Goal: Task Accomplishment & Management: Manage account settings

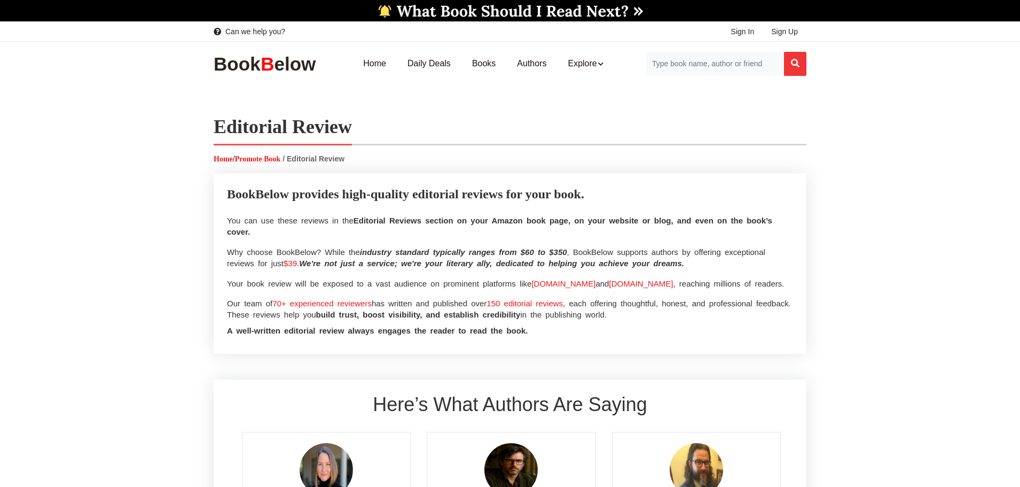
select select
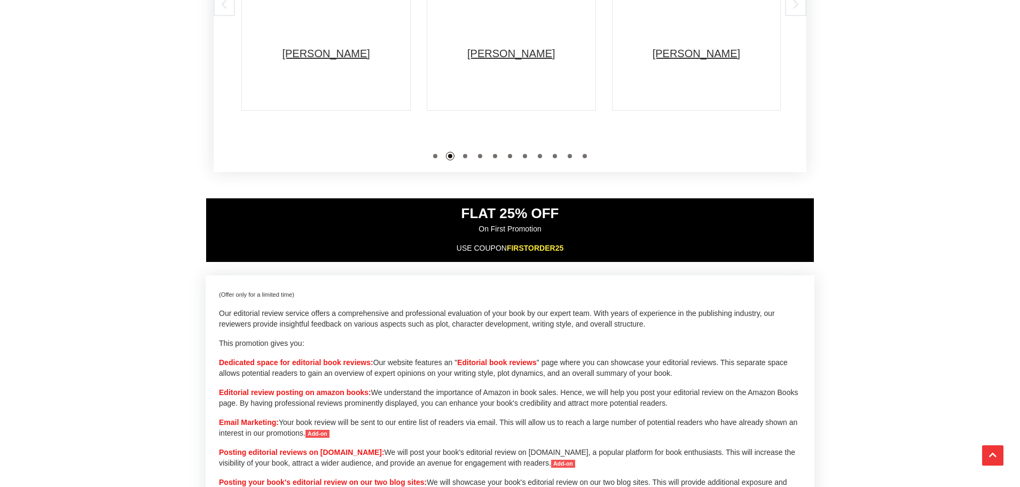
scroll to position [588, 0]
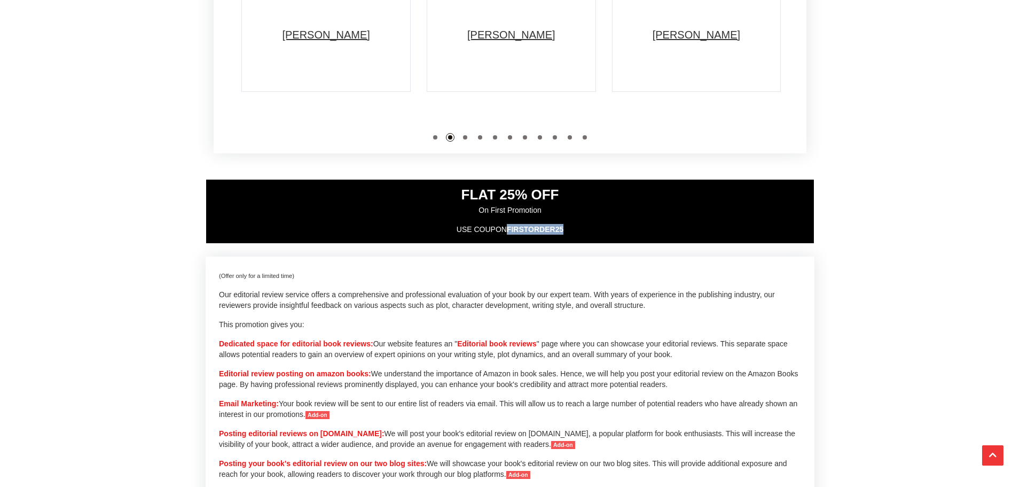
drag, startPoint x: 565, startPoint y: 256, endPoint x: 505, endPoint y: 252, distance: 60.0
click at [505, 235] on p "USE COUPON FIRSTORDER25" at bounding box center [510, 229] width 592 height 11
copy p "FIRSTORDER25"
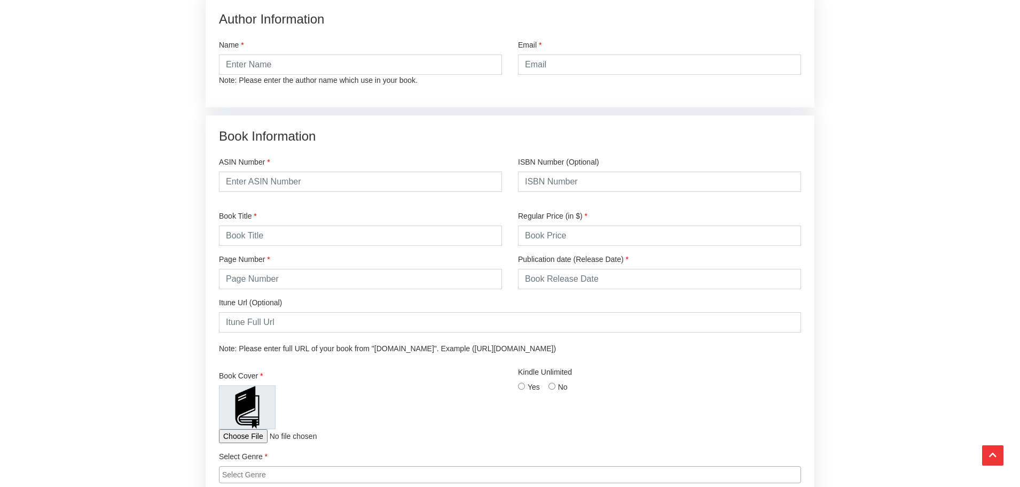
scroll to position [1442, 0]
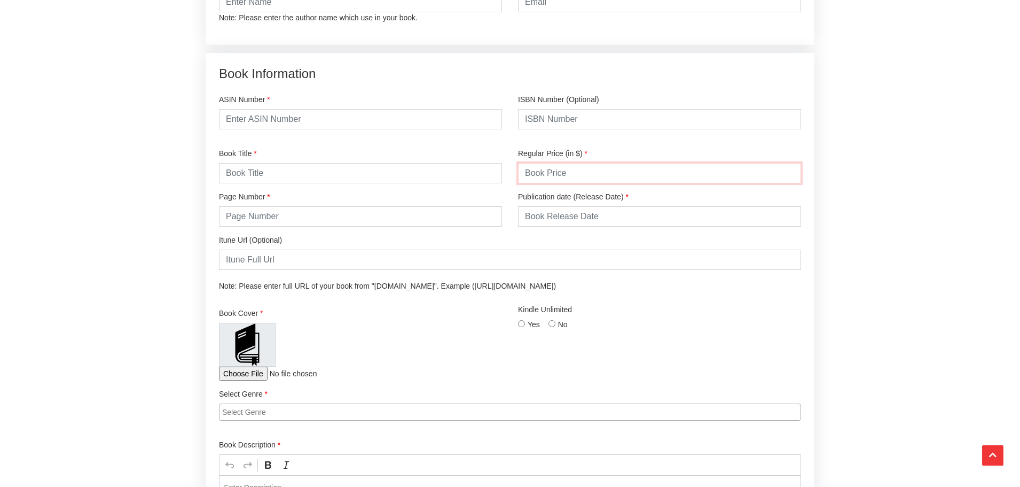
click at [575, 183] on input "number" at bounding box center [659, 173] width 283 height 20
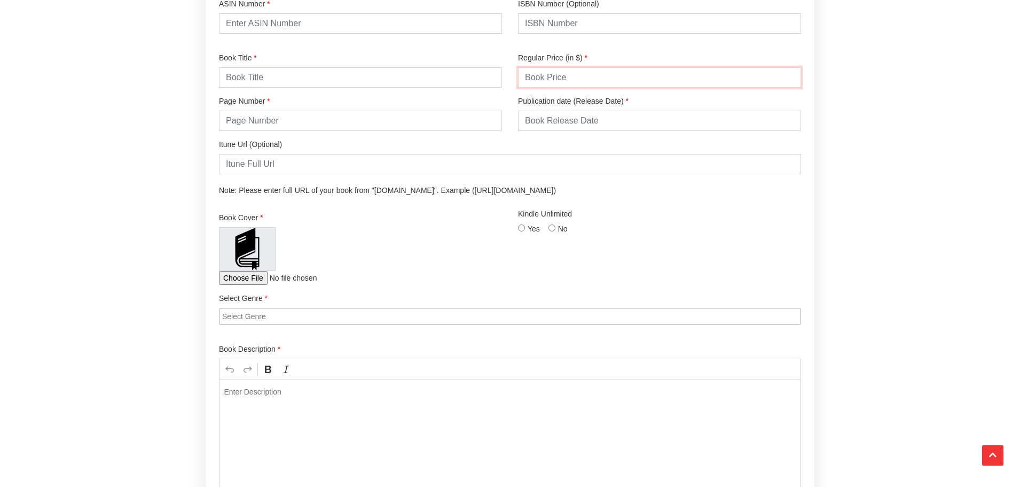
scroll to position [1549, 0]
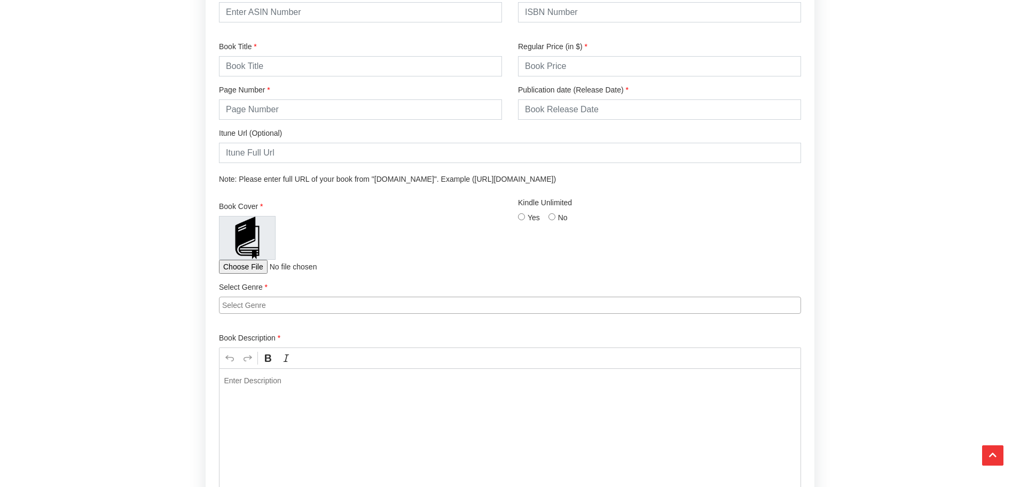
click at [521, 220] on input "Yes" at bounding box center [521, 216] width 7 height 7
radio input "true"
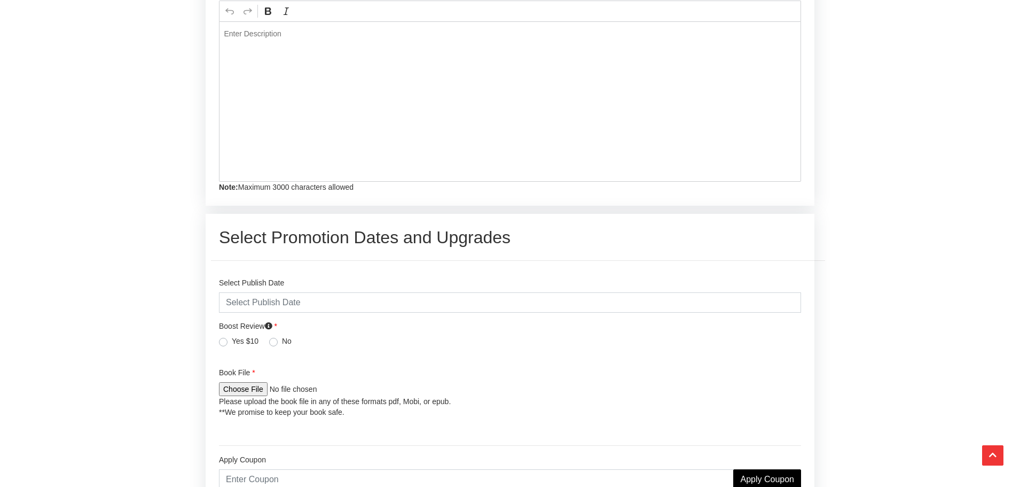
scroll to position [1923, 0]
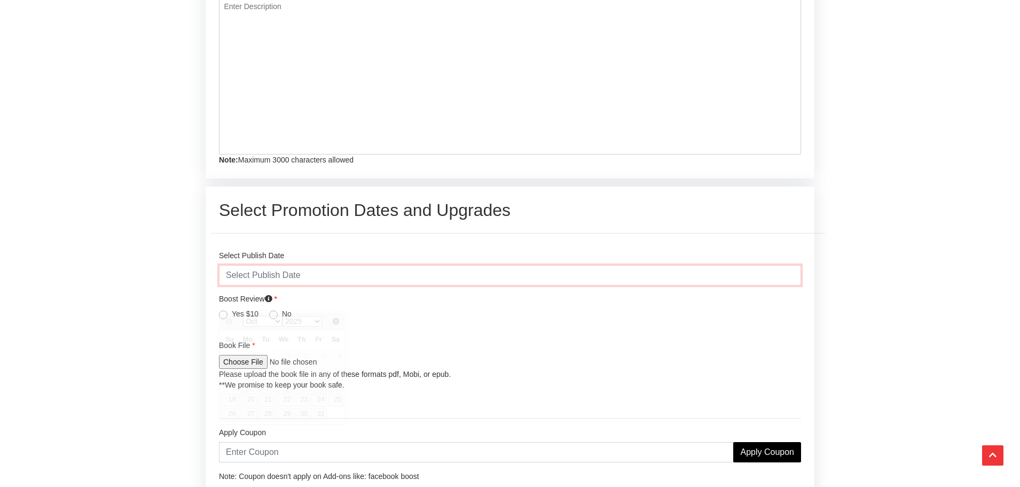
click at [347, 285] on input "text" at bounding box center [510, 275] width 582 height 20
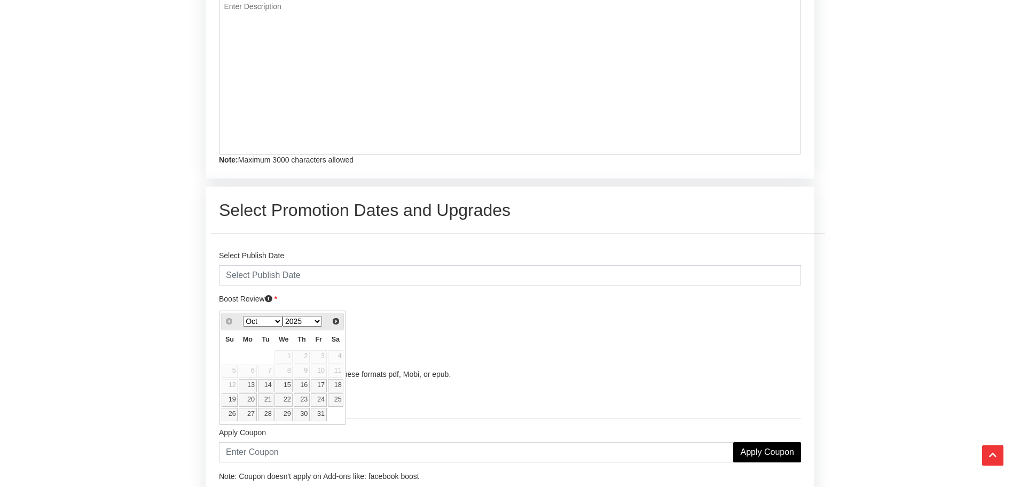
click at [289, 359] on table "Su Mo Tu We Th Fr Sa 1 2 3 4 5 6 7 8 9 10 11 12 13 14 15 16 17 18 19 20 21 22 2…" at bounding box center [282, 375] width 123 height 91
click at [458, 321] on div "Boost Review Email Marketing: Your book review will be sent to our entire list …" at bounding box center [510, 307] width 582 height 28
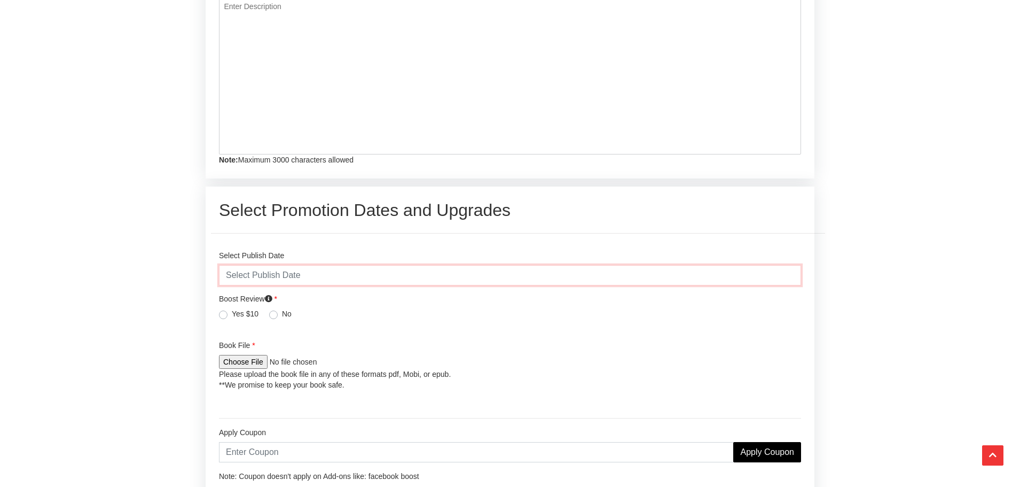
click at [319, 285] on input "text" at bounding box center [510, 275] width 582 height 20
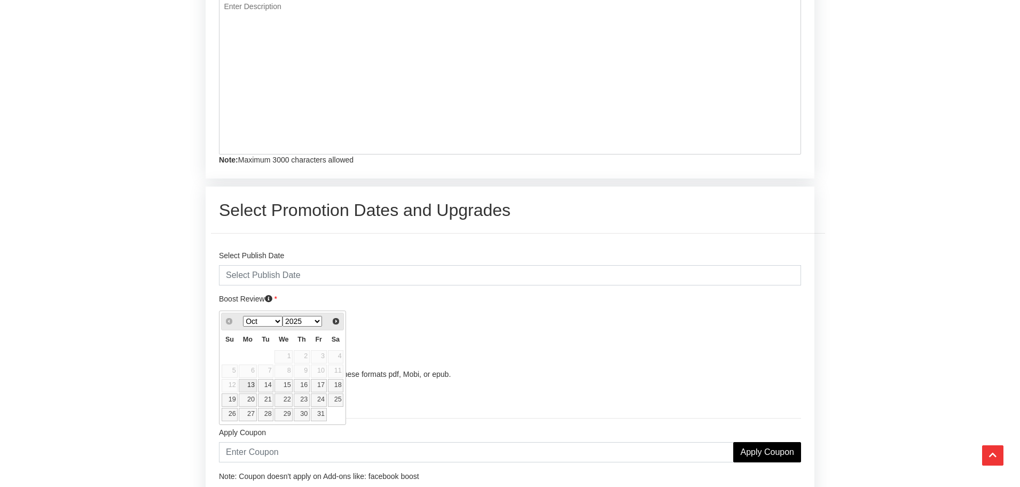
click at [232, 311] on div "Prev Next Oct Nov Dec 2025 2026 2027 2028 2029 2030 2031 2032 2033 2034 2035 Su…" at bounding box center [282, 367] width 127 height 114
click at [227, 319] on div "Prev Next Oct Nov Dec 2025 2026 2027 2028 2029 2030 2031 2032 2033 2034 2035" at bounding box center [282, 322] width 123 height 18
click at [410, 318] on div "Select Publish Date Boost Review Email Marketing: Your book review will be sent…" at bounding box center [510, 325] width 598 height 167
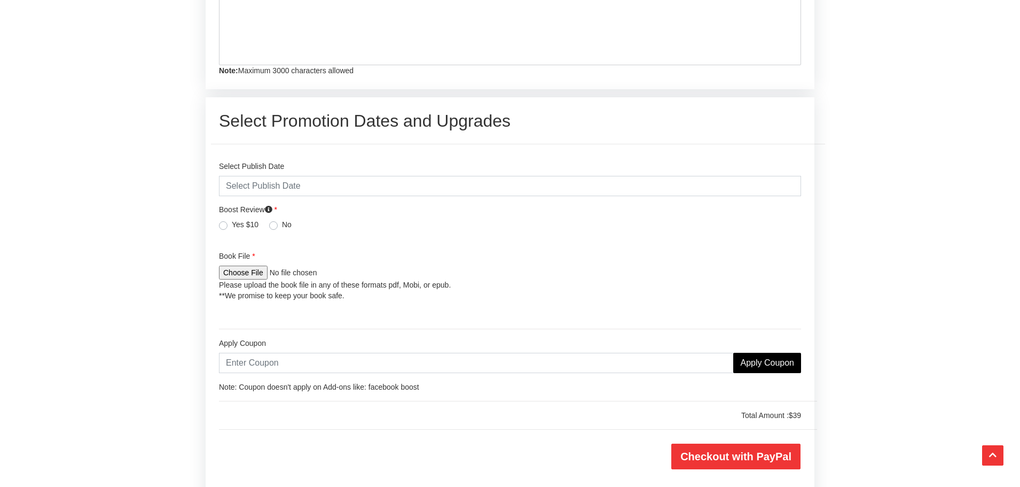
scroll to position [2030, 0]
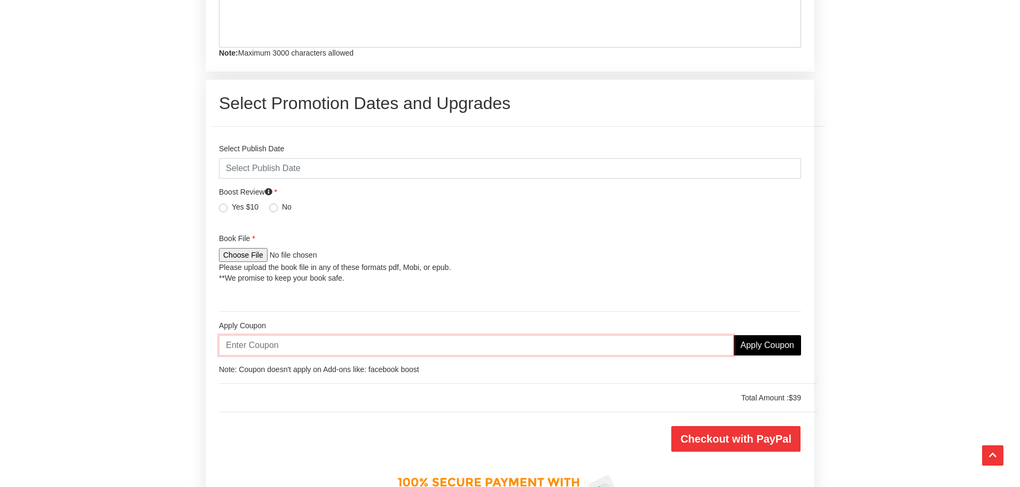
click at [323, 355] on input "text" at bounding box center [476, 345] width 515 height 20
paste input "FIRSTORDER25"
type input "FIRSTORDER25"
click at [760, 355] on input "Apply Coupon" at bounding box center [767, 345] width 68 height 20
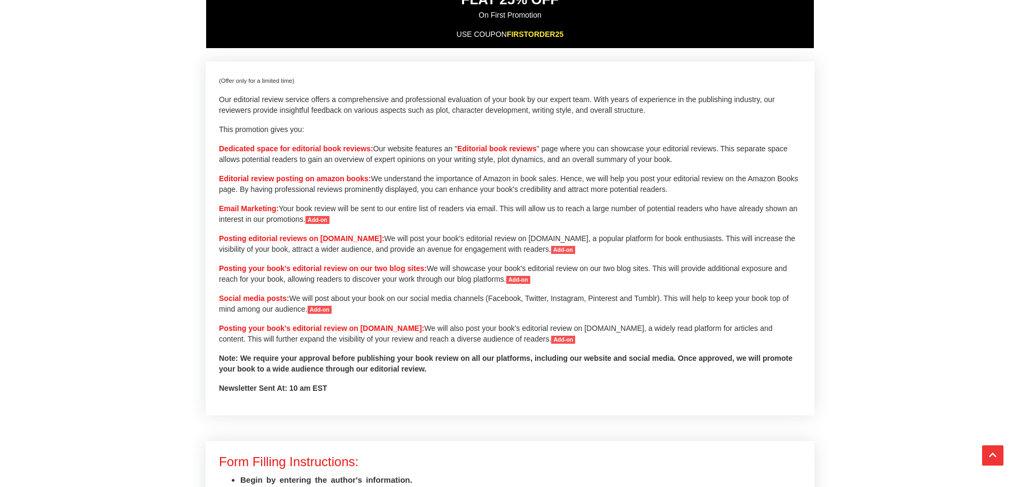
scroll to position [801, 0]
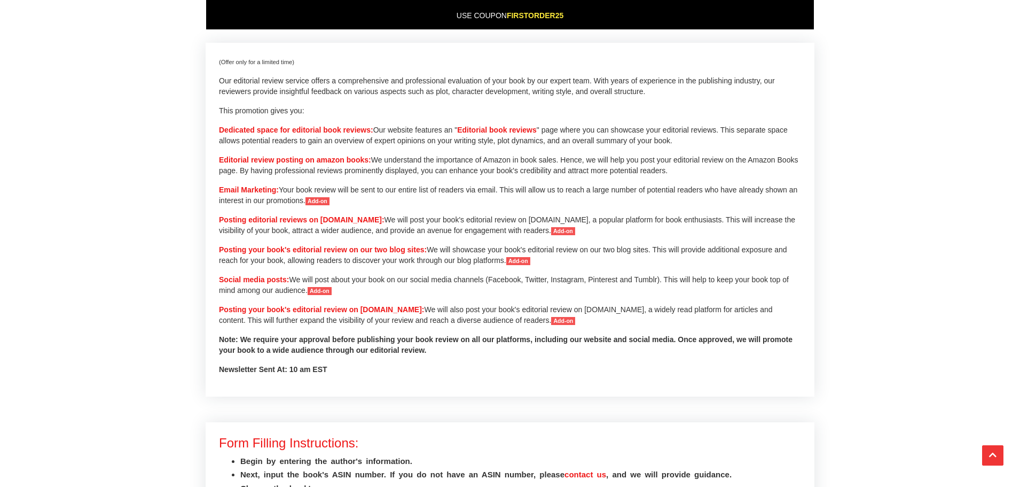
click at [558, 325] on span "Add-on" at bounding box center [563, 321] width 24 height 9
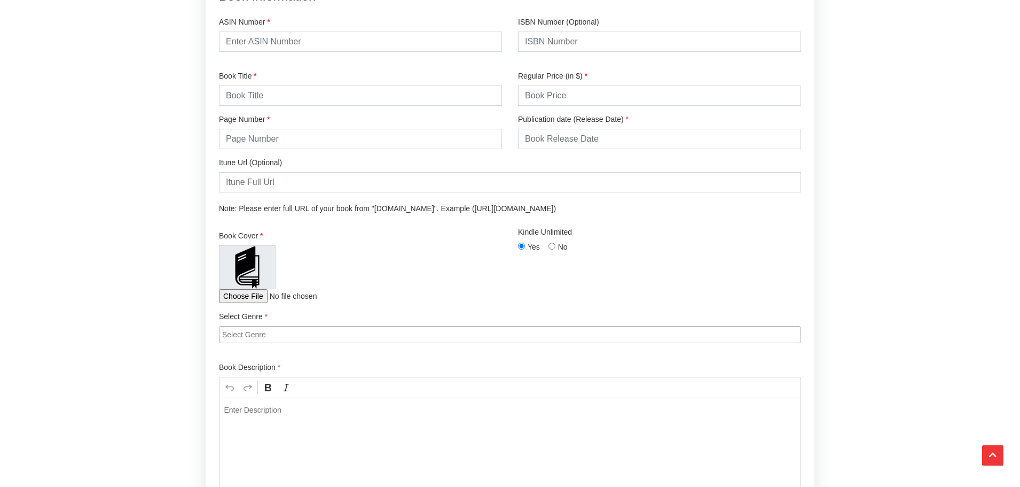
scroll to position [1603, 0]
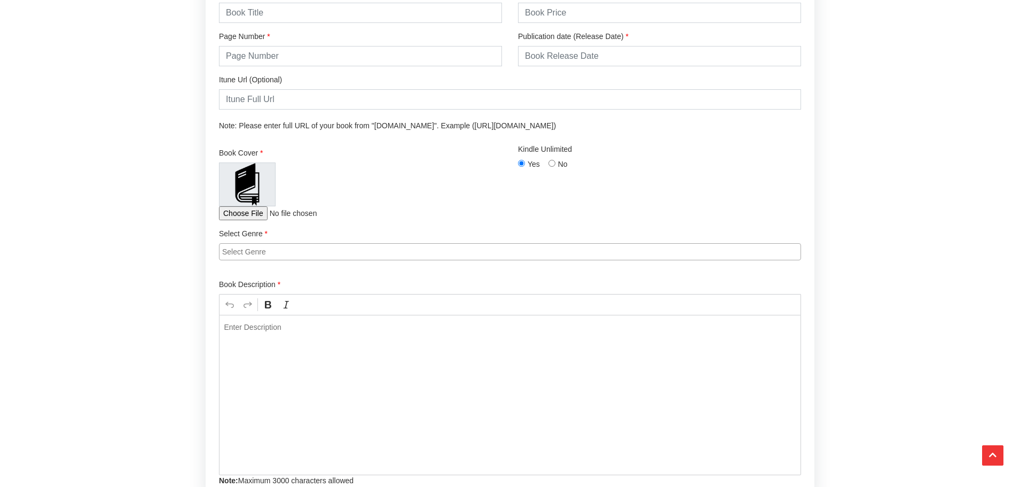
click at [232, 220] on input "file" at bounding box center [290, 213] width 142 height 14
type input "C:\fakepath\Bookcover.png"
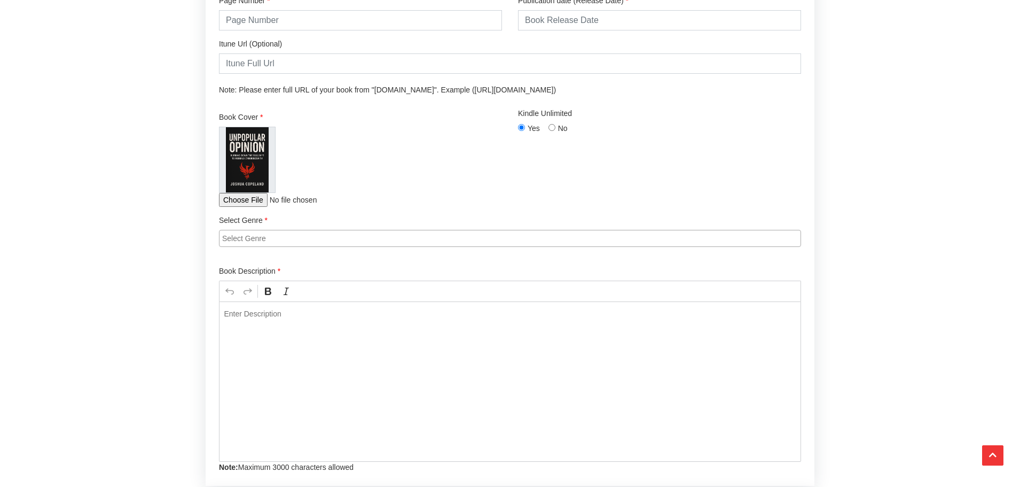
scroll to position [1656, 0]
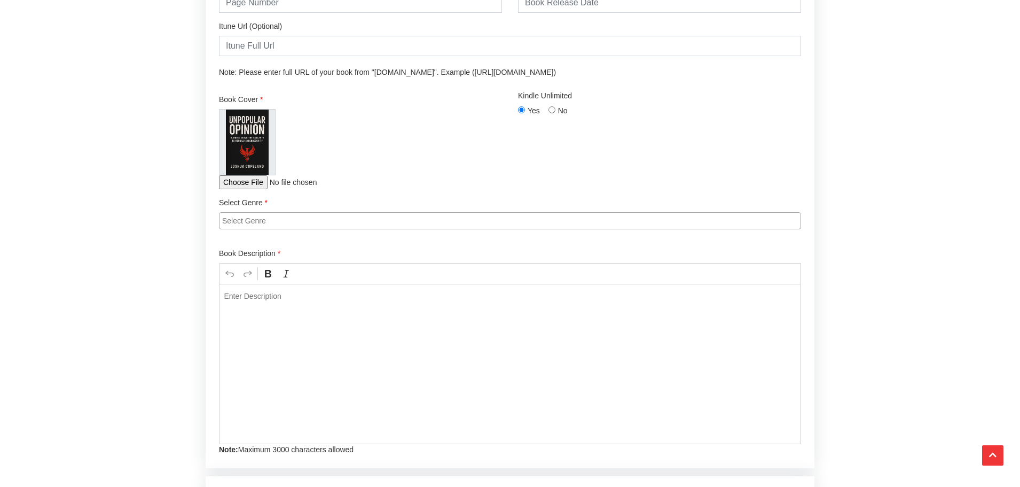
click at [283, 226] on input "search" at bounding box center [512, 220] width 581 height 11
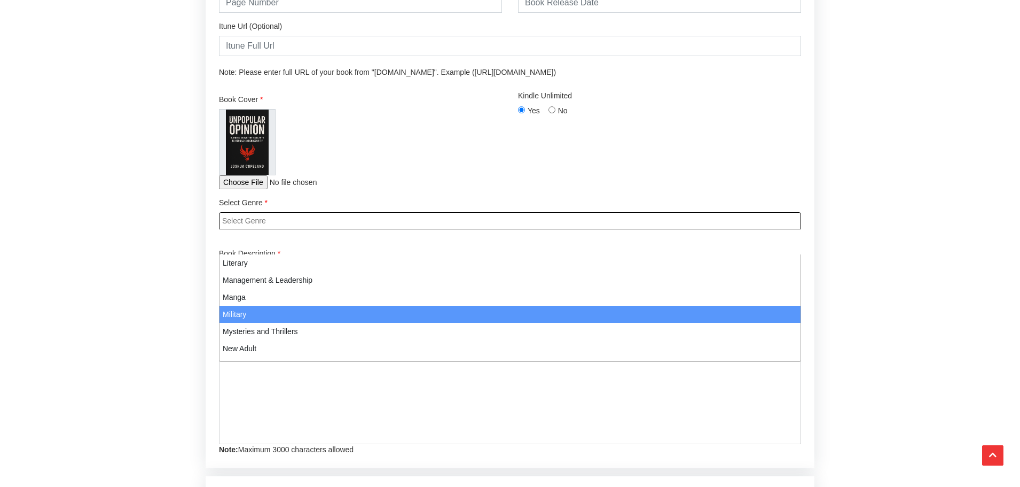
scroll to position [425, 0]
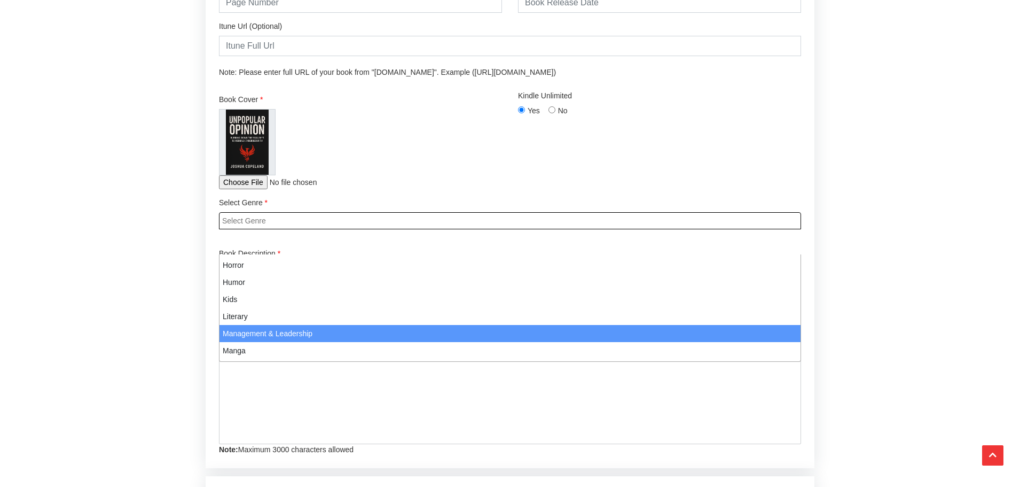
select select "80"
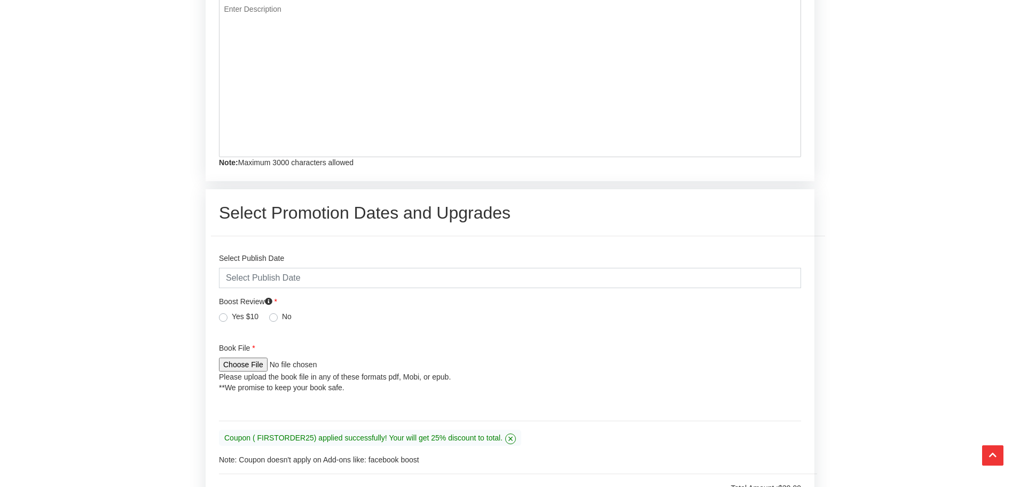
scroll to position [1977, 0]
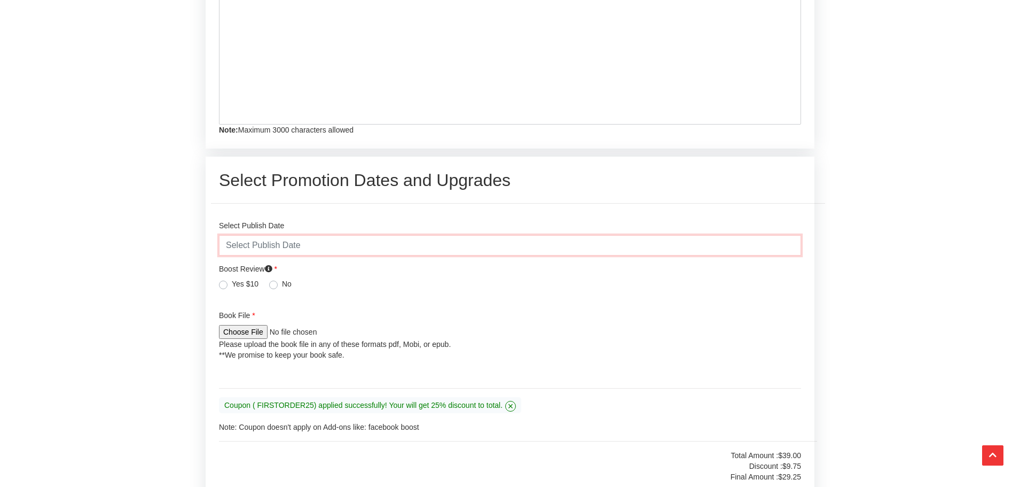
click at [315, 255] on input "text" at bounding box center [510, 245] width 582 height 20
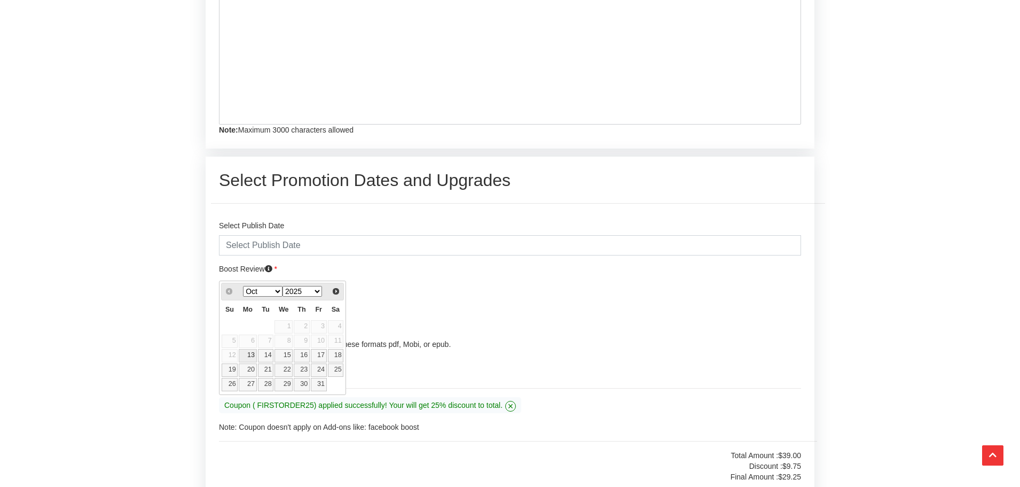
click at [442, 274] on label "Boost Review Email Marketing: Your book review will be sent to our entire list …" at bounding box center [510, 268] width 582 height 11
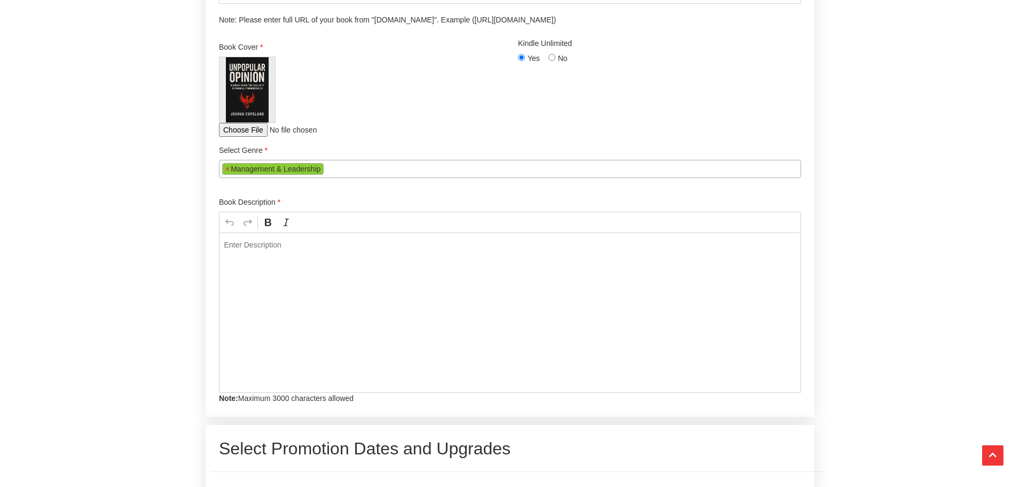
scroll to position [1870, 0]
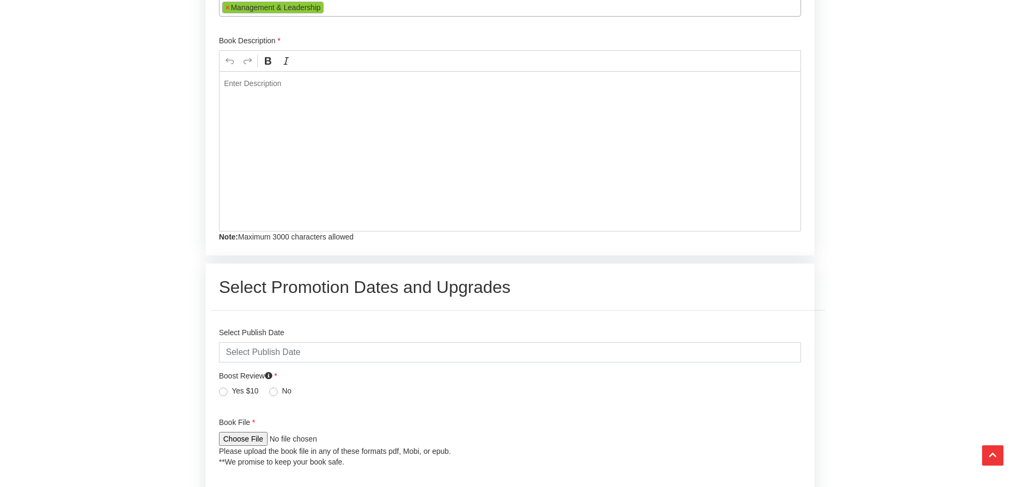
click at [225, 398] on div "Yes $10" at bounding box center [239, 391] width 40 height 13
click at [232, 396] on label "Yes $10" at bounding box center [245, 390] width 27 height 11
click at [225, 396] on input "Yes $10" at bounding box center [223, 390] width 9 height 11
radio input "true"
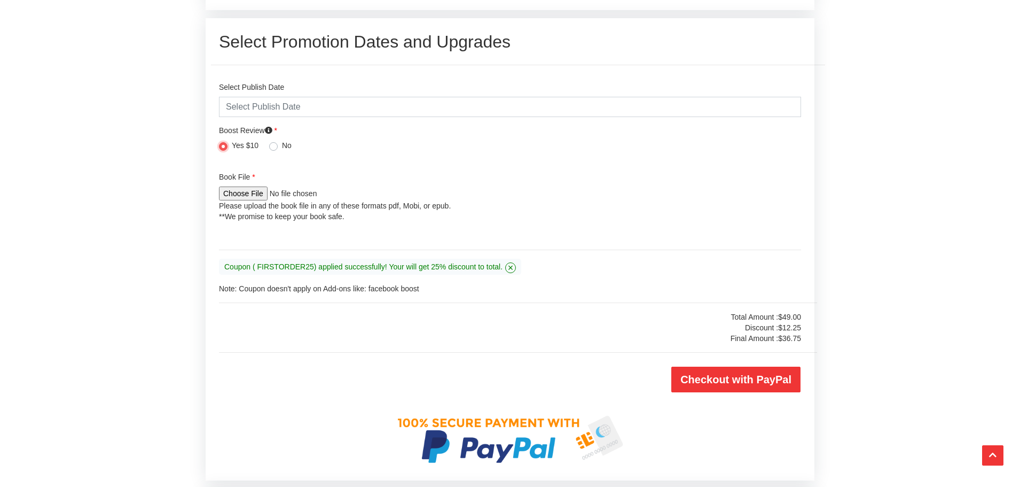
scroll to position [2137, 0]
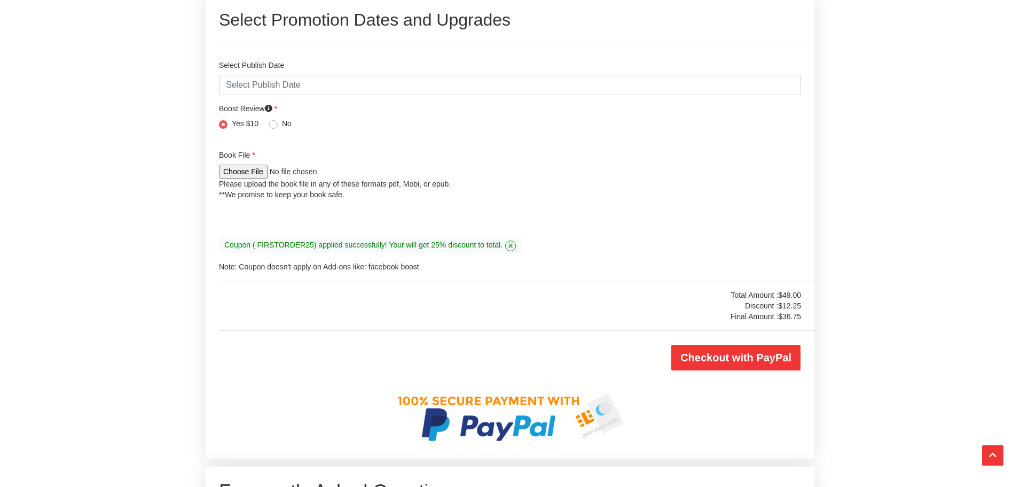
click at [254, 178] on input "file" at bounding box center [290, 172] width 142 height 14
type input "C:\fakepath\Unpopular_Opinion_The_Book_Paperback.pdf"
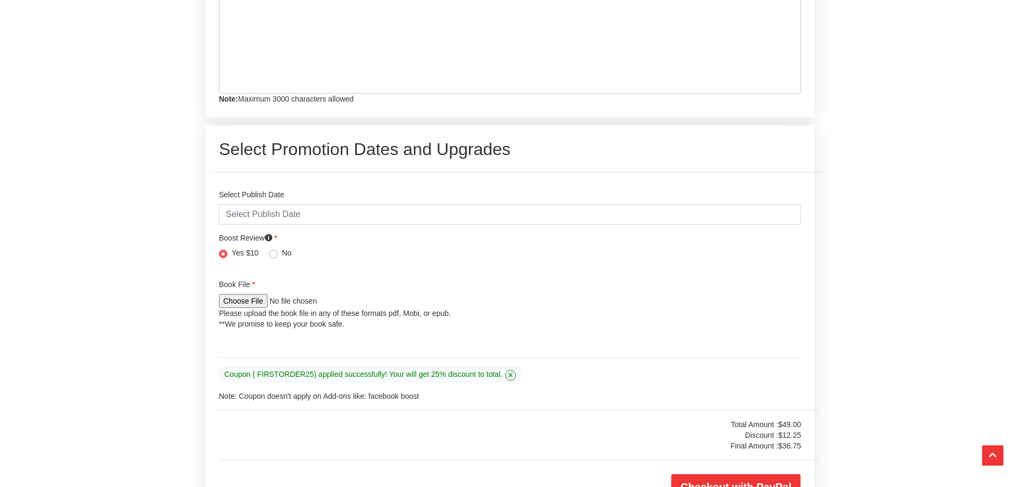
scroll to position [1964, 0]
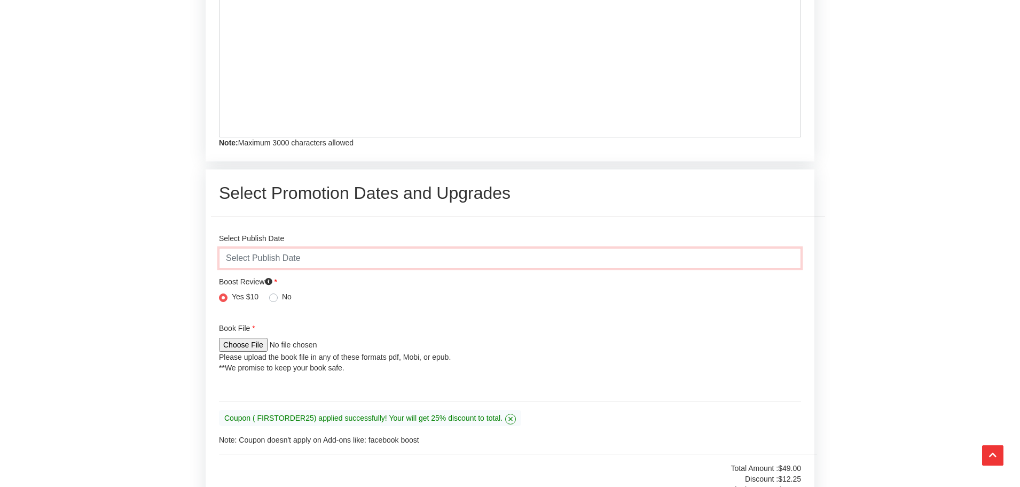
drag, startPoint x: 315, startPoint y: 283, endPoint x: 320, endPoint y: 281, distance: 5.6
click at [320, 268] on input "text" at bounding box center [510, 258] width 582 height 20
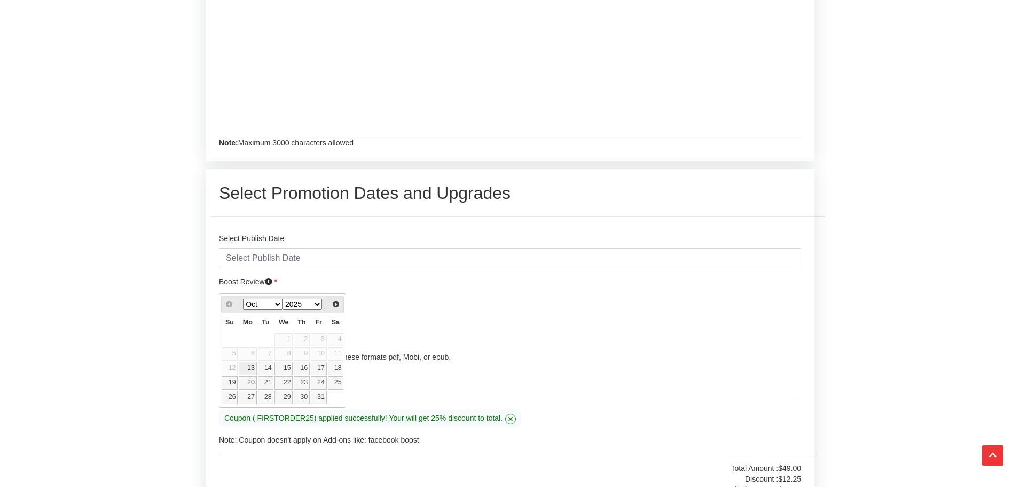
click at [274, 305] on select "Oct Nov Dec" at bounding box center [263, 304] width 40 height 11
click at [428, 304] on div "Boost Review Email Marketing: Your book review will be sent to our entire list …" at bounding box center [510, 290] width 582 height 28
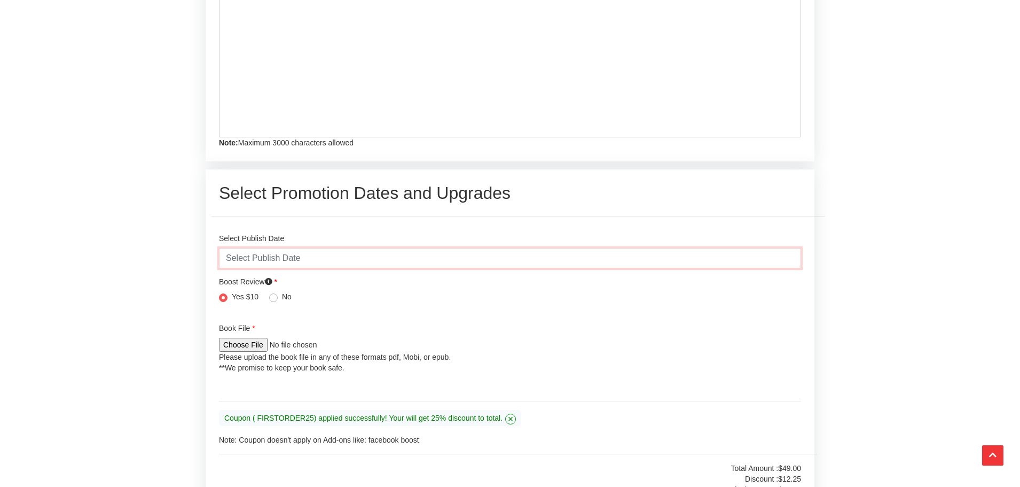
click at [295, 268] on input "text" at bounding box center [510, 258] width 582 height 20
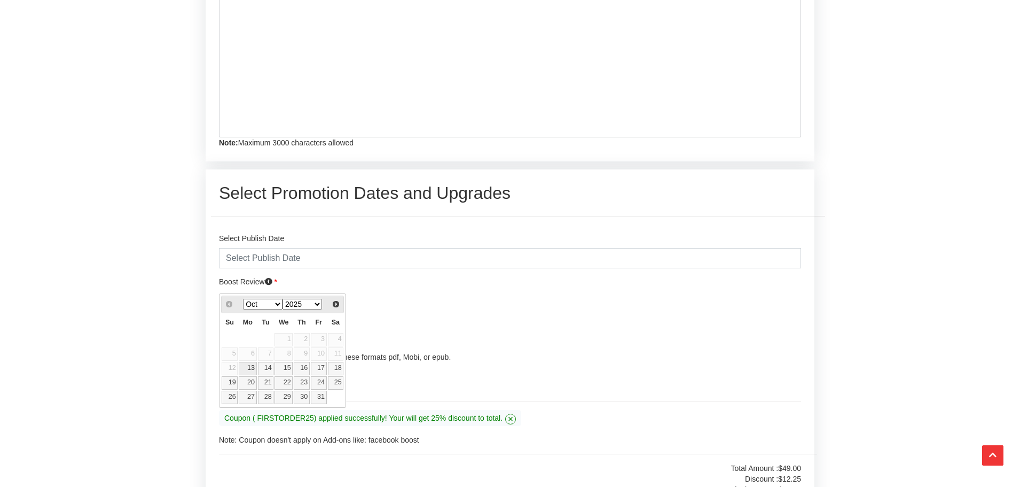
click at [249, 369] on link "13" at bounding box center [248, 368] width 18 height 13
type input "2025-10-13"
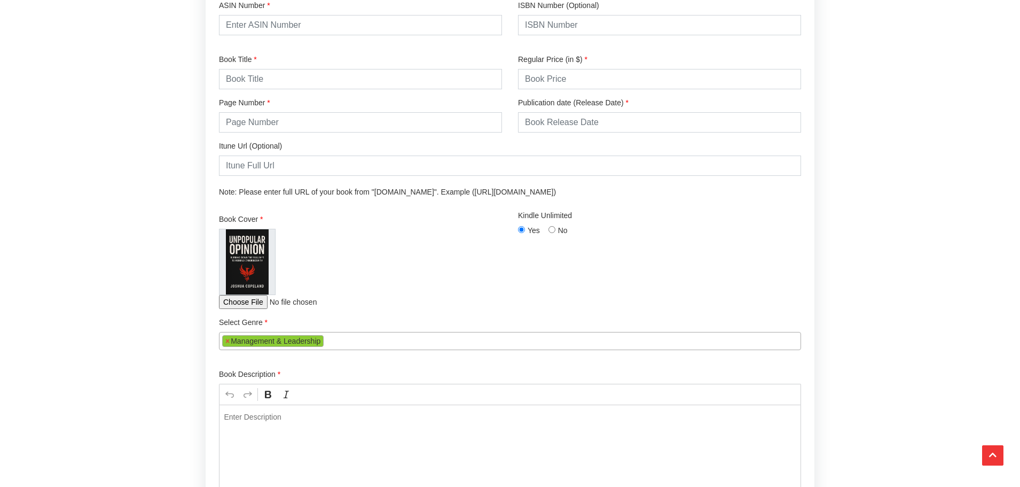
scroll to position [1483, 0]
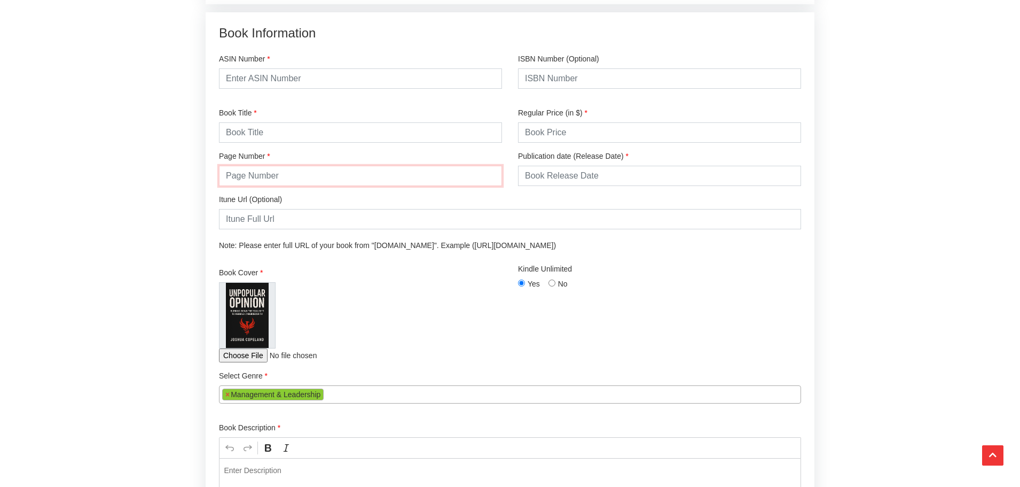
click at [264, 186] on input "number" at bounding box center [360, 176] width 283 height 20
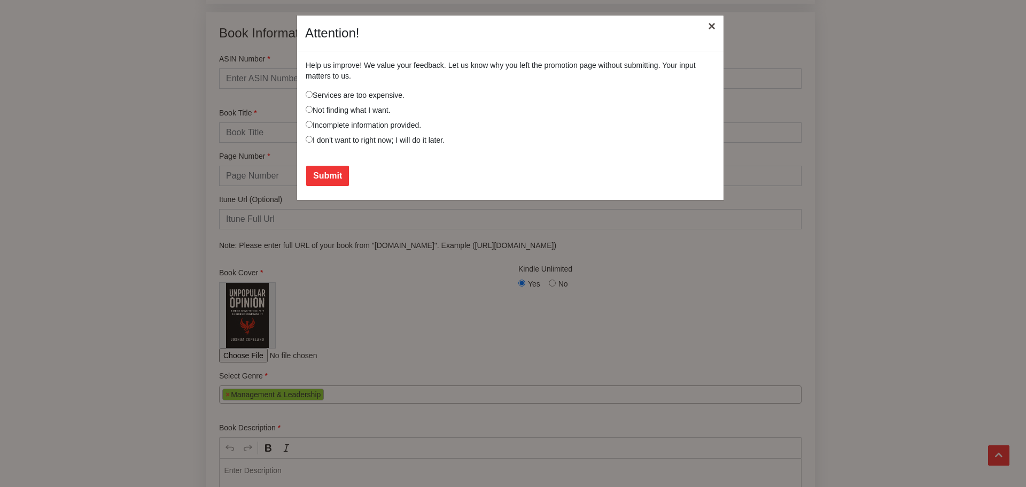
click at [712, 33] on button "×" at bounding box center [711, 26] width 25 height 30
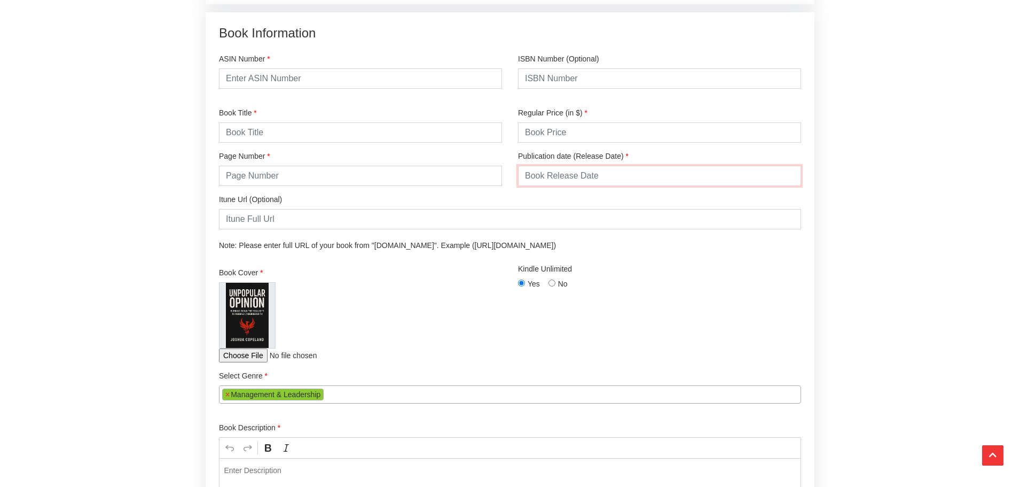
click at [587, 186] on input "text" at bounding box center [659, 176] width 283 height 20
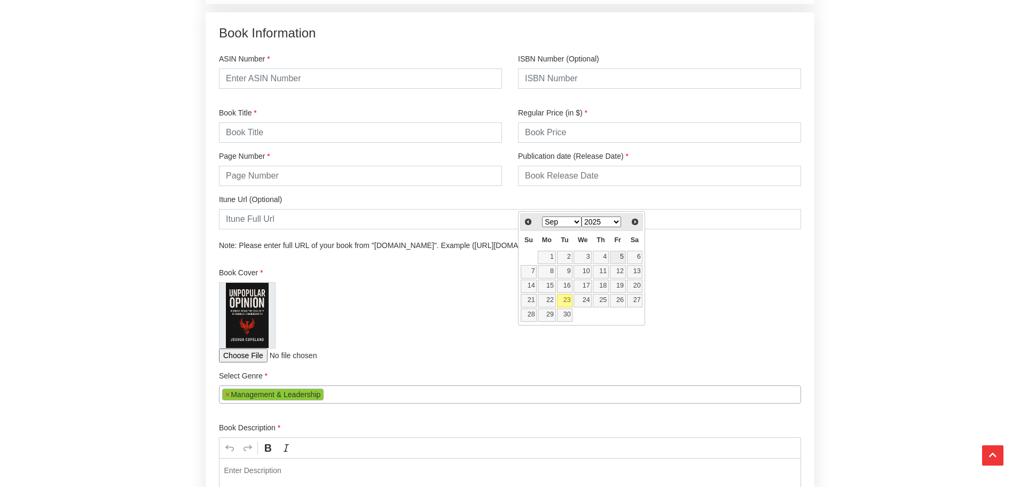
click at [615, 262] on link "5" at bounding box center [618, 257] width 16 height 13
type input "2025-09-05"
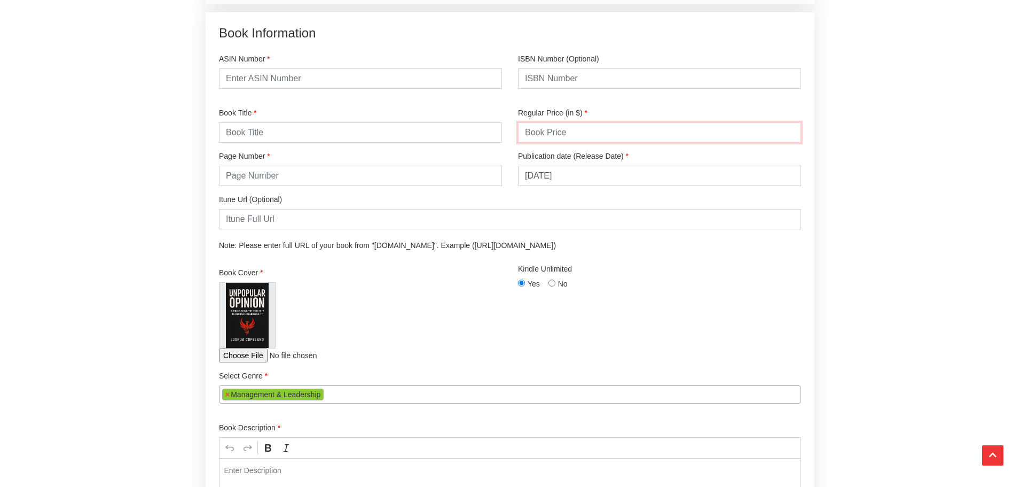
click at [547, 143] on input "number" at bounding box center [659, 132] width 283 height 20
type input "10.00"
click at [336, 143] on input "text" at bounding box center [360, 132] width 283 height 20
paste input "UNPOPULAR OPINION: Burning Down the Bullsh*t to Rebuild Cybersecurity"
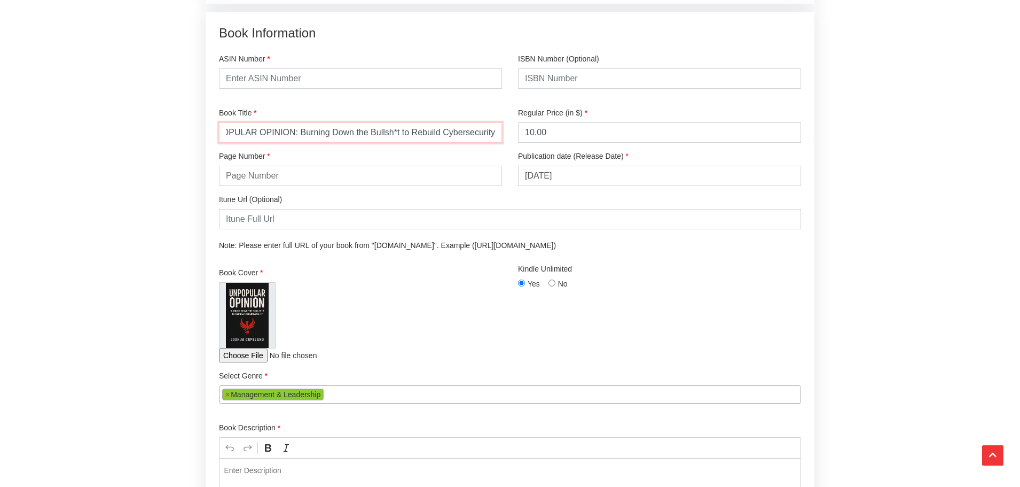
type input "UNPOPULAR OPINION: Burning Down the Bullsh*t to Rebuild Cybersecurity"
click at [332, 212] on div "Itune Url (Optional) Note: Please enter full URL of your book from "books.apple…" at bounding box center [510, 222] width 598 height 73
click at [338, 186] on input "number" at bounding box center [360, 176] width 283 height 20
type input "148"
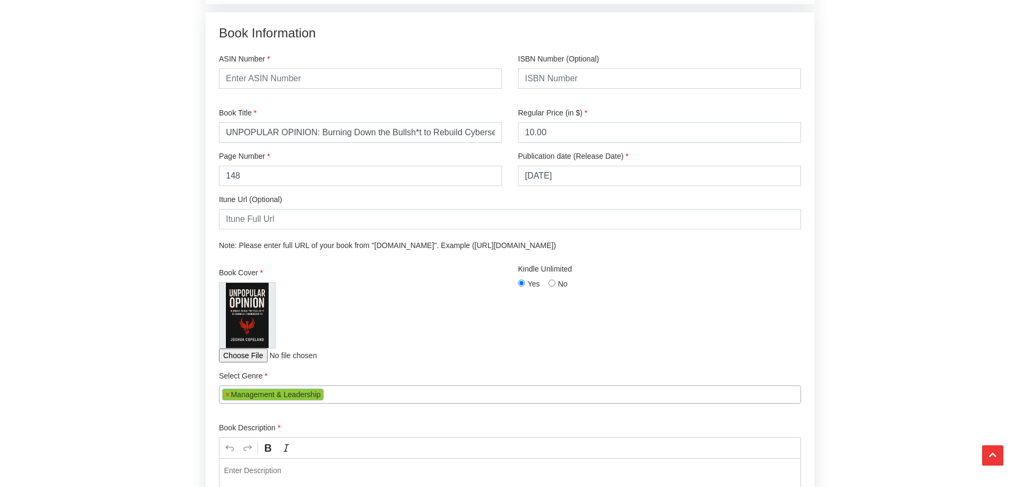
click at [394, 99] on div "ASIN Number" at bounding box center [360, 72] width 299 height 54
click at [392, 89] on input "text" at bounding box center [360, 78] width 283 height 20
paste input "B0FPZS6QX1"
type input "B0FPZS6QX1"
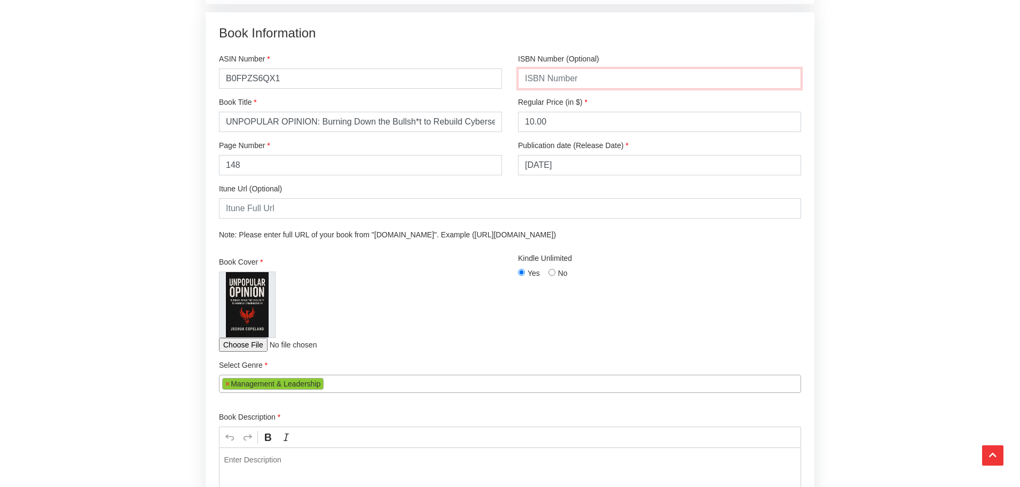
click at [576, 89] on input "text" at bounding box center [659, 78] width 283 height 20
paste input "979-8263719685"
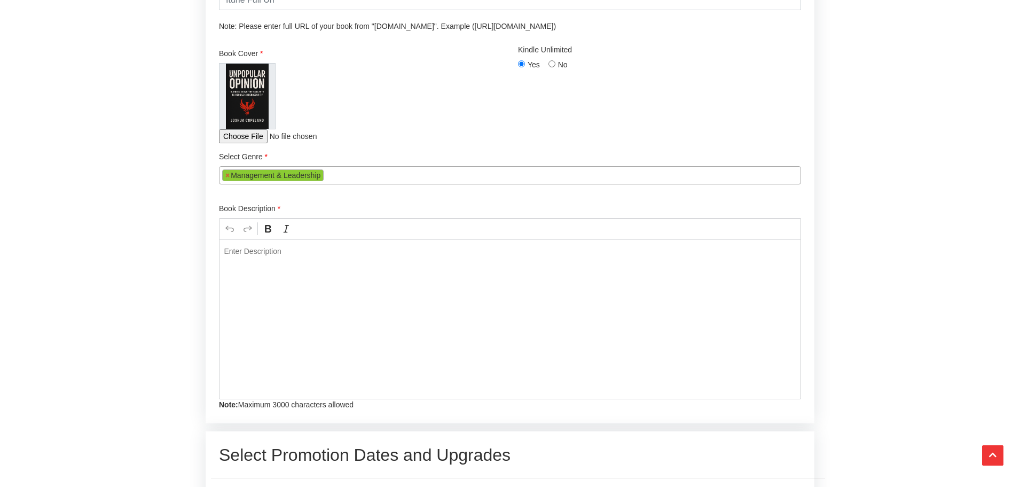
scroll to position [1697, 0]
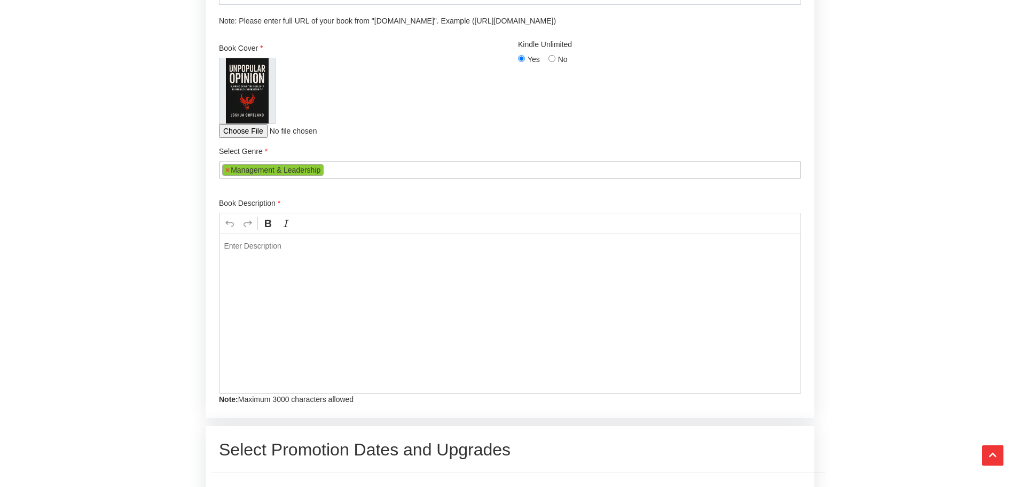
type input "979-8263719685"
drag, startPoint x: 350, startPoint y: 433, endPoint x: 239, endPoint y: 424, distance: 111.5
click at [239, 417] on div "Book Information ASIN Number B0FPZS6QX1 ISBN Number (Optional) 979-8263719685 B…" at bounding box center [510, 108] width 609 height 619
copy div "Maximum 3000 characters allowed"
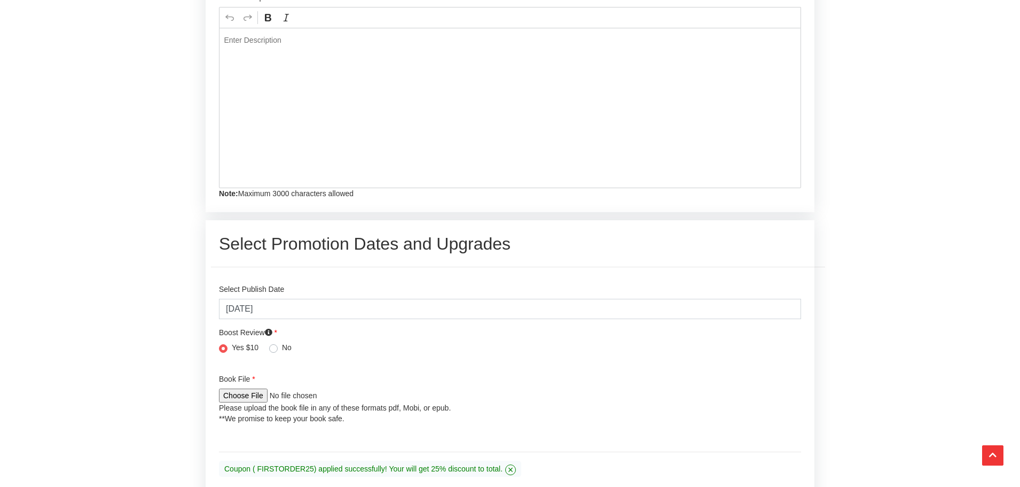
scroll to position [1964, 0]
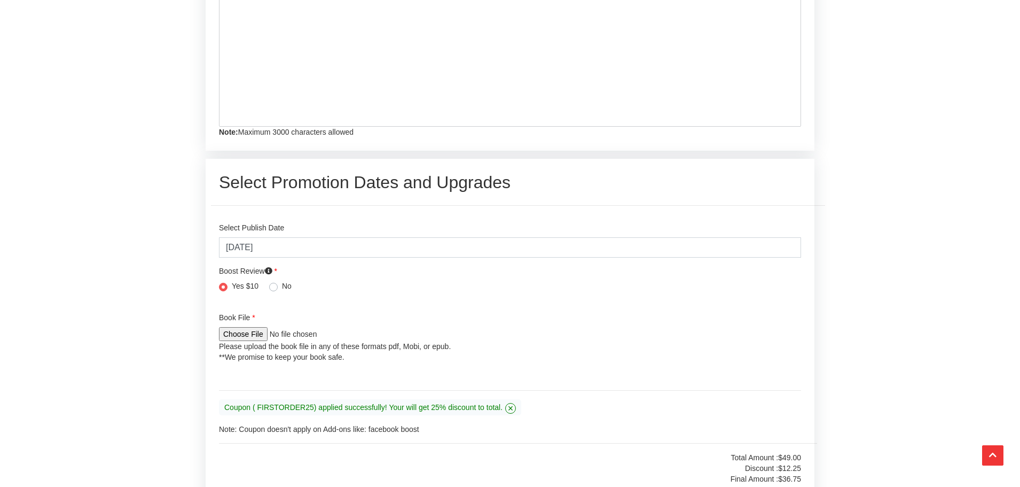
click at [246, 341] on input "file" at bounding box center [290, 334] width 142 height 14
type input "C:\fakepath\Unpopular_Opinion_Book.pdf"
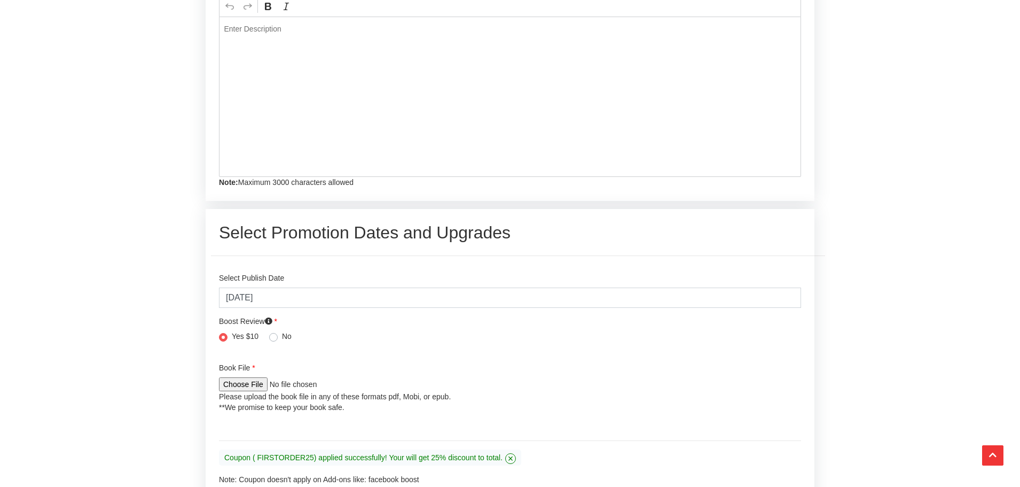
scroll to position [1910, 0]
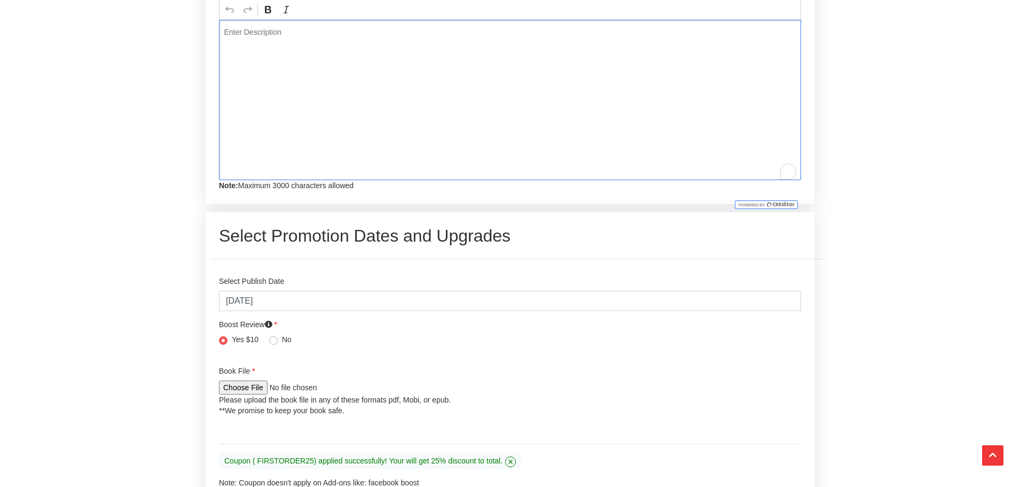
click at [344, 75] on div "Editor editing area: main. Press Alt+0 for help." at bounding box center [510, 100] width 582 height 160
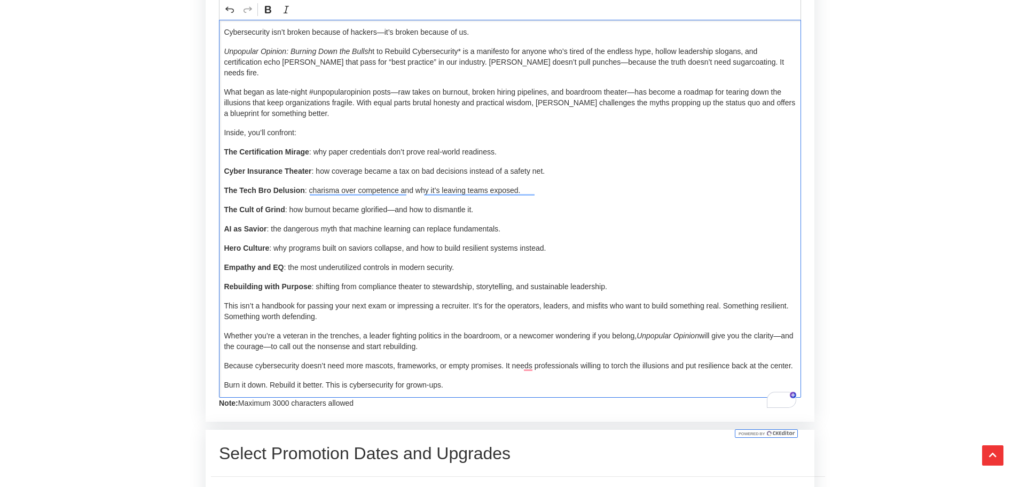
click at [401, 37] on p "Cybersecurity isn’t broken because of hackers—it’s broken because of us." at bounding box center [510, 32] width 572 height 11
click at [644, 78] on p "Unpopular Opinion: Burning Down the Bullsh t to Rebuild Cybersecurity* is a man…" at bounding box center [510, 62] width 572 height 32
click at [642, 78] on p "Unpopular Opinion: Burning Down the Bullsh t to Rebuild Cybersecurity* is a man…" at bounding box center [510, 62] width 572 height 32
click at [404, 120] on div "Cybersecurity isn’t broken because of hackers...it’s broken because of us. Unpo…" at bounding box center [510, 209] width 582 height 378
click at [406, 119] on p "What began as late-night #unpopularopinion posts—raw takes on burnout, broken h…" at bounding box center [510, 103] width 572 height 32
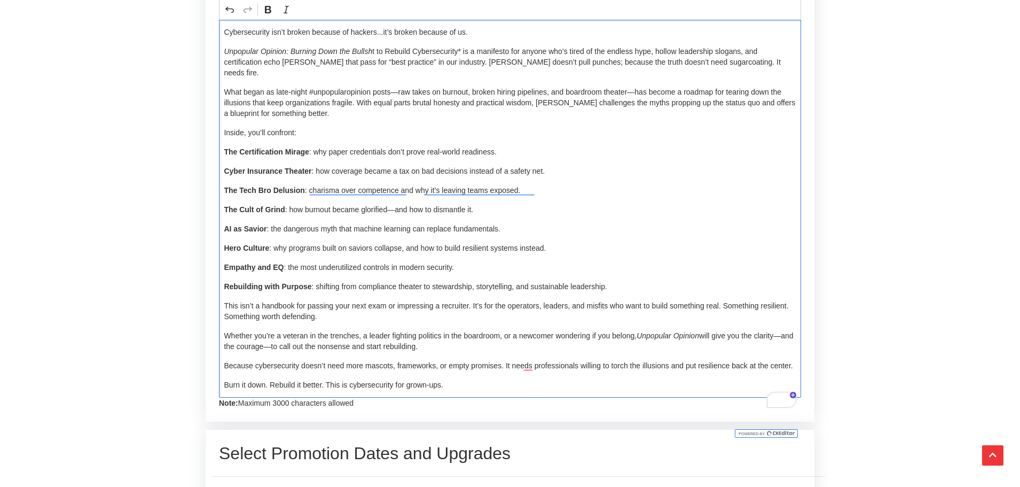
click at [497, 119] on p "What began as late-night #unpopularopinion posts—raw takes on burnout, broken h…" at bounding box center [510, 103] width 572 height 32
click at [412, 116] on p "What began as late-night #unpopularopinion posts—raw takes on burnout, broken h…" at bounding box center [510, 103] width 572 height 32
click at [412, 115] on p "What began as late-night #unpopularopinion posts—raw takes on burnout, broken h…" at bounding box center [510, 103] width 572 height 32
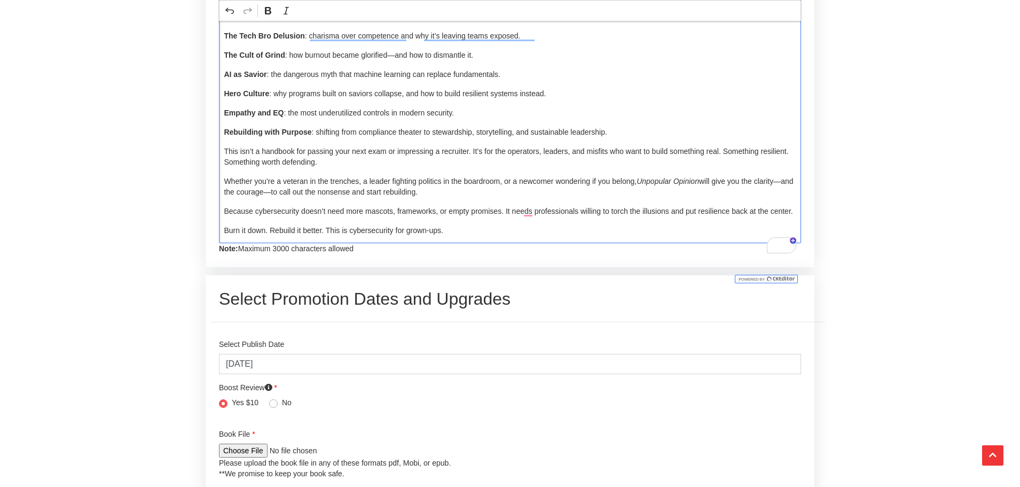
scroll to position [2071, 0]
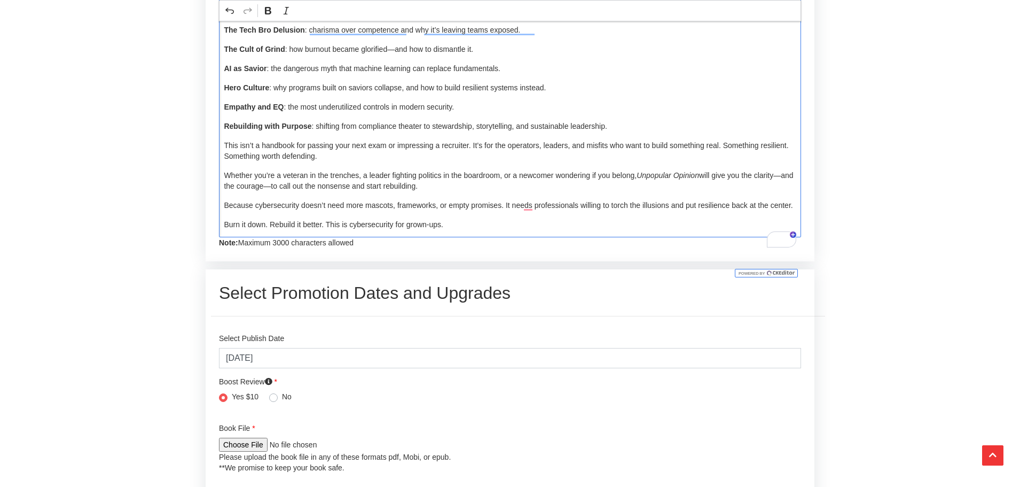
click at [276, 191] on p "Whether you’re a veteran in the trenches, a leader fighting politics in the boa…" at bounding box center [510, 180] width 572 height 21
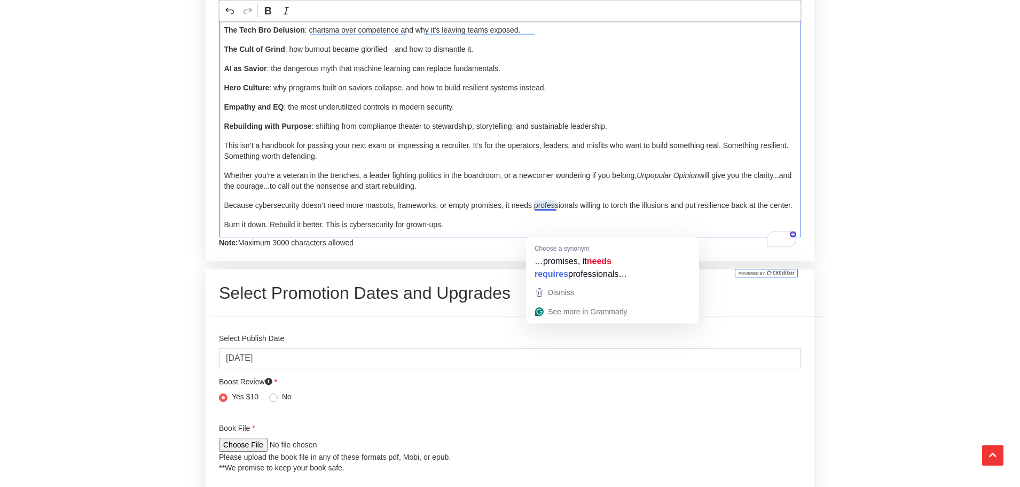
click at [590, 219] on div "Cybersecurity isn’t broken because of hackers...it’s broken because of us. Unpo…" at bounding box center [510, 48] width 582 height 378
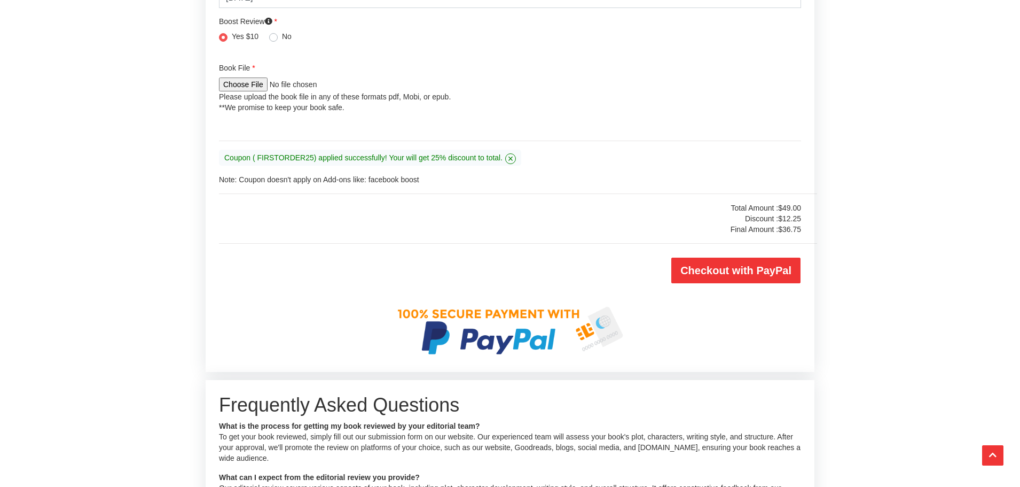
scroll to position [2498, 0]
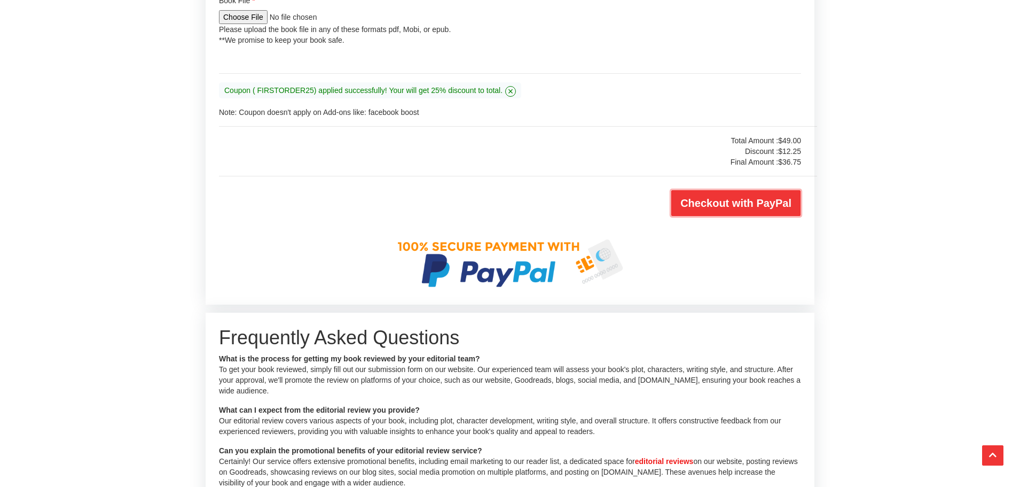
click at [751, 216] on input "Checkout with PayPal" at bounding box center [736, 203] width 129 height 26
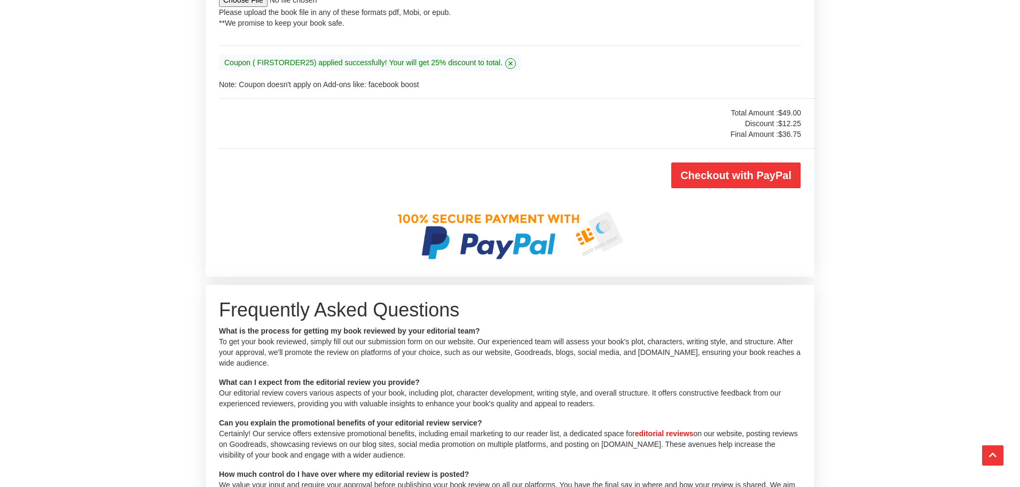
scroll to position [1227, 0]
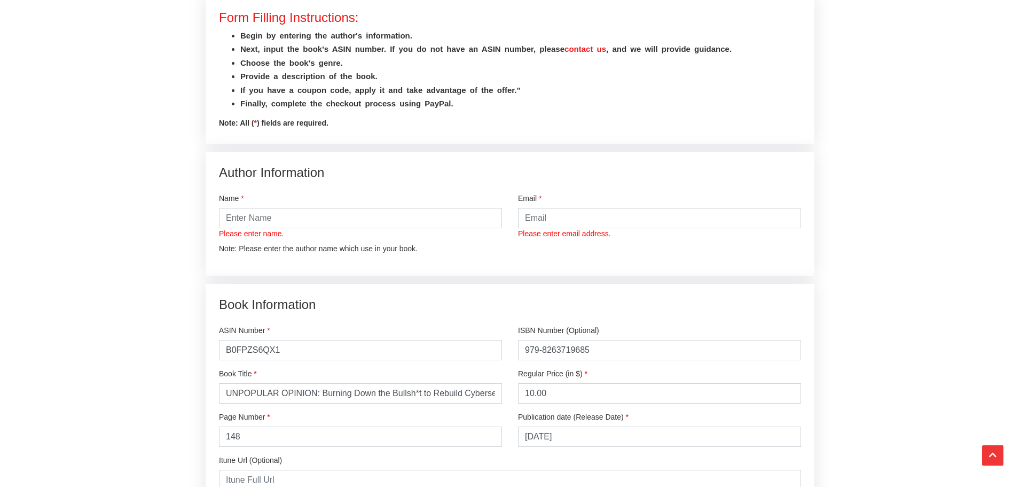
click at [350, 231] on div "Name Please enter name. Note: Please enter the author name which use in your bo…" at bounding box center [360, 223] width 283 height 61
click at [358, 228] on input "Please enter name." at bounding box center [360, 218] width 283 height 20
type input "joshua copeland"
type input "[EMAIL_ADDRESS][DOMAIN_NAME]"
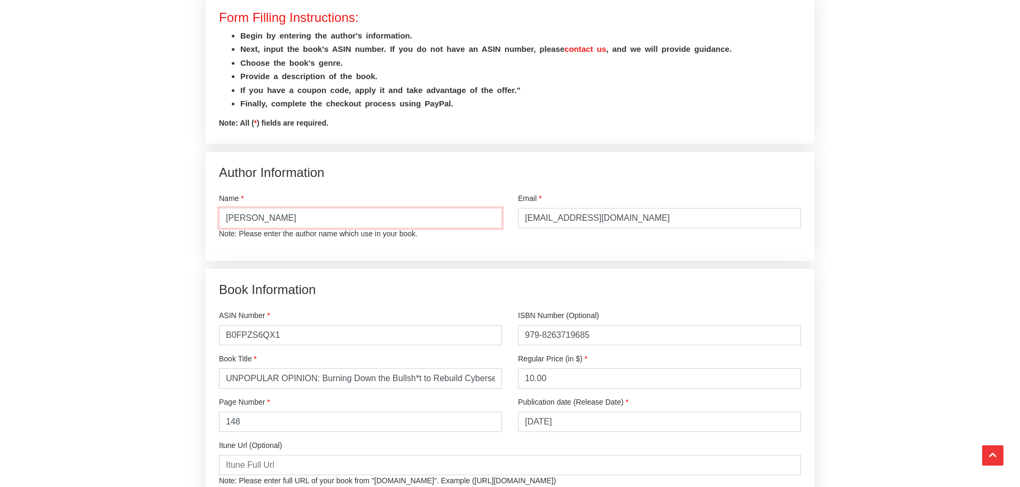
drag, startPoint x: 365, startPoint y: 236, endPoint x: 91, endPoint y: 225, distance: 274.3
type input "[PERSON_NAME]"
drag, startPoint x: 445, startPoint y: 200, endPoint x: 450, endPoint y: 201, distance: 5.6
click at [446, 181] on h2 "Author Information" at bounding box center [510, 172] width 582 height 15
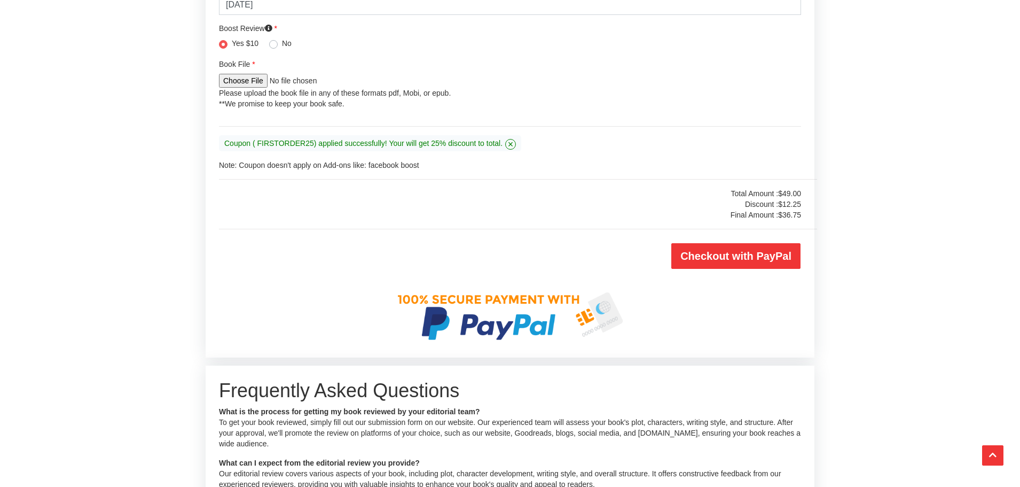
scroll to position [2402, 0]
click at [767, 269] on input "Checkout with PayPal" at bounding box center [736, 257] width 129 height 26
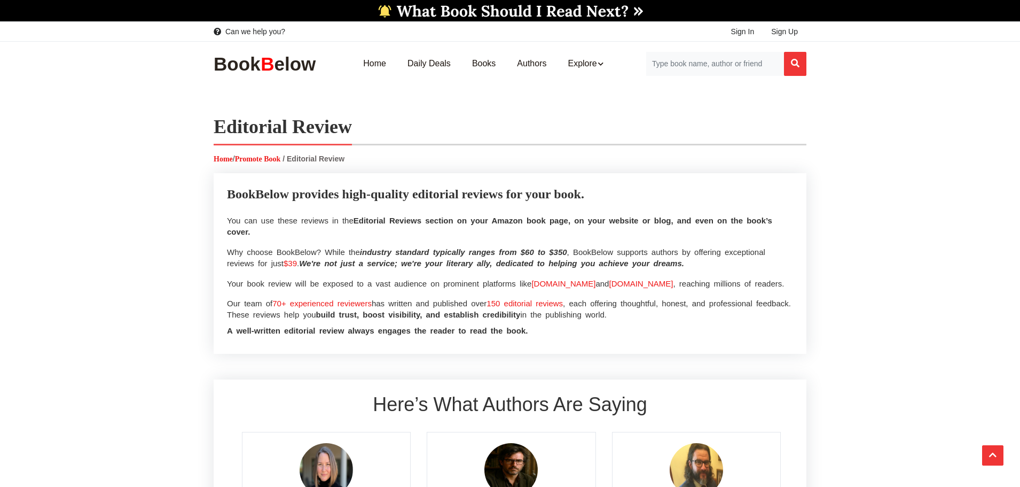
select select "80"
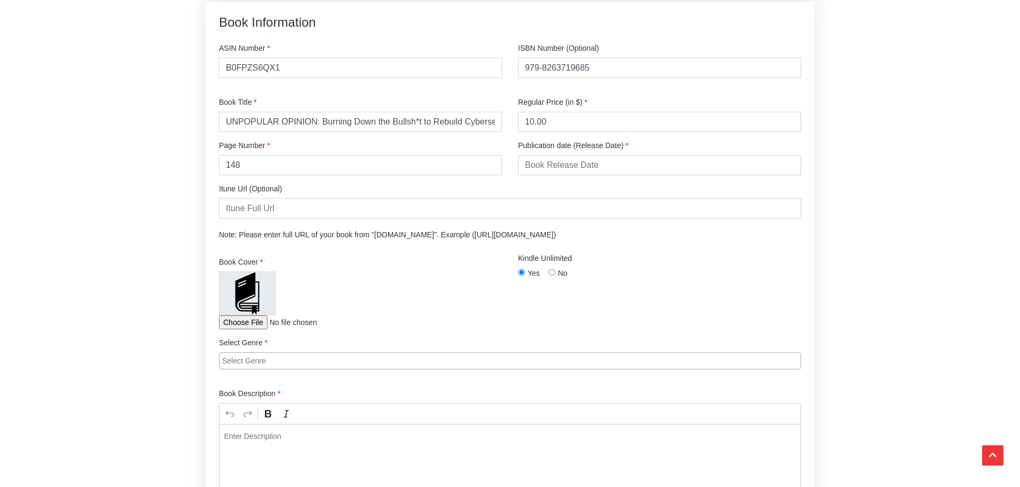
scroll to position [1707, 0]
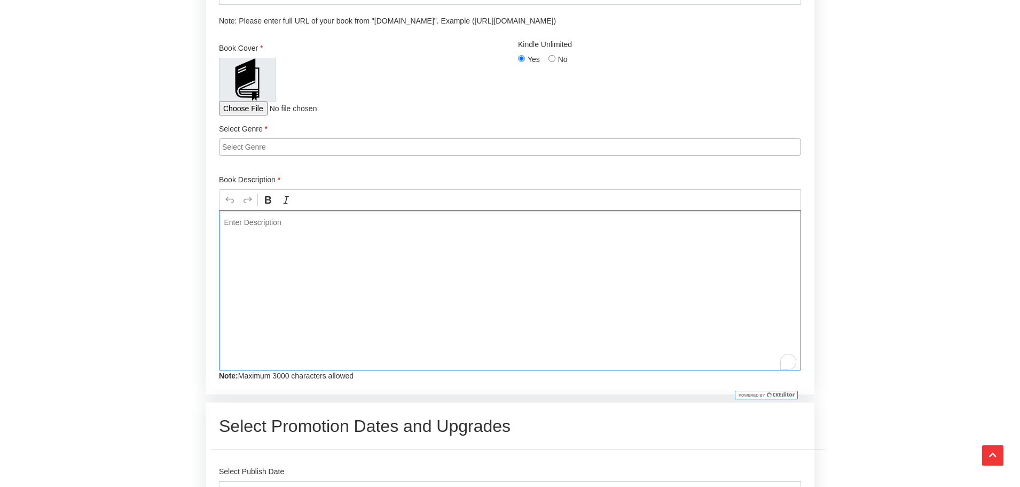
click at [342, 289] on div "Editor editing area: main. Press Alt+0 for help." at bounding box center [510, 290] width 582 height 160
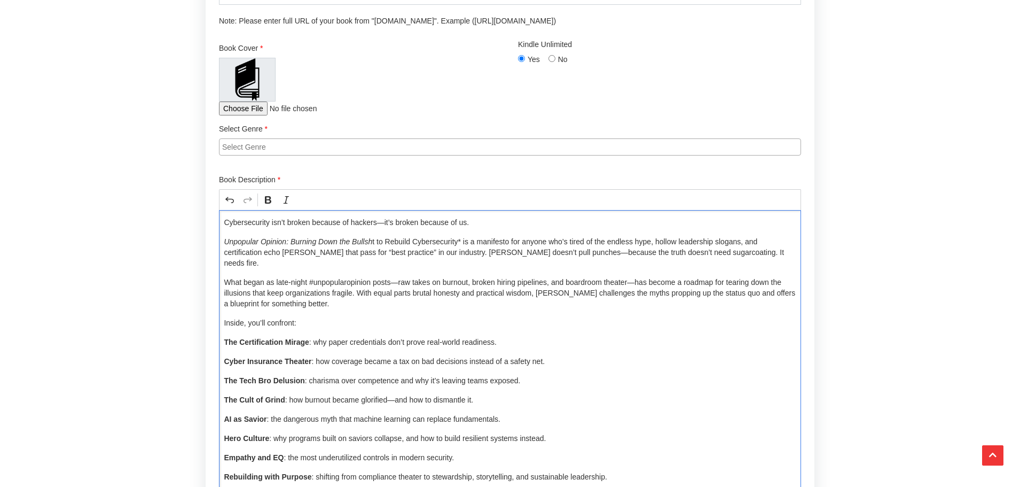
scroll to position [1847, 0]
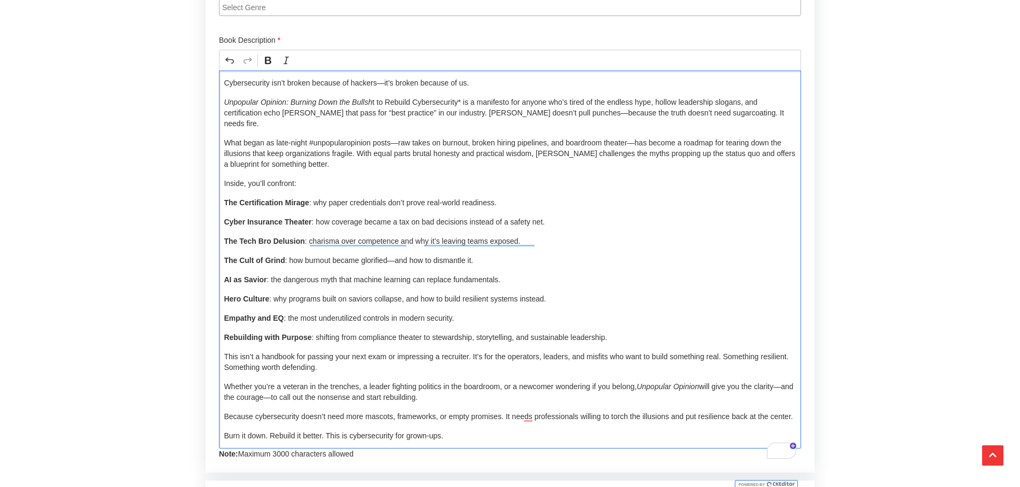
click at [393, 88] on p "Cybersecurity isn’t broken because of hackers—it’s broken because of us." at bounding box center [510, 82] width 572 height 11
drag, startPoint x: 395, startPoint y: 111, endPoint x: 390, endPoint y: 110, distance: 5.4
click at [390, 88] on p "Cybersecurity isn’t broken because of hackers—it’s broken because of us." at bounding box center [510, 82] width 572 height 11
click at [412, 167] on p "What began as late-night #unpopularopinion posts—raw takes on burnout, broken h…" at bounding box center [510, 153] width 572 height 32
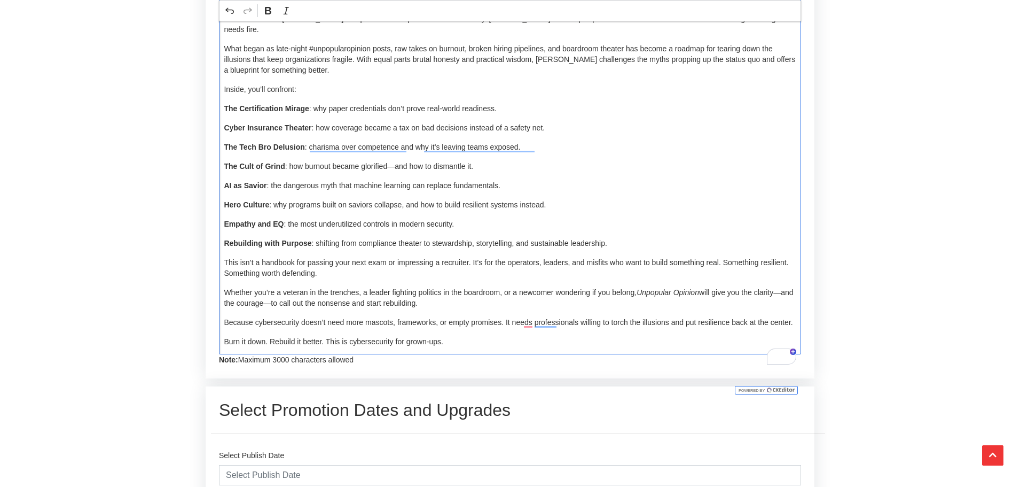
scroll to position [1954, 0]
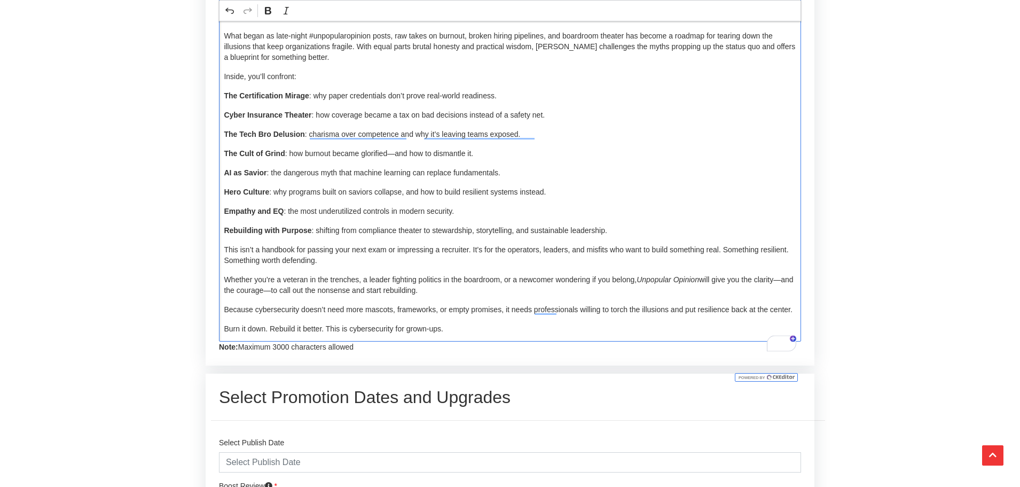
click at [263, 295] on p "Whether you’re a veteran in the trenches, a leader fighting politics in the boa…" at bounding box center [510, 284] width 572 height 21
click at [269, 295] on p "Whether you’re a veteran in the trenches, a leader fighting politics in the boa…" at bounding box center [510, 284] width 572 height 21
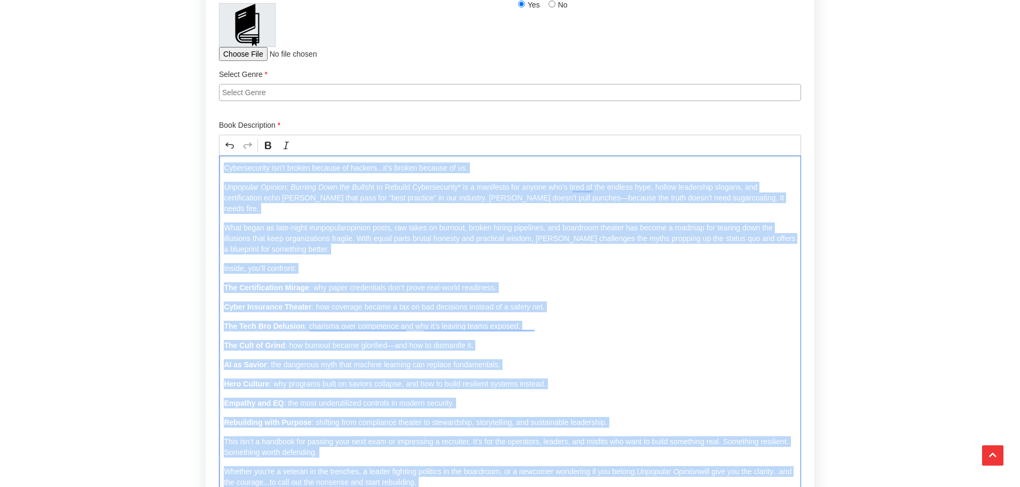
drag, startPoint x: 512, startPoint y: 369, endPoint x: 194, endPoint y: 132, distance: 395.5
click at [196, 134] on div "Editorial Review Home / Promote Book / Editorial Review BookBelow provides high…" at bounding box center [510, 99] width 1020 height 3541
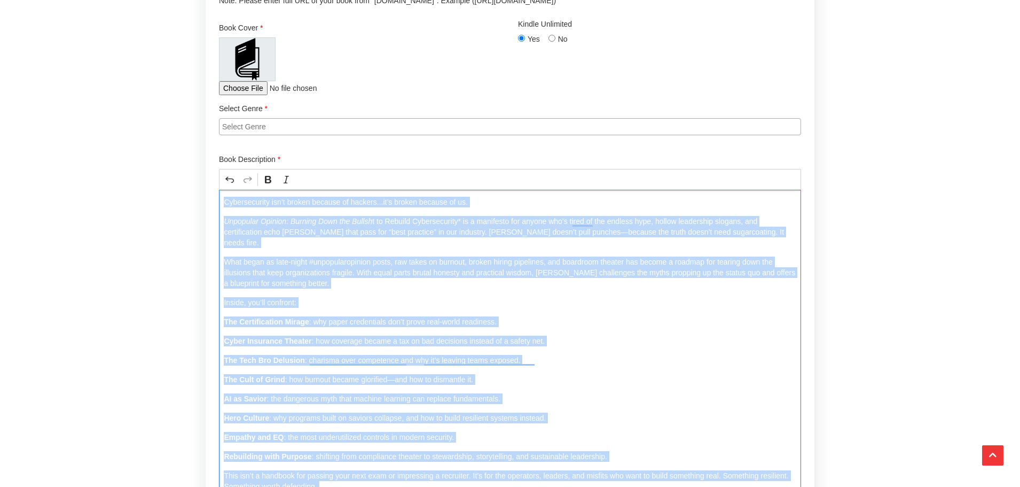
scroll to position [1708, 0]
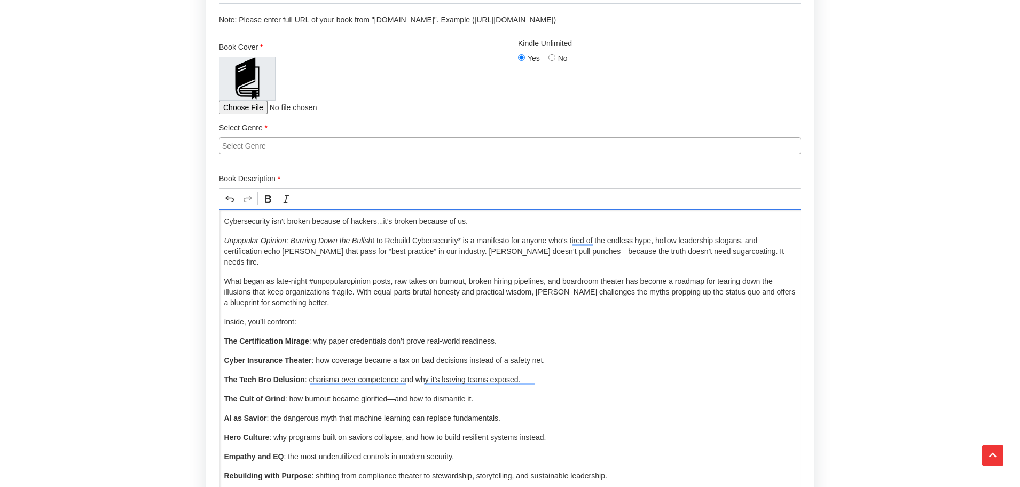
click at [300, 151] on input "search" at bounding box center [512, 146] width 581 height 11
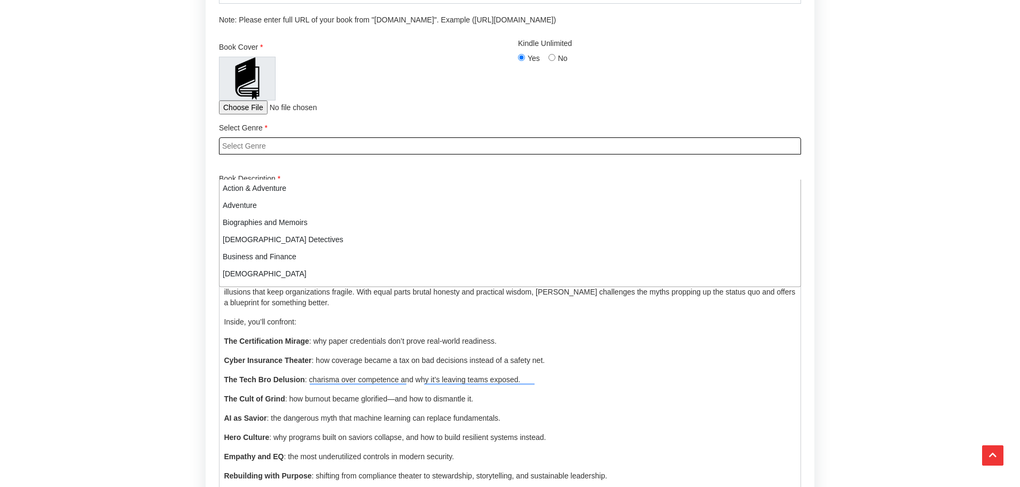
scroll to position [462, 0]
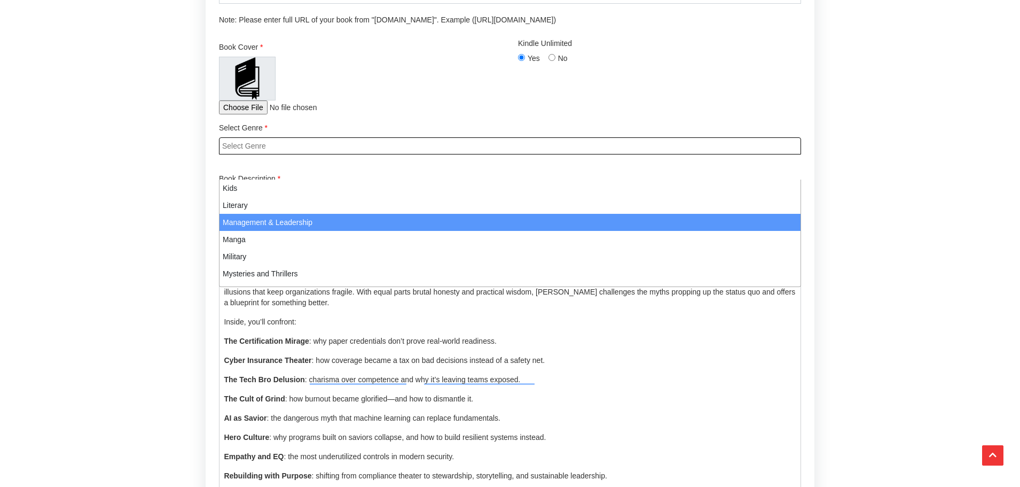
select select
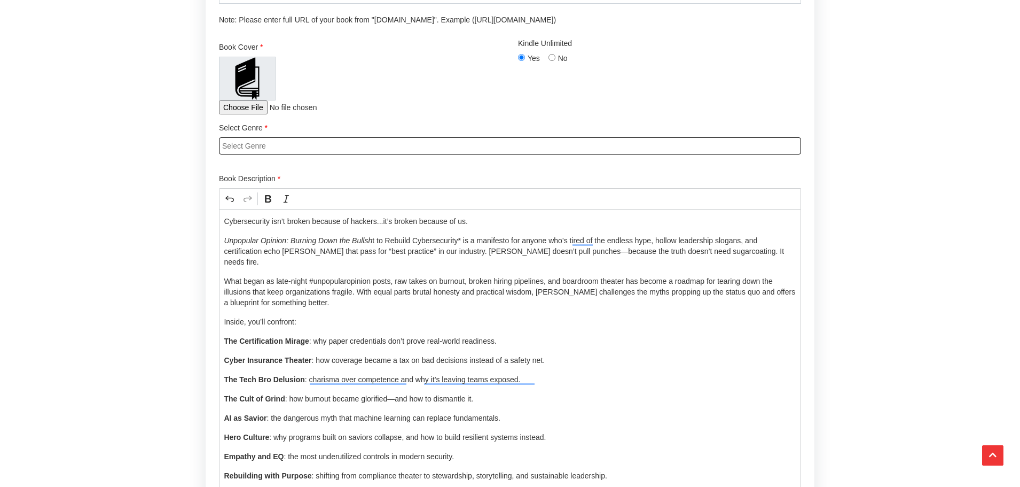
scroll to position [0, 3]
click at [266, 114] on input "file" at bounding box center [290, 107] width 142 height 14
type input "C:\fakepath\Bookcover.jpeg"
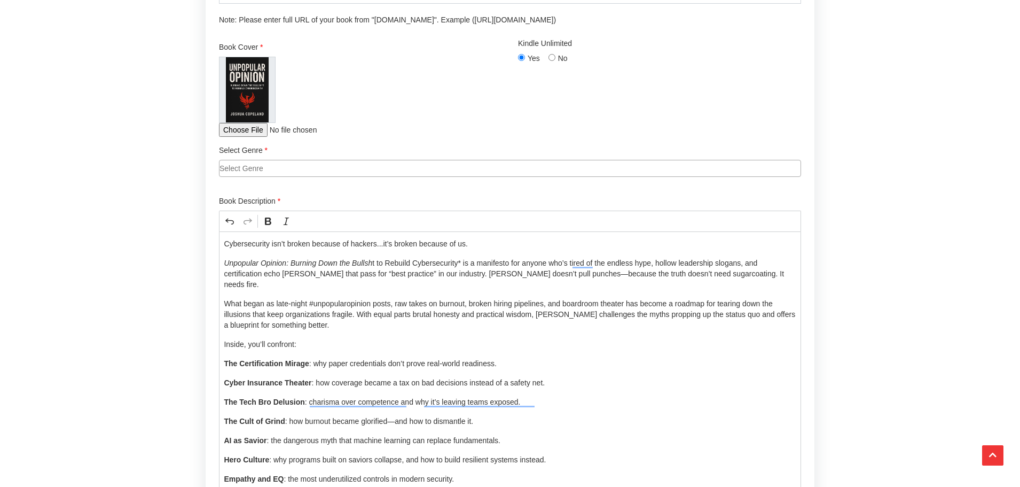
click at [235, 174] on input "search" at bounding box center [510, 168] width 581 height 11
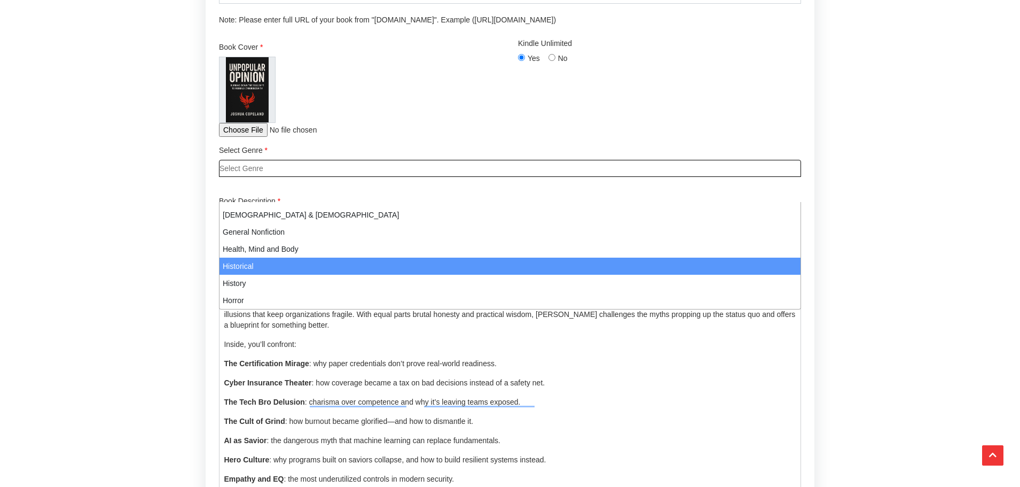
scroll to position [321, 0]
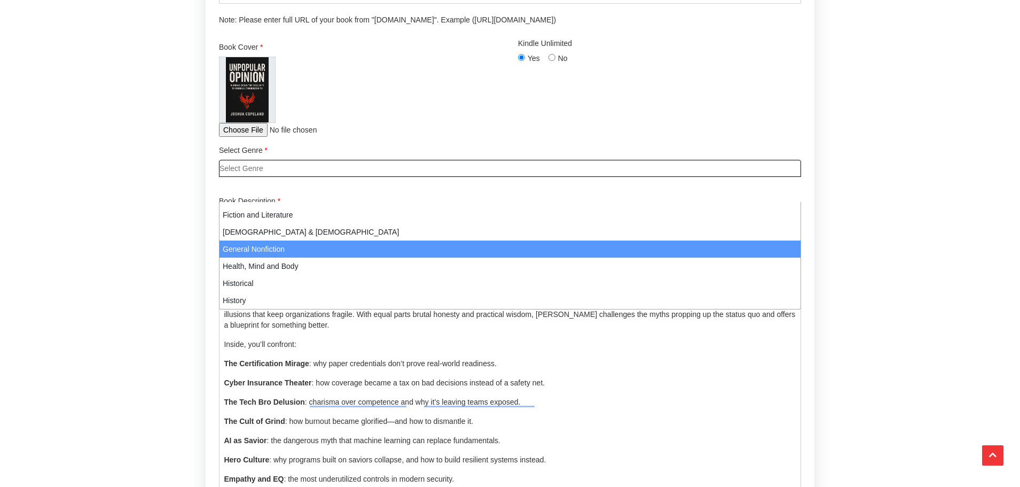
select select "107"
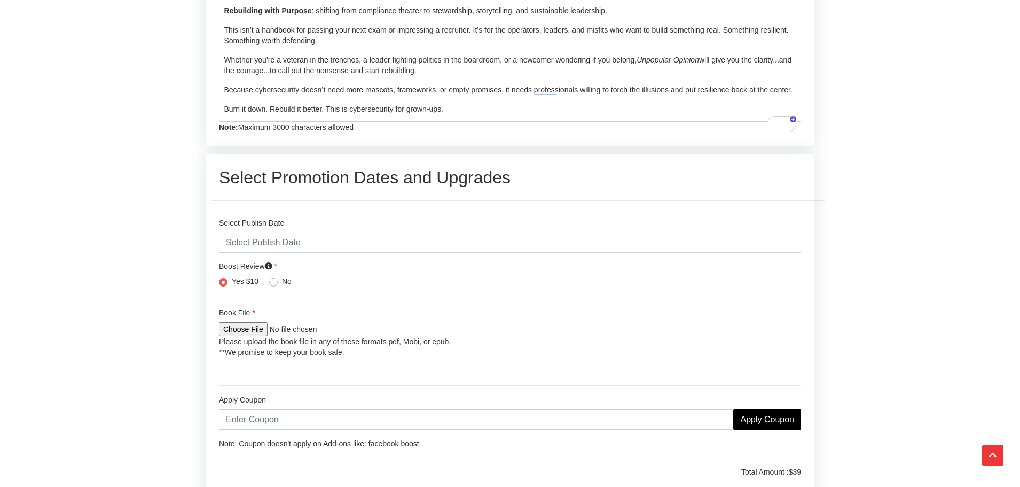
scroll to position [2243, 0]
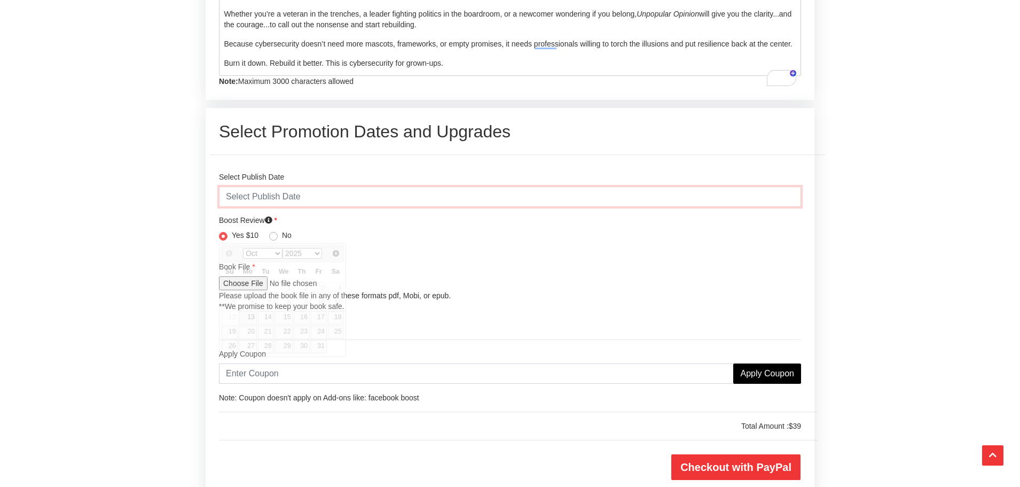
click at [318, 207] on input "text" at bounding box center [510, 196] width 582 height 20
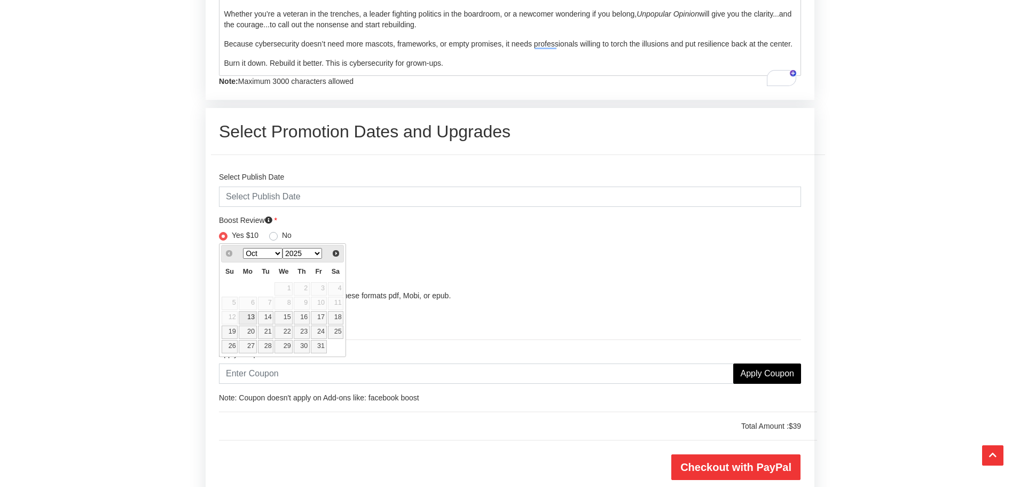
click at [247, 315] on link "13" at bounding box center [248, 317] width 18 height 13
type input "2025-10-13"
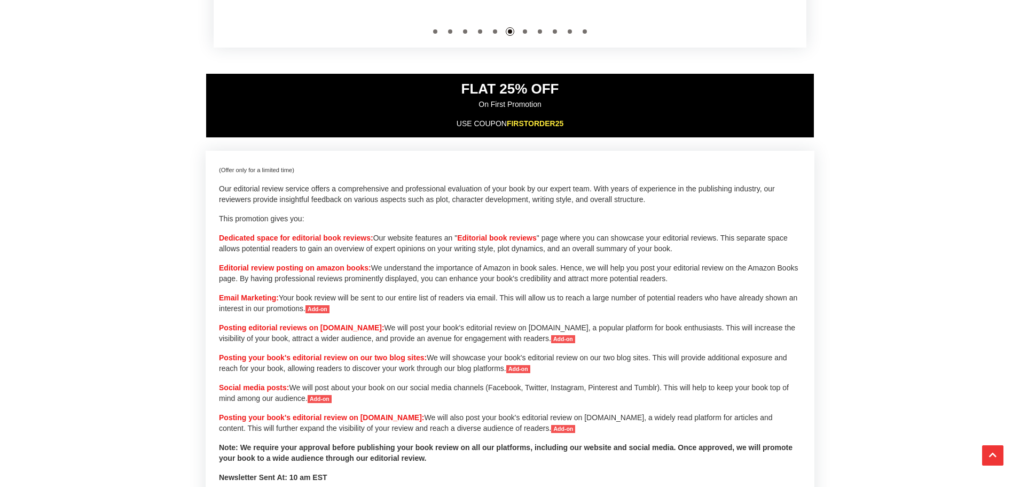
scroll to position [587, 0]
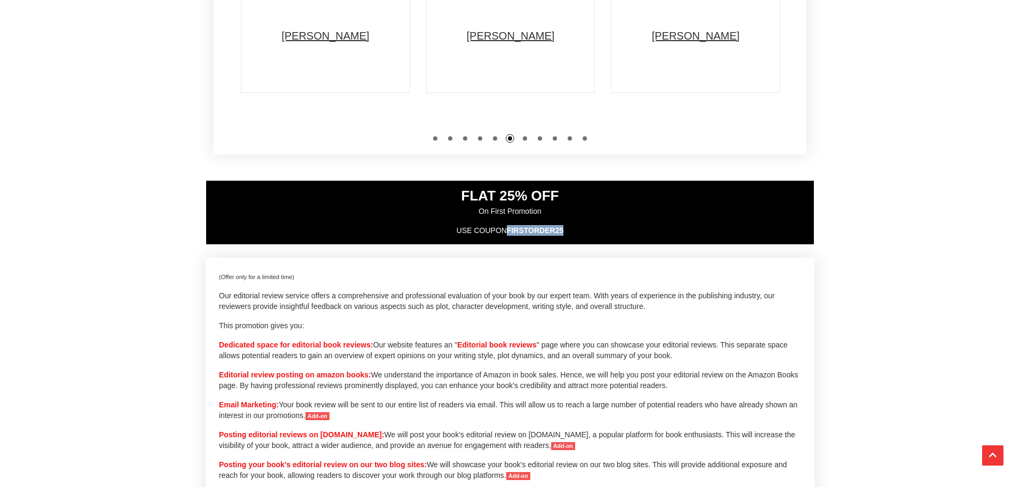
drag, startPoint x: 571, startPoint y: 257, endPoint x: 510, endPoint y: 261, distance: 61.1
click at [510, 245] on div "FLAT 25% OFF On First Promotion USE COUPON FIRSTORDER25" at bounding box center [510, 212] width 609 height 65
copy span "FIRSTORDER25"
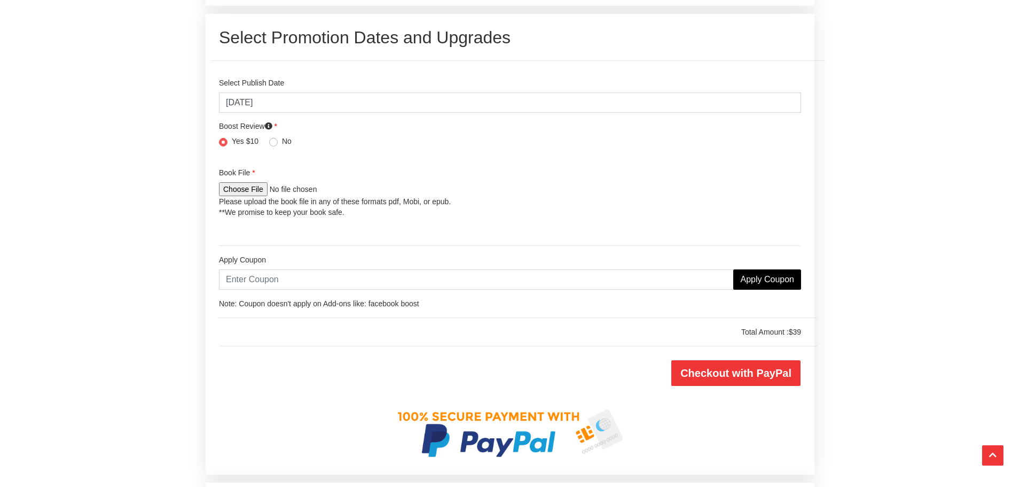
scroll to position [2403, 0]
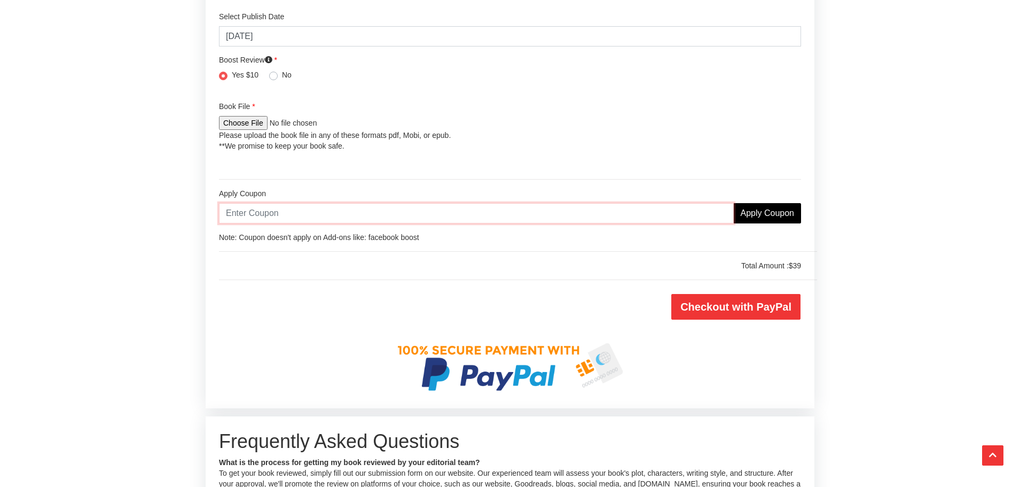
click at [327, 223] on input "text" at bounding box center [476, 213] width 515 height 20
paste input "FIRSTORDER25"
type input "FIRSTORDER25"
click at [282, 65] on label "Boost Review Email Marketing: Your book review will be sent to our entire list …" at bounding box center [510, 59] width 582 height 11
click at [270, 64] on icon at bounding box center [268, 59] width 7 height 7
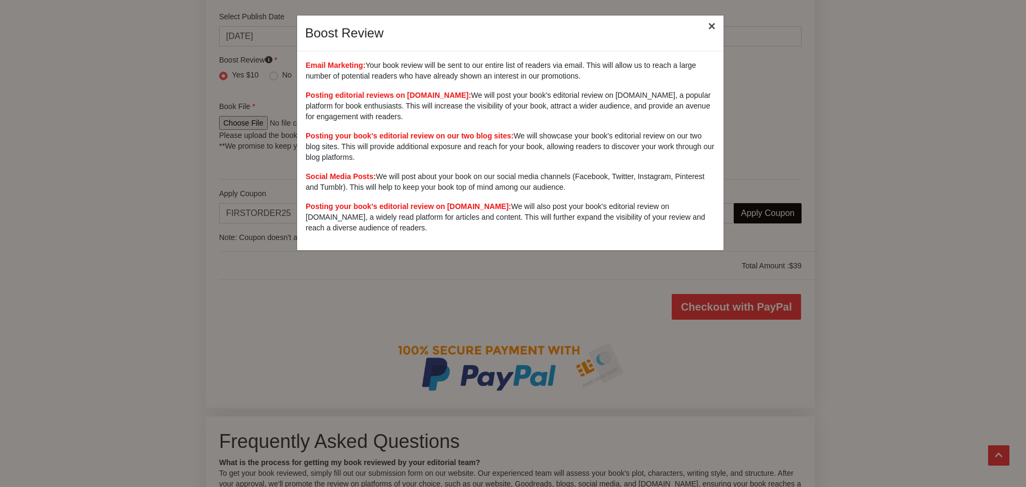
drag, startPoint x: 715, startPoint y: 29, endPoint x: 706, endPoint y: 27, distance: 8.7
click at [714, 29] on button "×" at bounding box center [711, 26] width 25 height 30
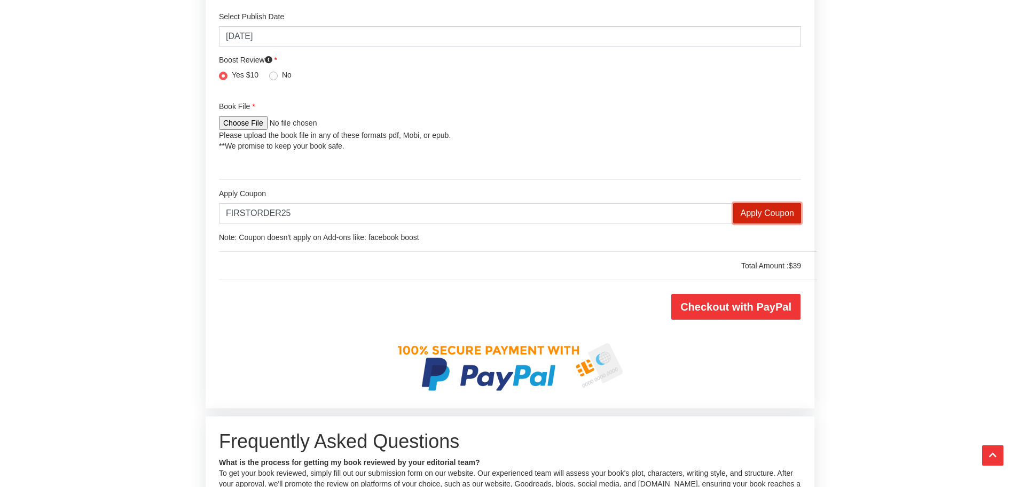
click at [786, 223] on input "Apply Coupon" at bounding box center [767, 213] width 68 height 20
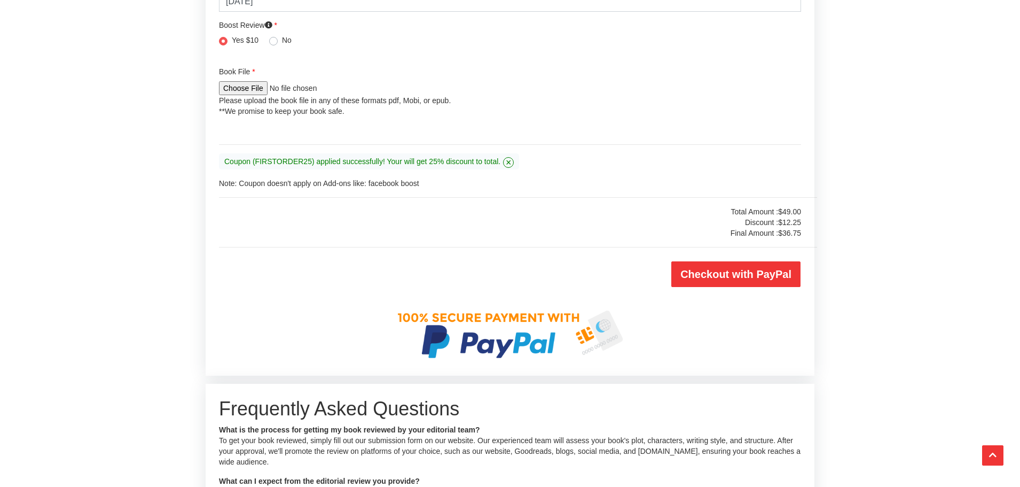
scroll to position [2456, 0]
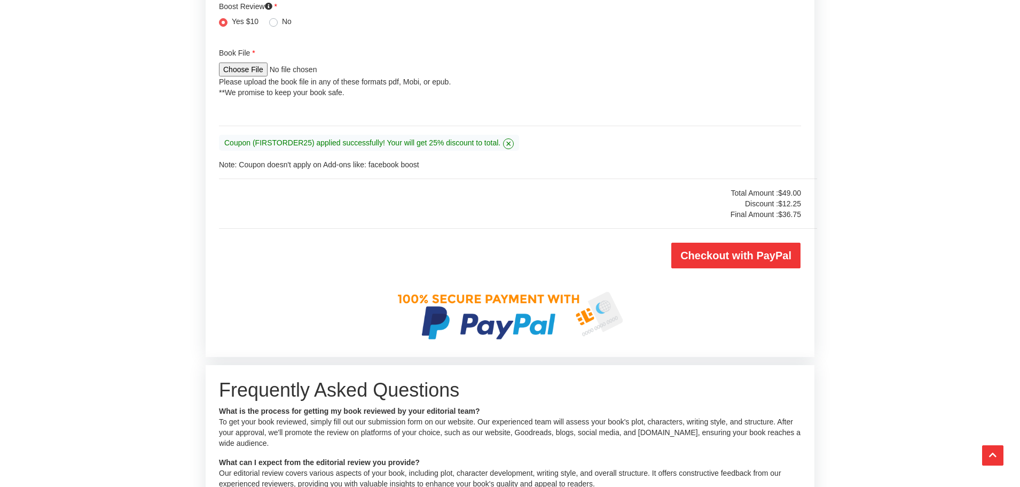
click at [760, 274] on div "Checkout with PayPal" at bounding box center [659, 255] width 299 height 36
click at [759, 268] on input "Checkout with PayPal" at bounding box center [736, 256] width 129 height 26
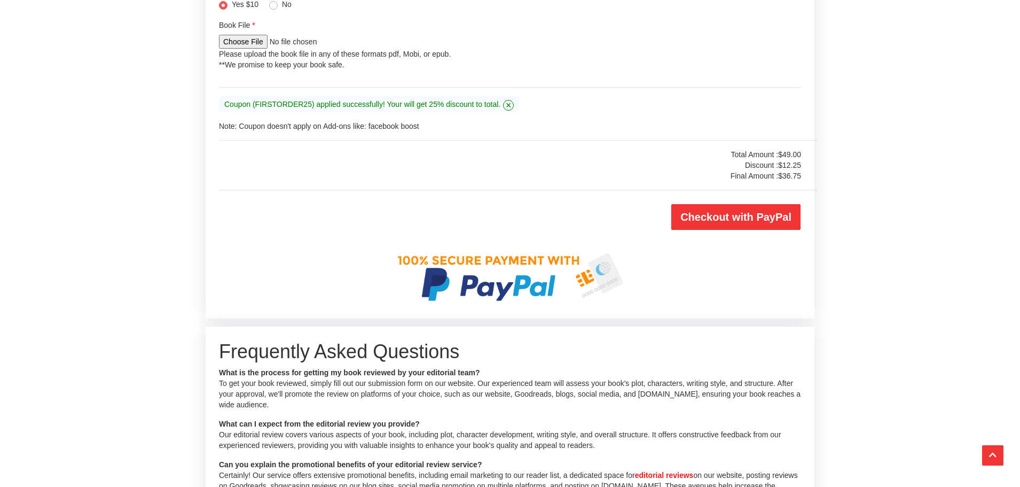
scroll to position [1430, 0]
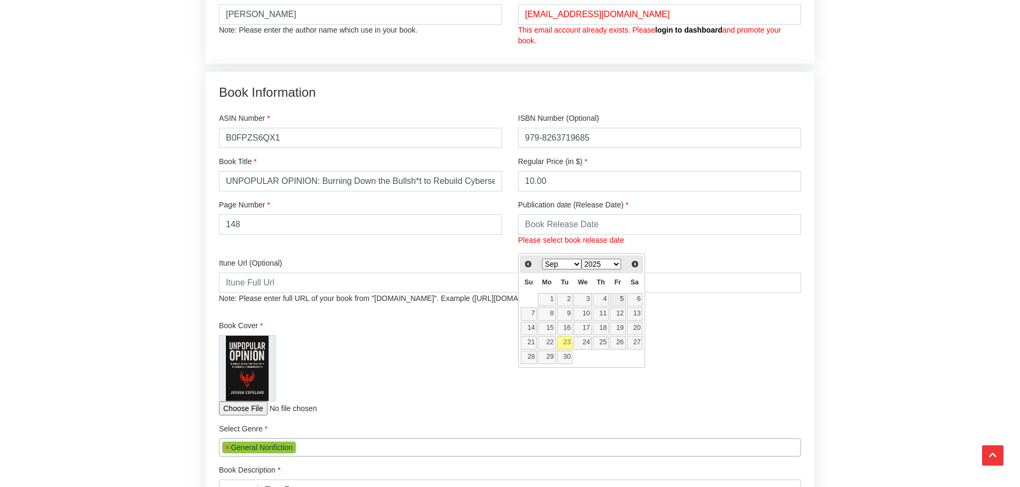
click at [618, 301] on link "5" at bounding box center [618, 299] width 16 height 13
type input "2025-09-05"
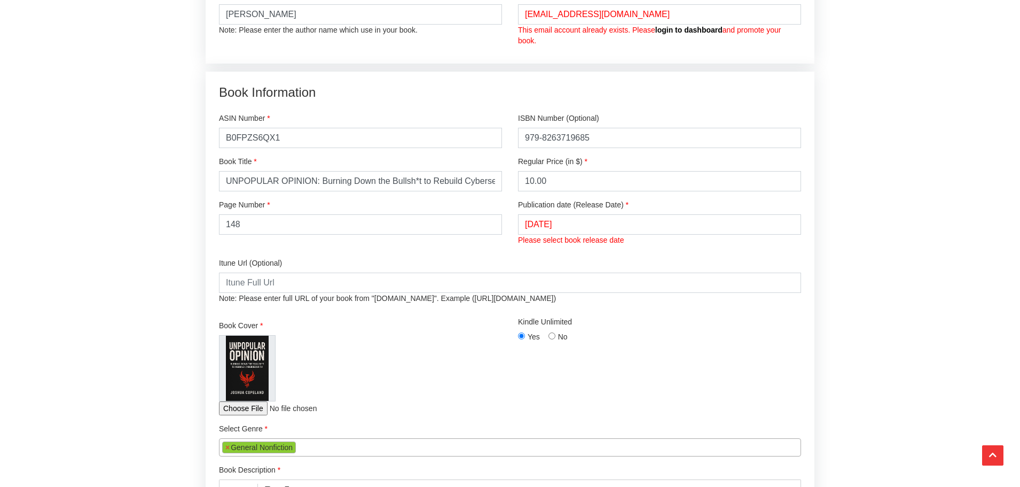
click at [719, 34] on link "login to dashboard" at bounding box center [688, 30] width 67 height 9
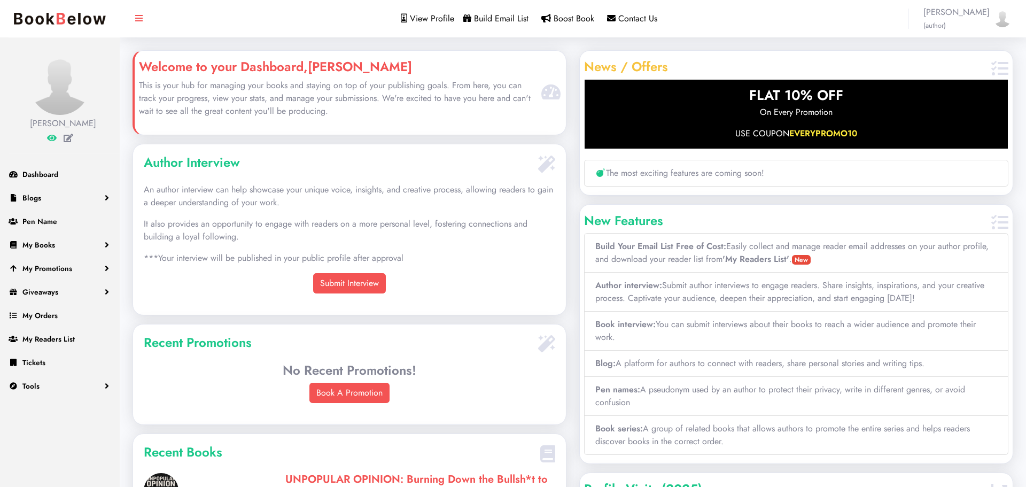
scroll to position [247, 430]
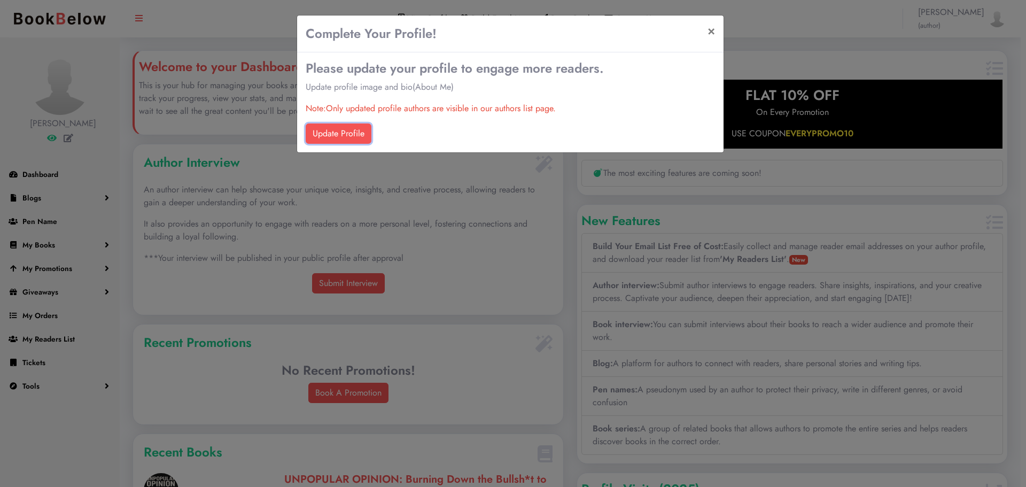
click at [348, 133] on link "Update Profile" at bounding box center [339, 133] width 66 height 20
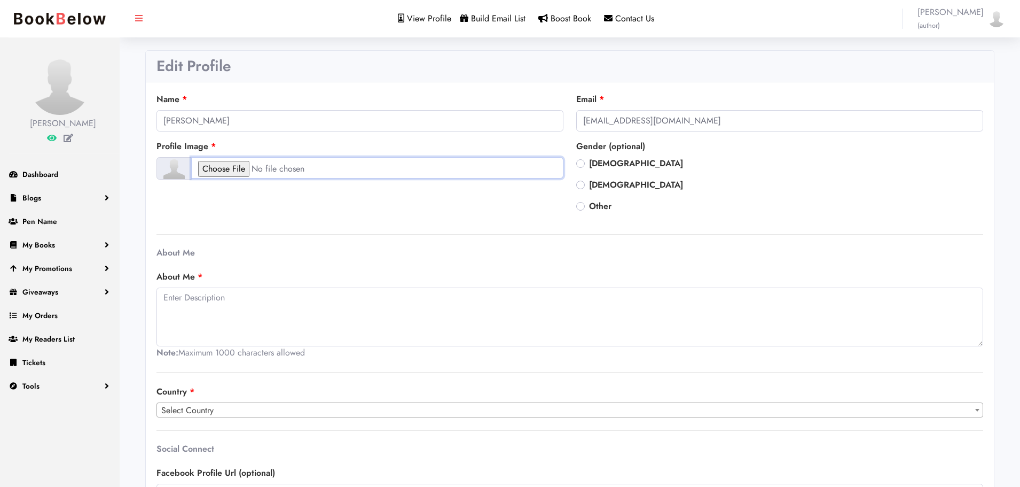
click at [248, 168] on input "file" at bounding box center [377, 167] width 372 height 21
type input "C:\fakepath\Copeland_HS.jpg"
click at [589, 165] on label "Male" at bounding box center [636, 163] width 94 height 13
click at [584, 165] on input "Male" at bounding box center [580, 162] width 9 height 11
radio input "true"
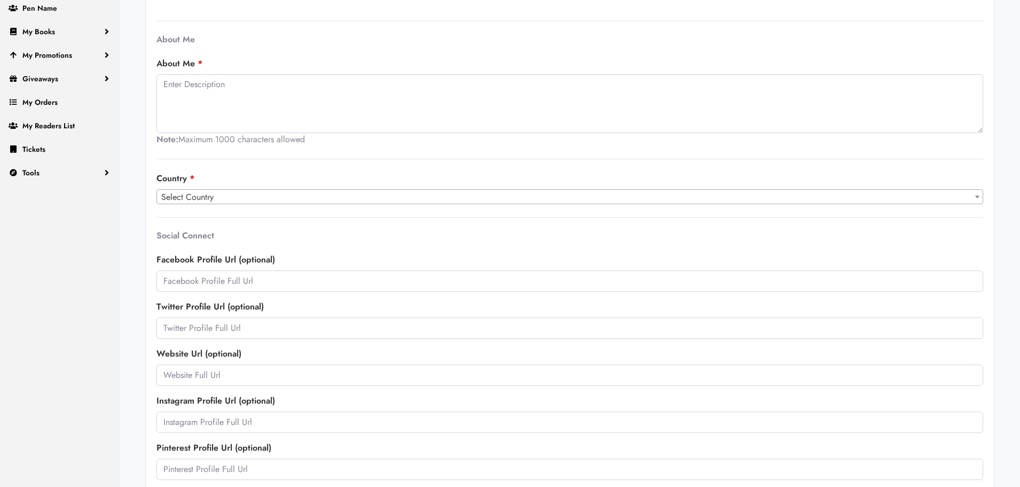
scroll to position [214, 0]
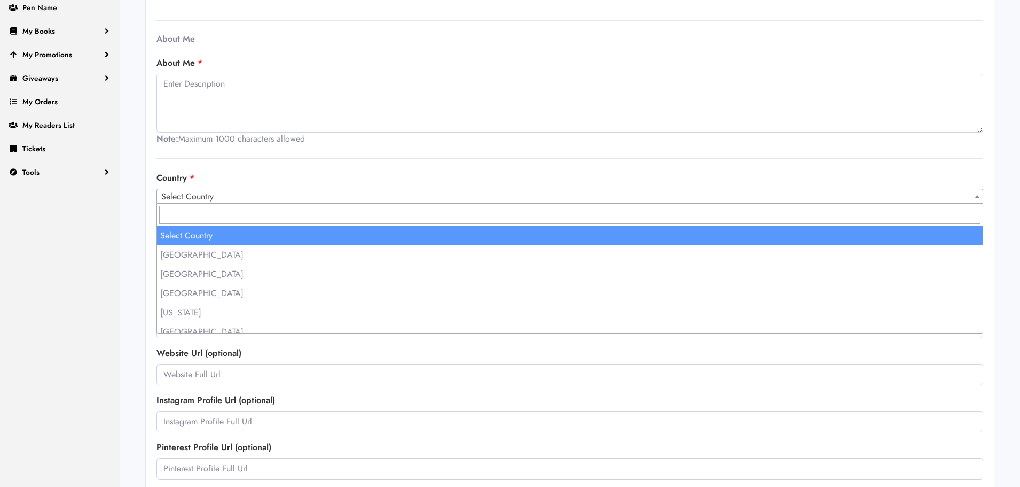
click at [251, 198] on span "Select Country" at bounding box center [570, 196] width 826 height 15
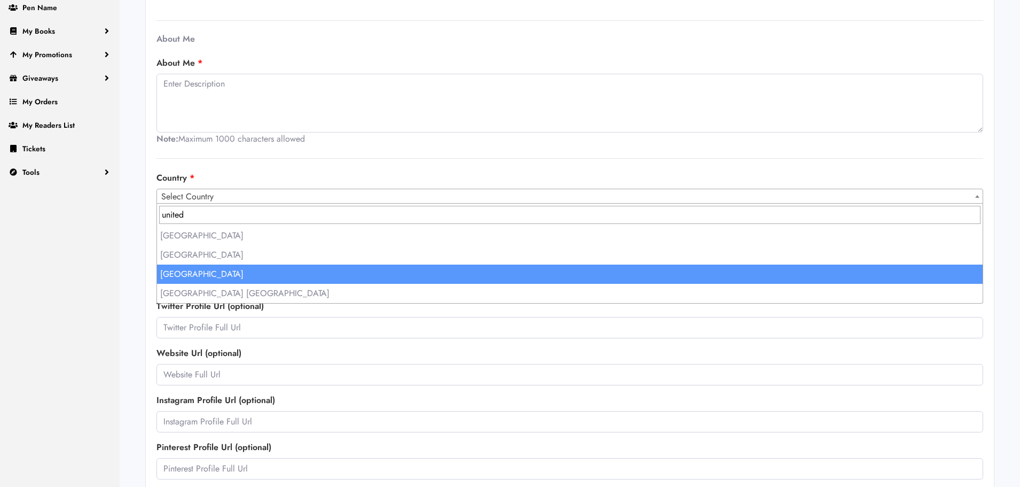
type input "united"
select select "231"
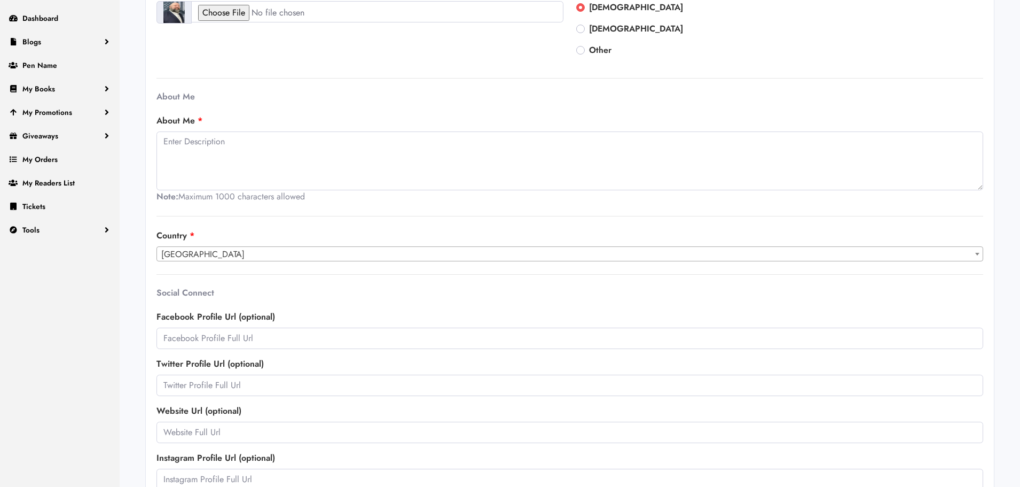
scroll to position [95, 0]
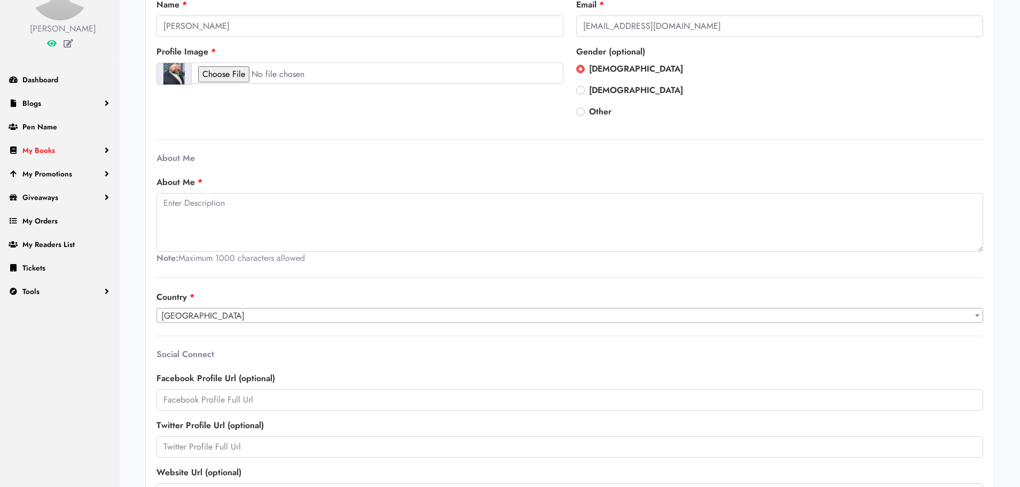
click at [53, 155] on span "My Books" at bounding box center [38, 150] width 33 height 11
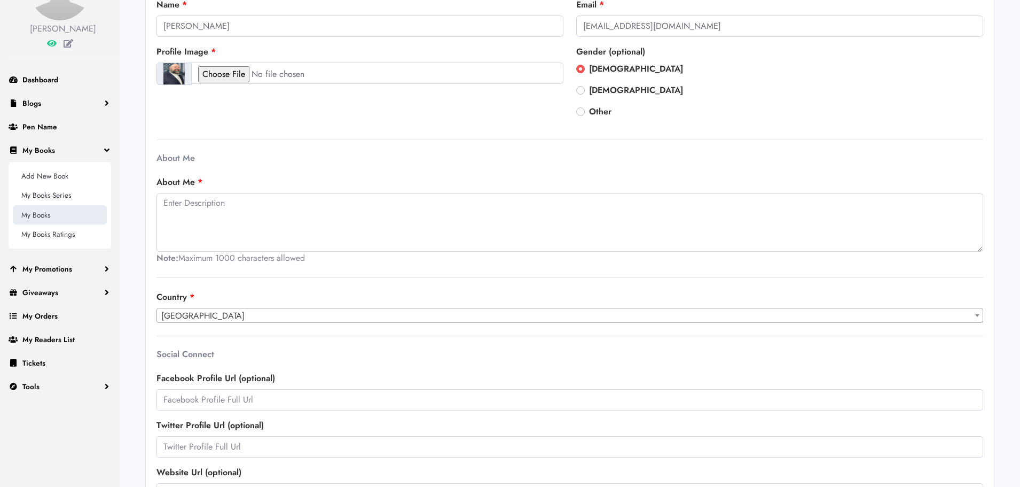
click at [39, 224] on link "My Books" at bounding box center [60, 214] width 94 height 19
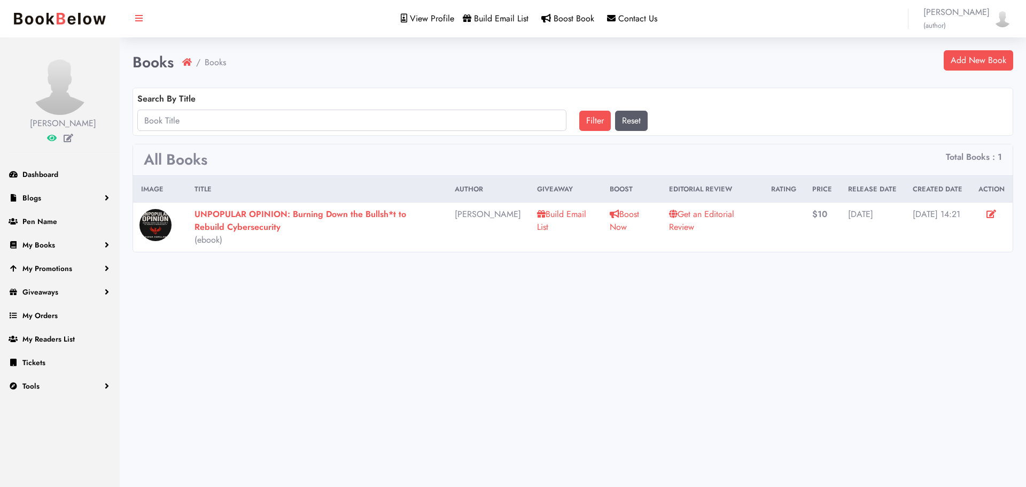
click at [988, 215] on icon at bounding box center [991, 213] width 10 height 9
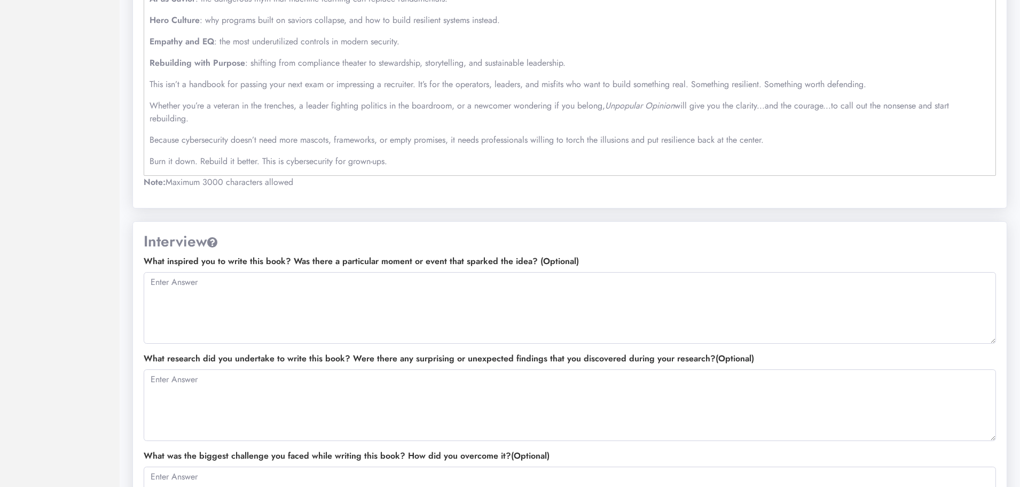
scroll to position [824, 0]
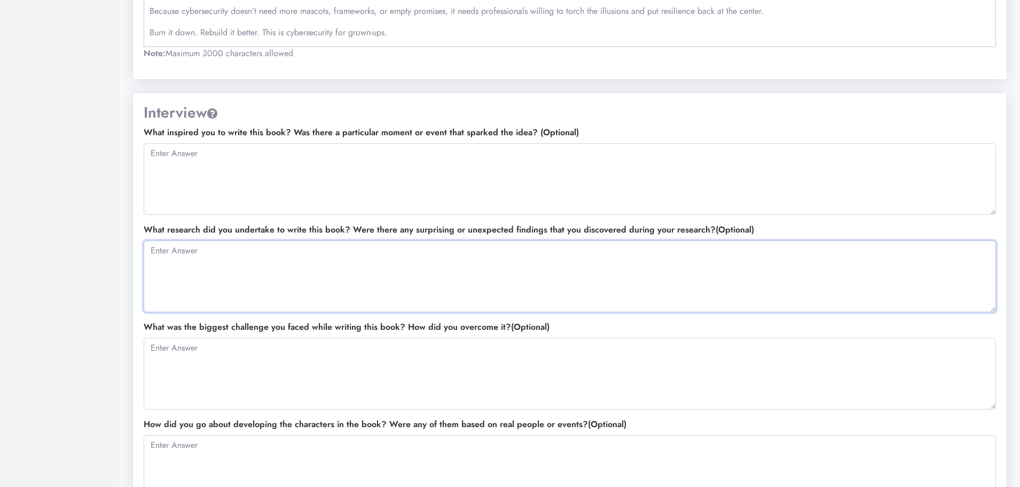
click at [311, 280] on textarea at bounding box center [570, 276] width 853 height 72
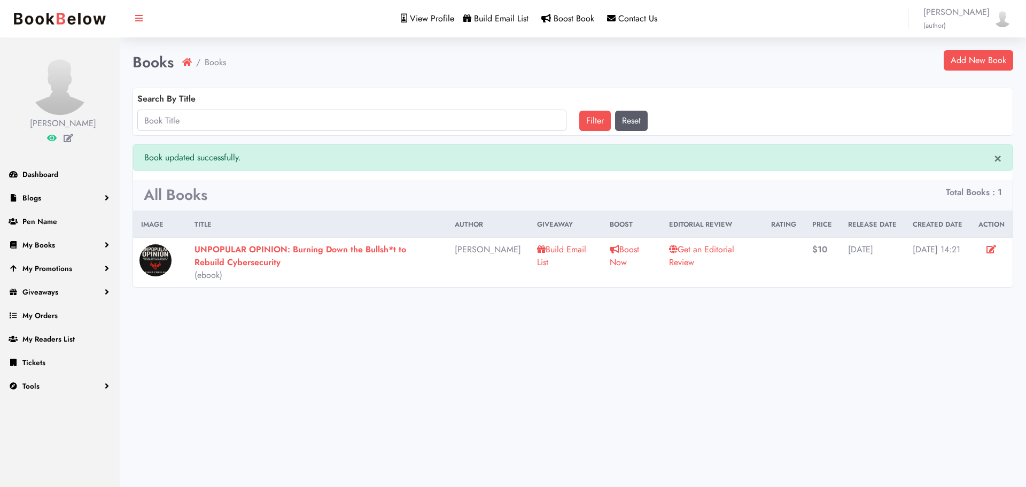
click at [708, 248] on link "Get an Editorial Review" at bounding box center [701, 255] width 65 height 25
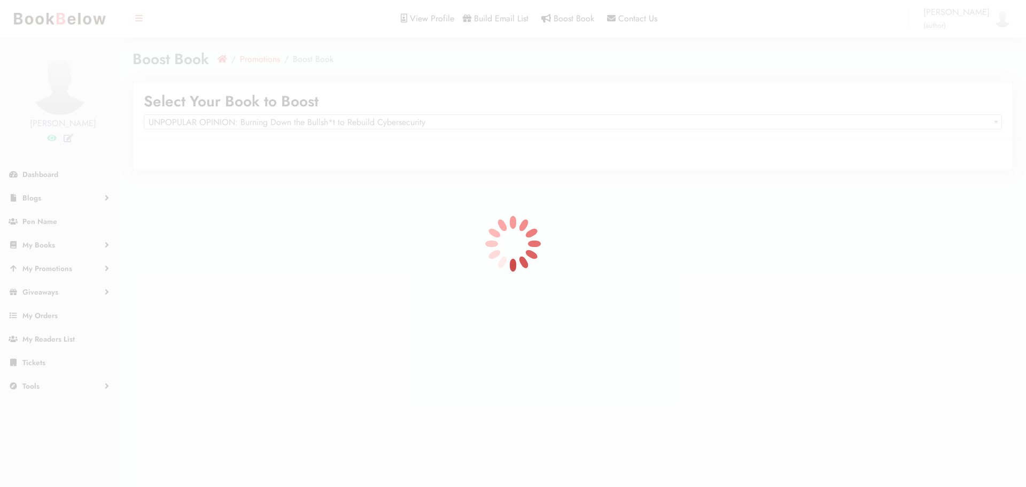
select select "150672"
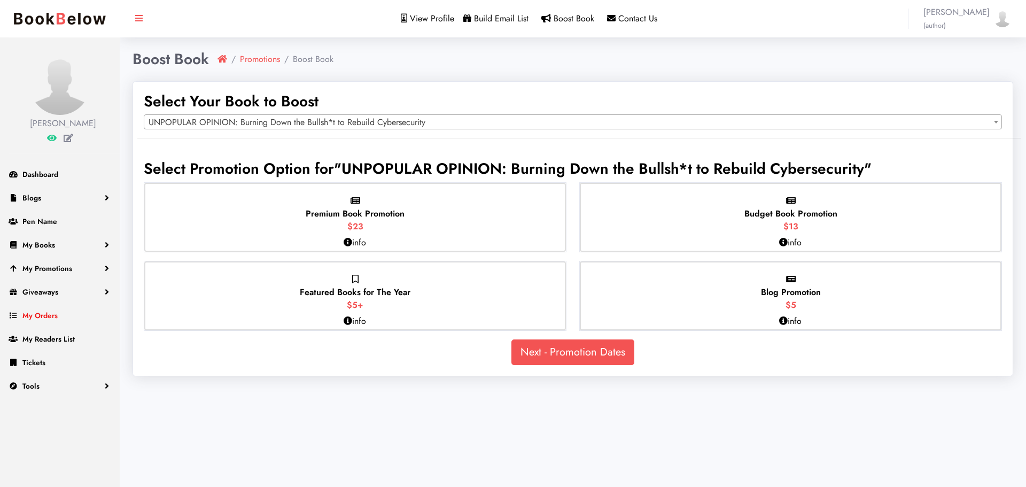
click at [47, 321] on span "My Orders" at bounding box center [39, 315] width 35 height 11
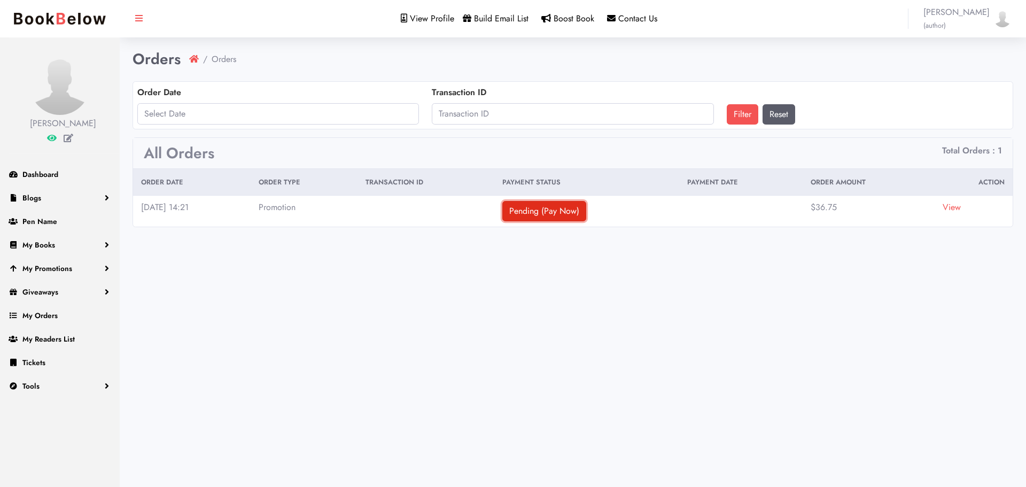
click at [586, 215] on link "Pending (Pay Now)" at bounding box center [544, 211] width 84 height 20
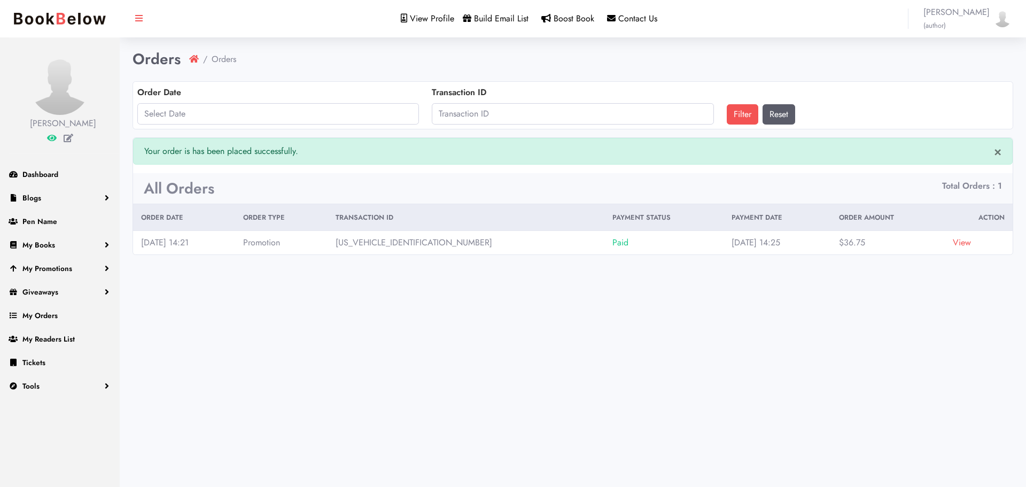
click at [953, 248] on link "View" at bounding box center [962, 242] width 18 height 12
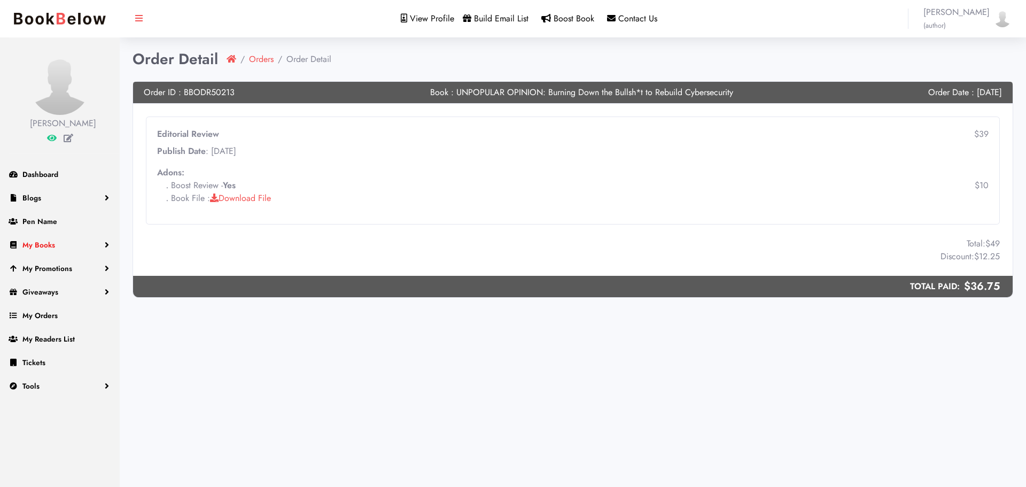
click at [36, 256] on link "My Books" at bounding box center [60, 245] width 120 height 24
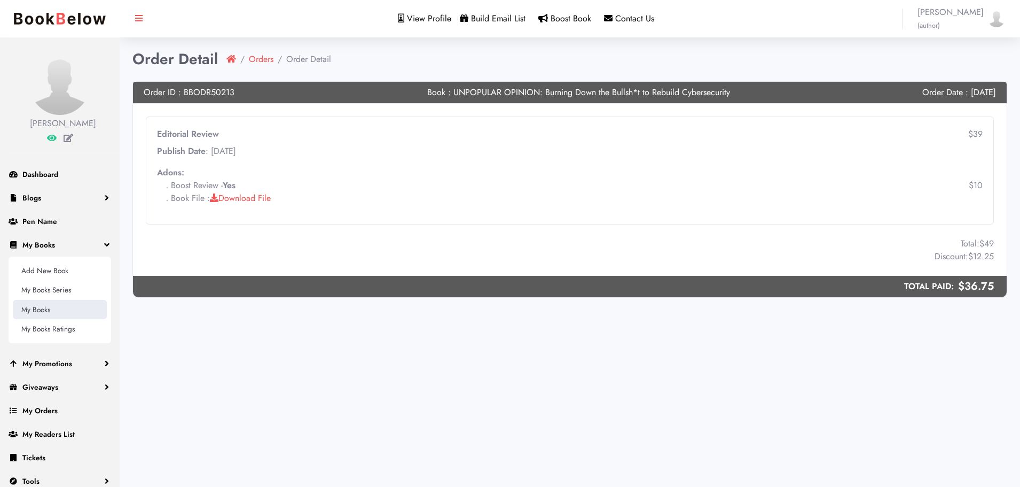
click at [44, 319] on link "My Books" at bounding box center [60, 309] width 94 height 19
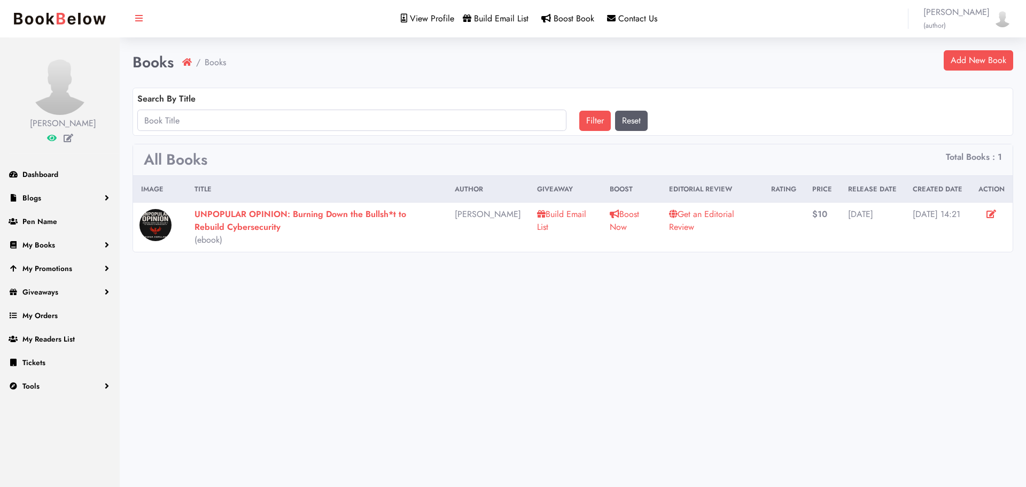
click at [686, 212] on link "Get an Editorial Review" at bounding box center [701, 220] width 65 height 25
click at [610, 216] on link "Boost Now" at bounding box center [624, 220] width 29 height 25
click at [544, 212] on link "Build Email List" at bounding box center [561, 220] width 49 height 25
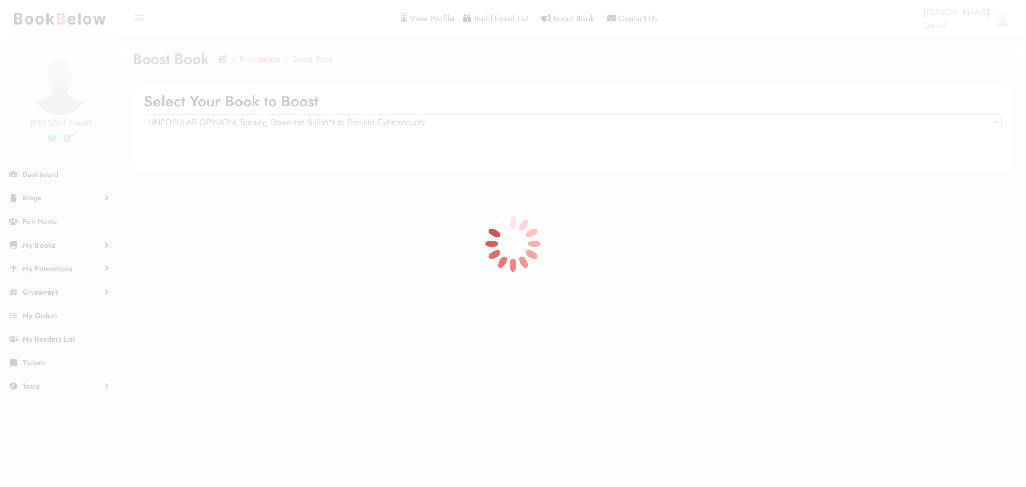
select select "150672"
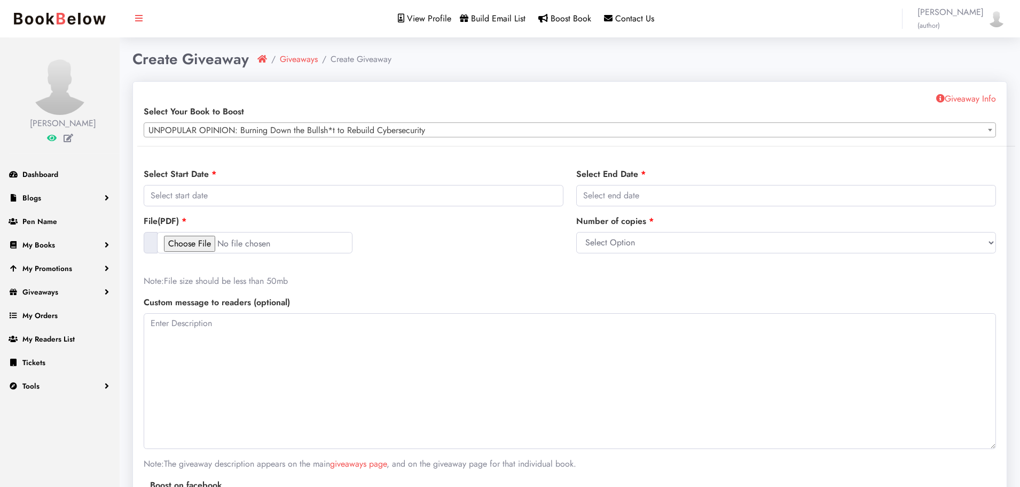
select select "150672"
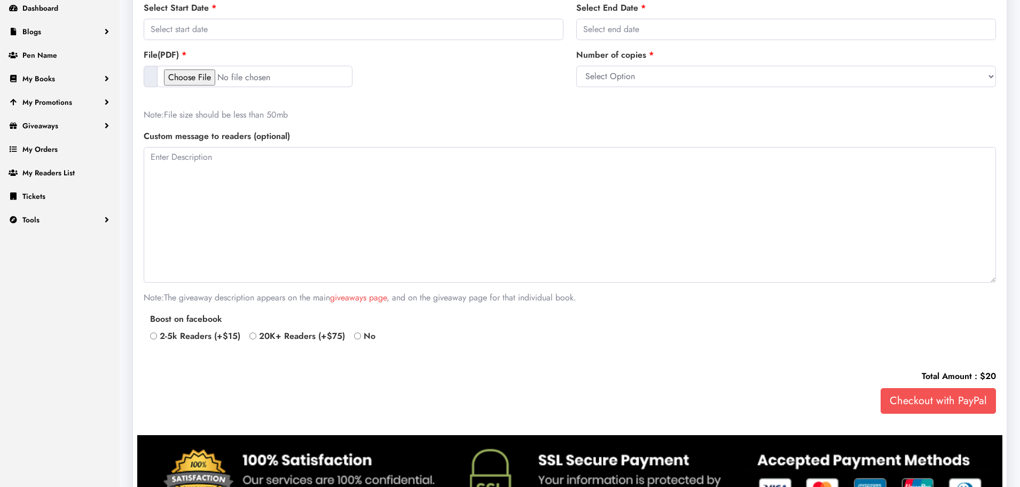
scroll to position [107, 0]
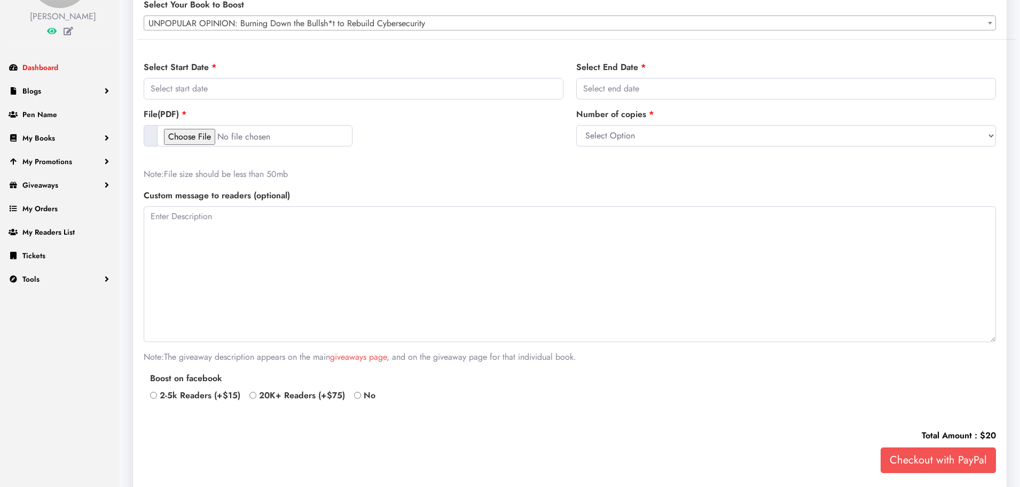
click at [49, 73] on span "Dashboard" at bounding box center [40, 67] width 36 height 11
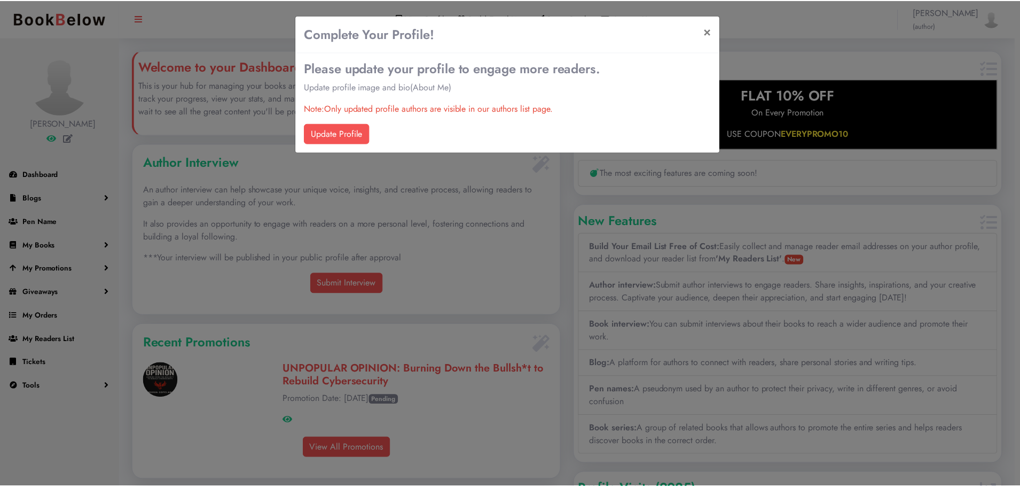
scroll to position [247, 430]
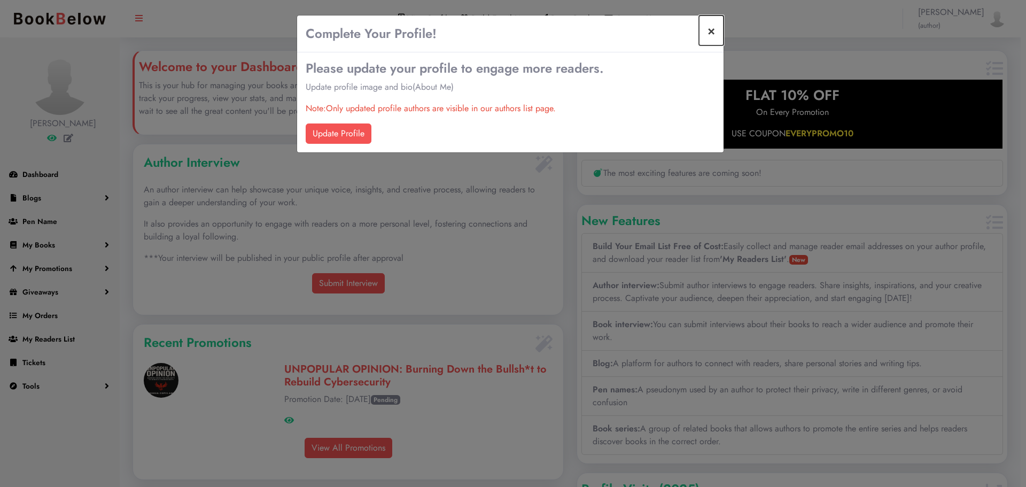
click at [710, 35] on button "×" at bounding box center [711, 30] width 25 height 30
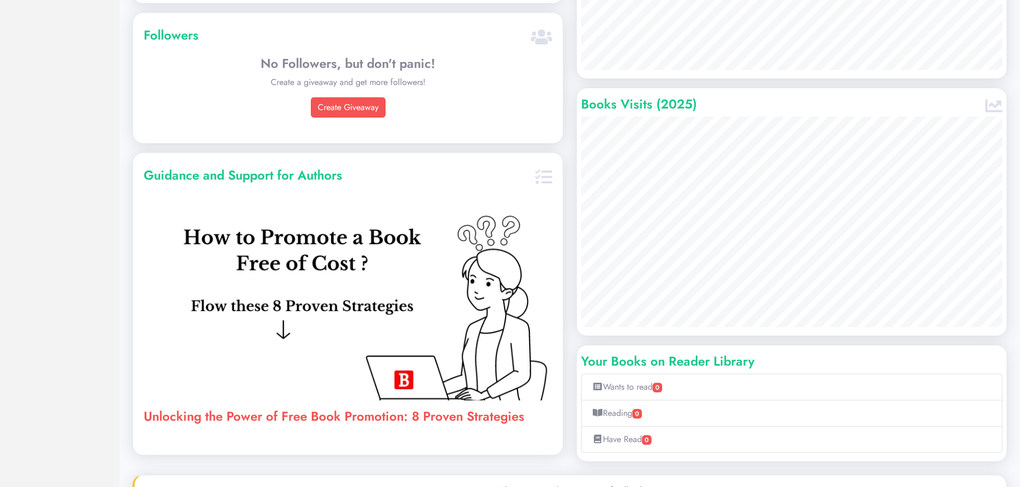
scroll to position [710, 0]
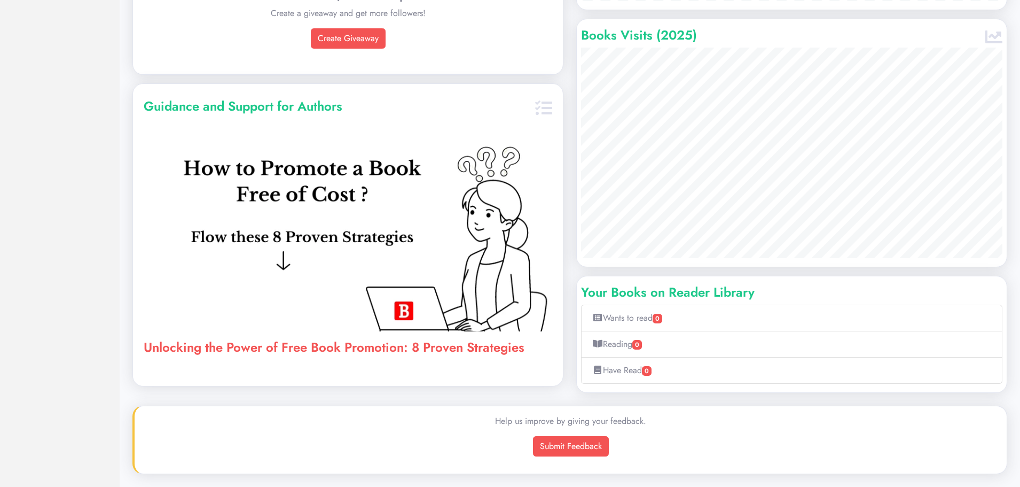
click at [335, 347] on link "Unlocking the Power of Free Book Promotion: 8 Proven Strategies" at bounding box center [334, 347] width 381 height 19
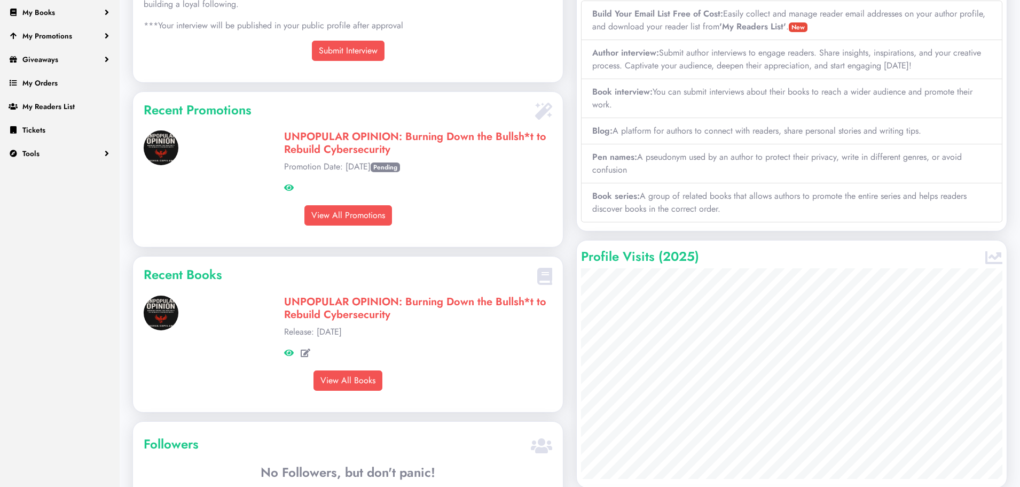
scroll to position [122, 0]
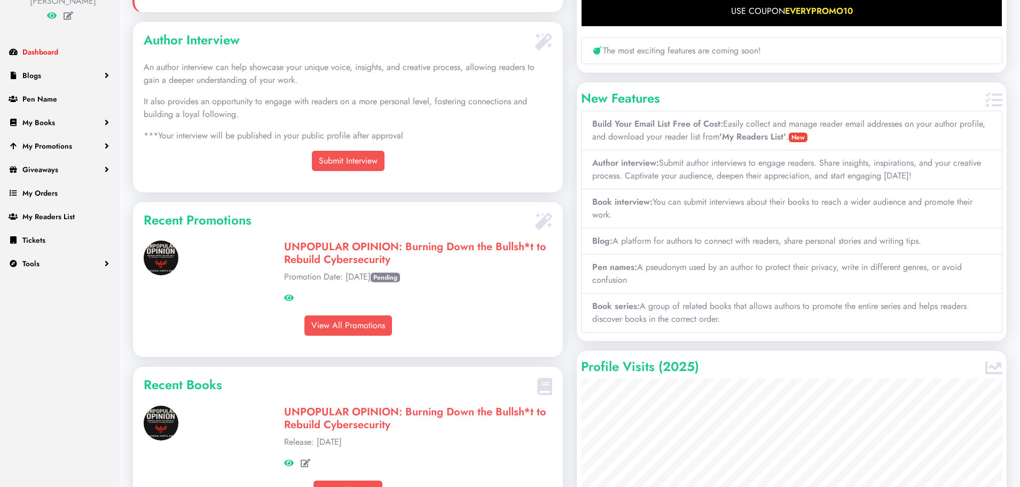
click at [40, 57] on span "Dashboard" at bounding box center [40, 51] width 36 height 11
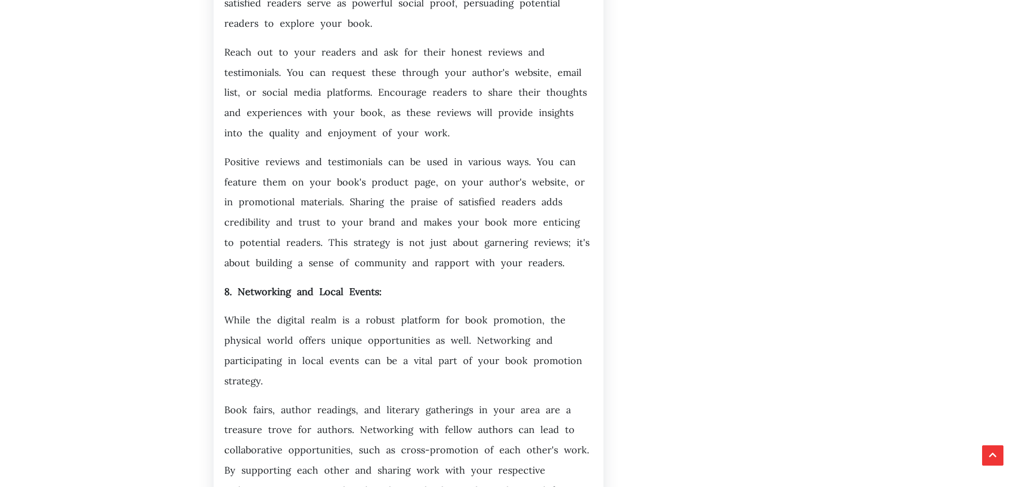
scroll to position [2938, 0]
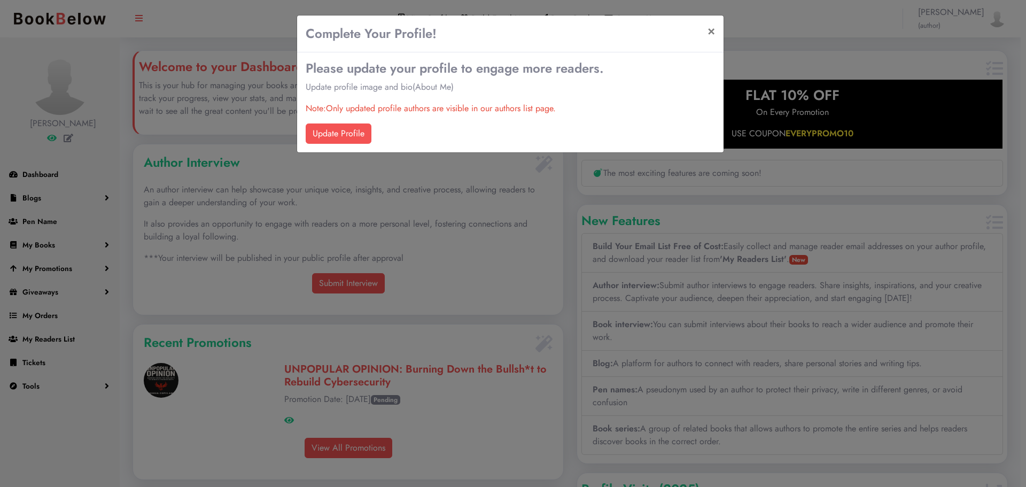
scroll to position [247, 430]
click at [358, 139] on link "Update Profile" at bounding box center [339, 133] width 66 height 20
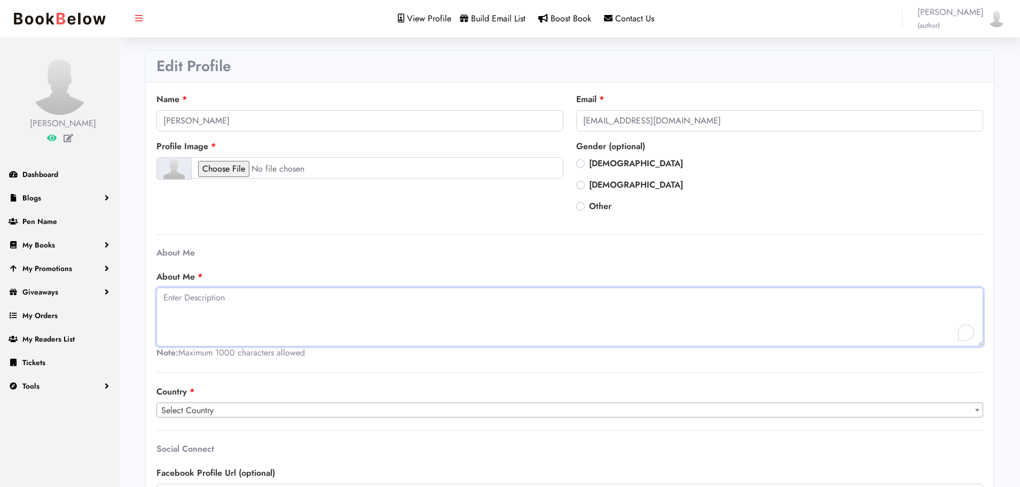
click at [261, 310] on textarea "To enrich screen reader interactions, please activate Accessibility in Grammarl…" at bounding box center [570, 316] width 827 height 59
copy div "1000 characters allowed"
drag, startPoint x: 326, startPoint y: 354, endPoint x: 206, endPoint y: 337, distance: 121.4
click at [215, 345] on div "About Me Note: Maximum 1000 characters allowed" at bounding box center [570, 314] width 827 height 89
click at [234, 301] on textarea "To enrich screen reader interactions, please activate Accessibility in Grammarl…" at bounding box center [570, 316] width 827 height 59
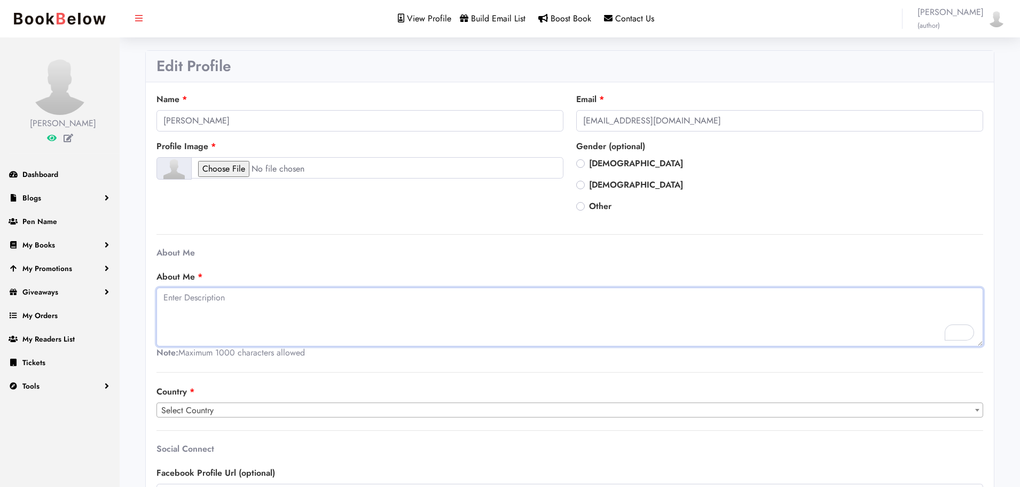
click at [251, 301] on textarea "To enrich screen reader interactions, please activate Accessibility in Grammarl…" at bounding box center [570, 316] width 827 height 59
click at [250, 301] on textarea "To enrich screen reader interactions, please activate Accessibility in Grammarl…" at bounding box center [570, 316] width 827 height 59
click at [231, 302] on textarea "To enrich screen reader interactions, please activate Accessibility in Grammarl…" at bounding box center [570, 316] width 827 height 59
paste textarea "Joshua Copeland is a cybersecurity executive, military officer, and unapologeti…"
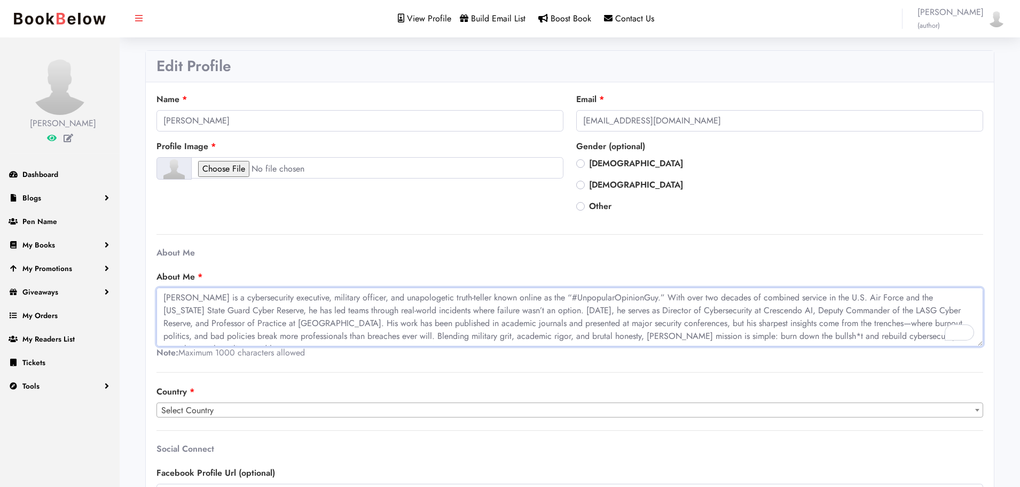
scroll to position [9, 0]
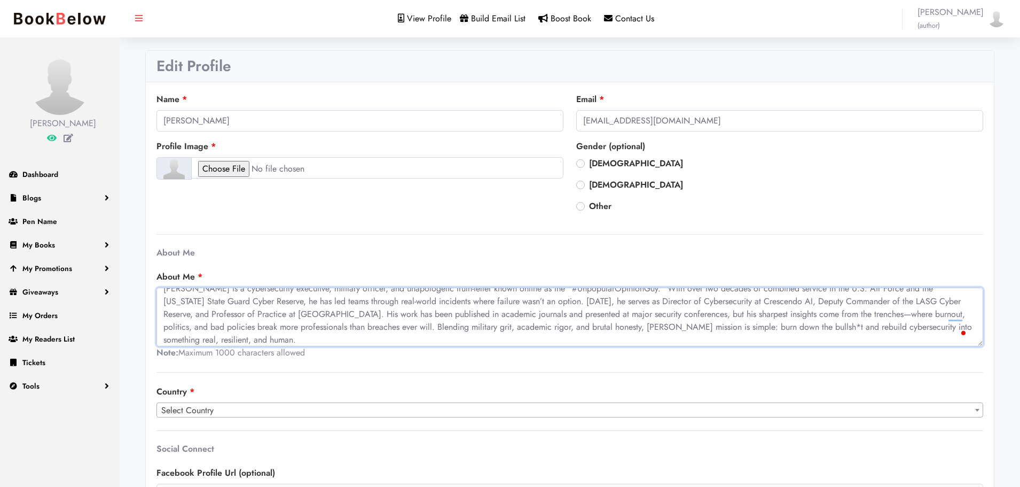
click at [846, 317] on textarea "Joshua Copeland is a cybersecurity executive, military officer, and unapologeti…" at bounding box center [570, 316] width 827 height 59
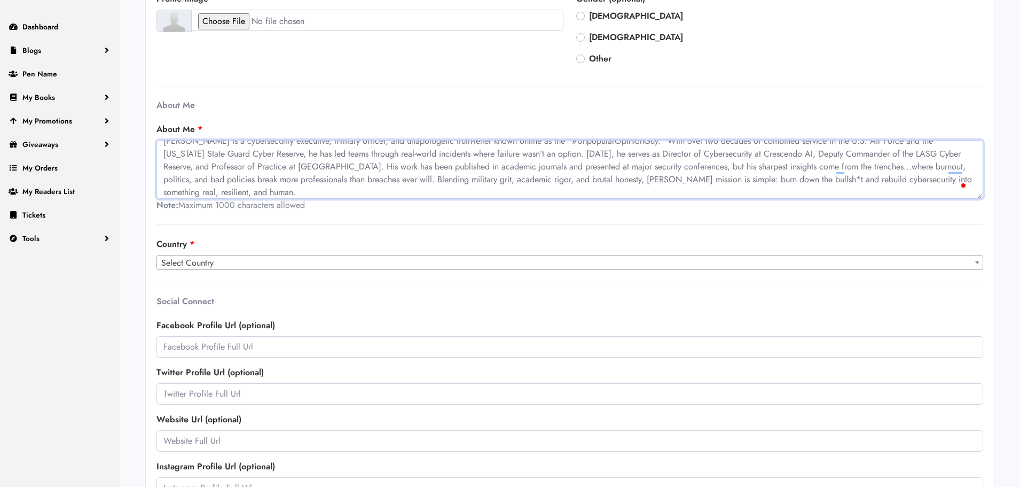
scroll to position [160, 0]
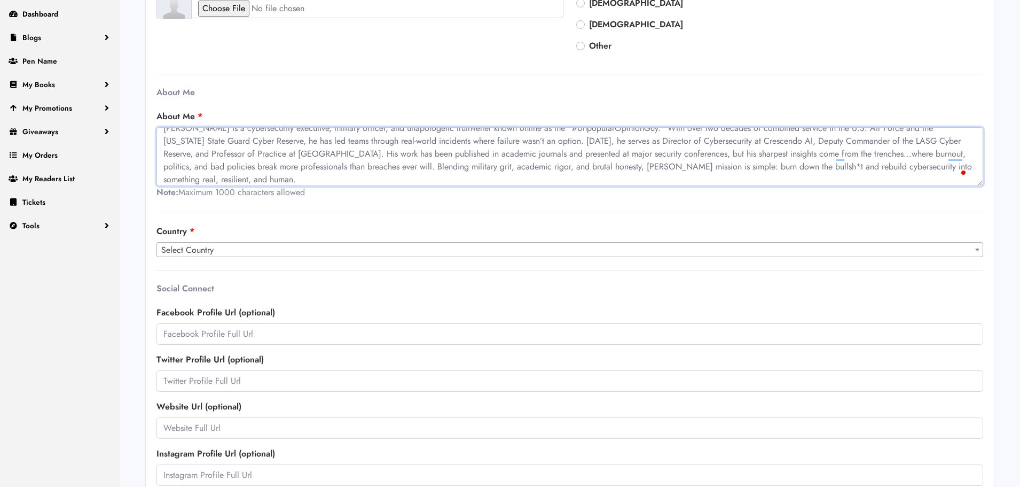
type textarea "Joshua Copeland is a cybersecurity executive, military officer, and unapologeti…"
click at [233, 248] on span "Select Country" at bounding box center [570, 250] width 826 height 15
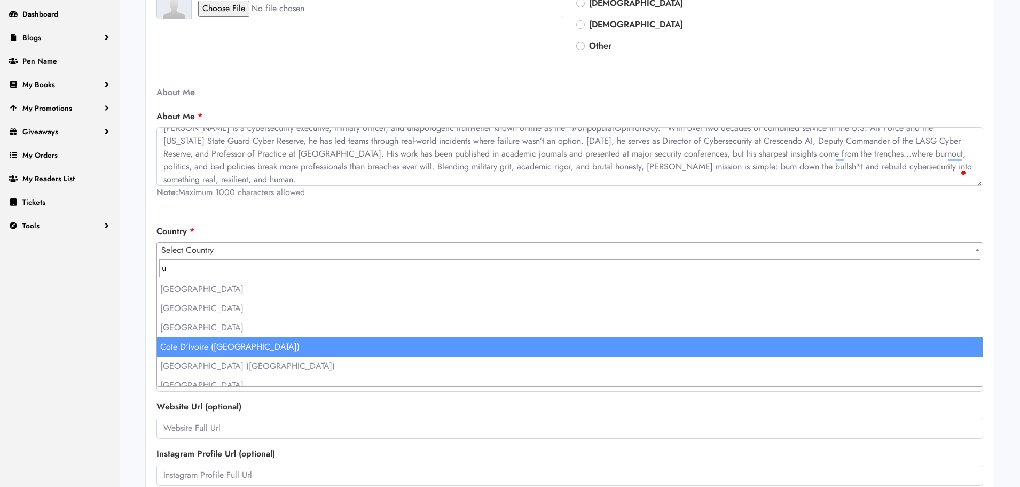
scroll to position [0, 0]
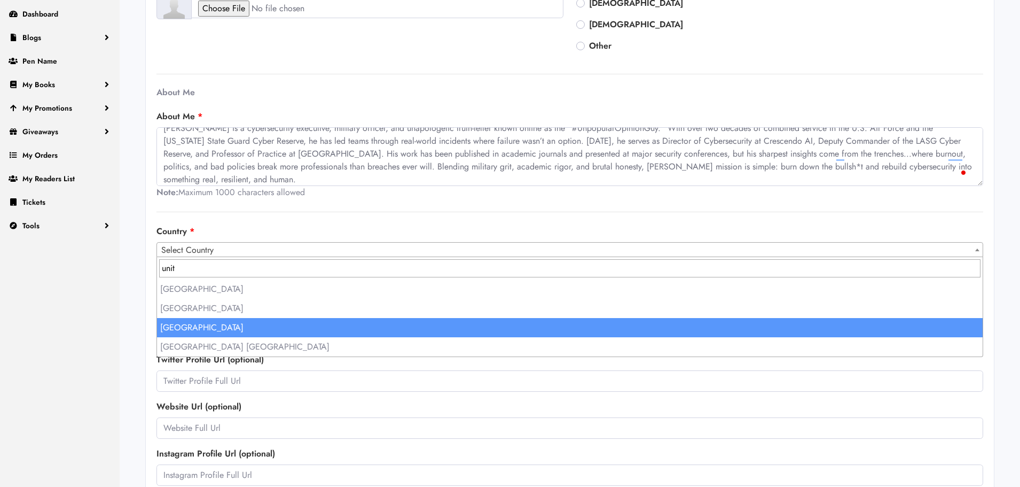
type input "unit"
select select "231"
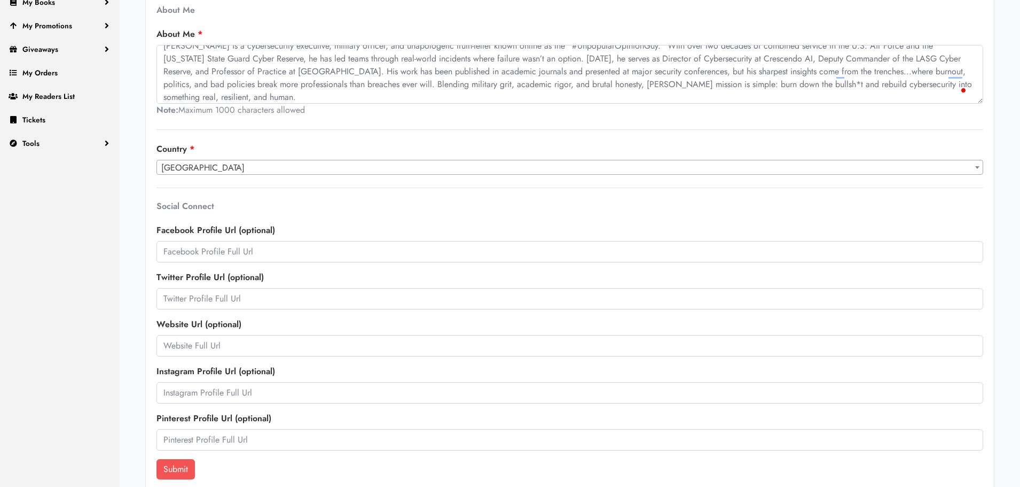
scroll to position [255, 0]
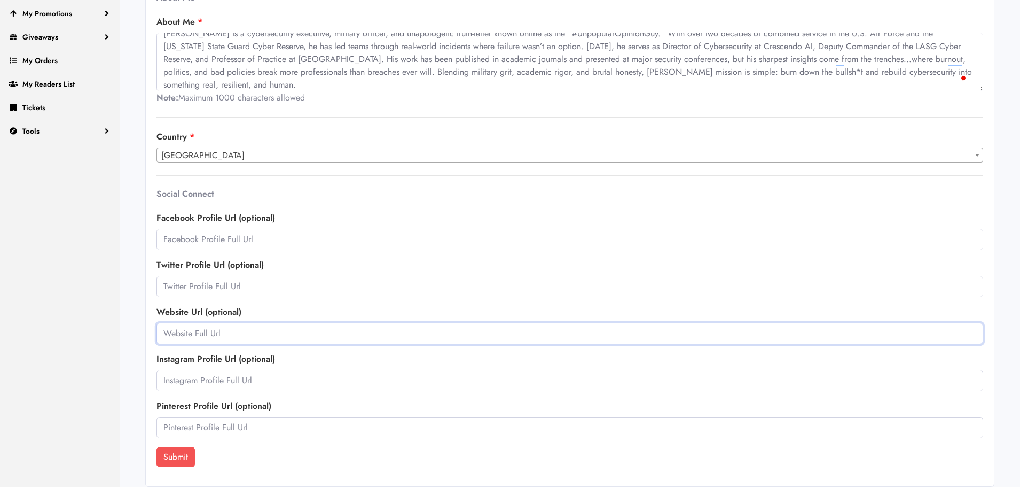
click at [223, 334] on input "text" at bounding box center [570, 333] width 827 height 21
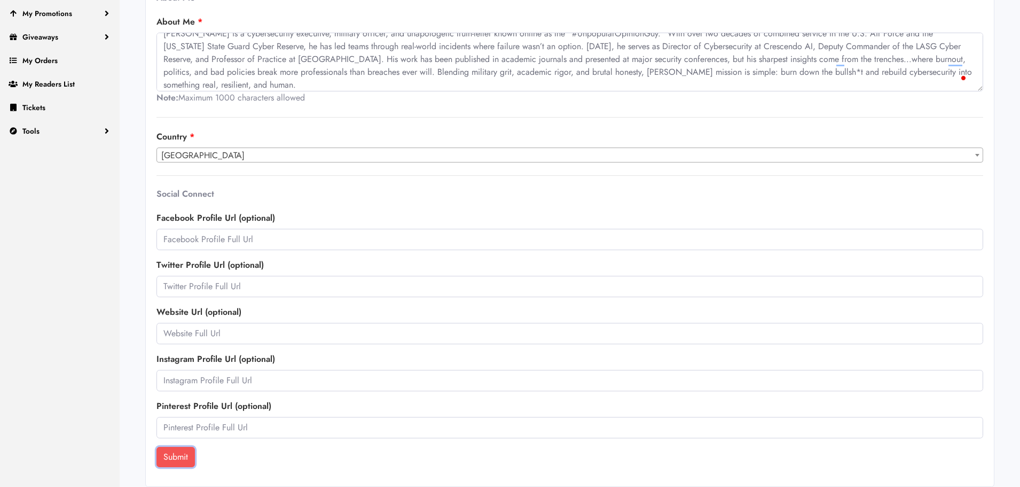
click at [194, 459] on button "Submit" at bounding box center [176, 457] width 38 height 20
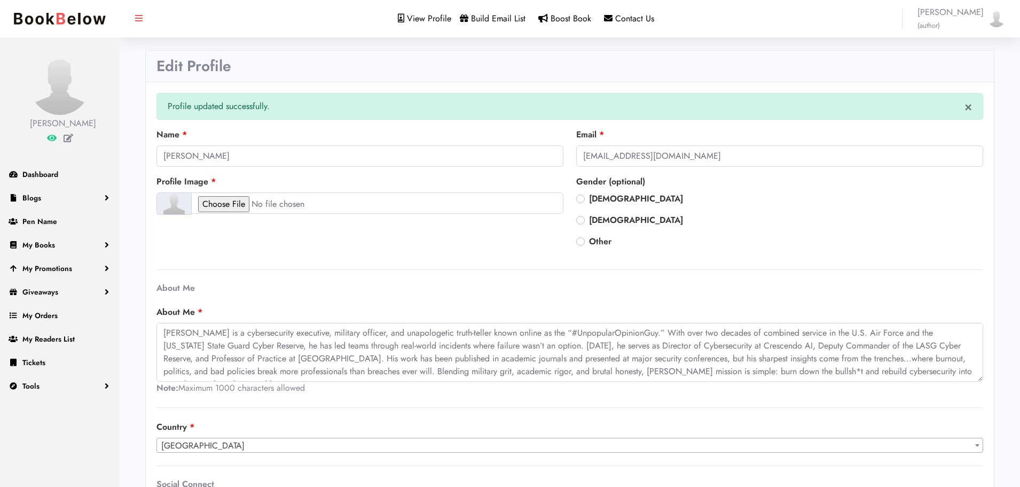
click at [575, 198] on div "Gender (optional) [DEMOGRAPHIC_DATA] [DEMOGRAPHIC_DATA] Other" at bounding box center [780, 215] width 420 height 81
click at [589, 200] on label "Male" at bounding box center [636, 198] width 94 height 13
click at [577, 200] on input "Male" at bounding box center [580, 197] width 9 height 11
radio input "true"
click at [227, 207] on input "file" at bounding box center [377, 202] width 372 height 21
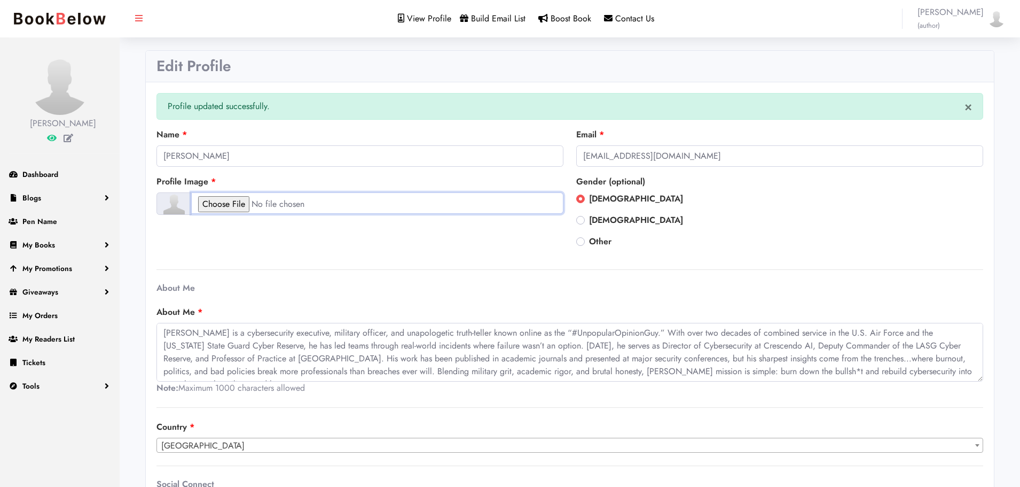
type input "C:\fakepath\Copeland_HS.jpg"
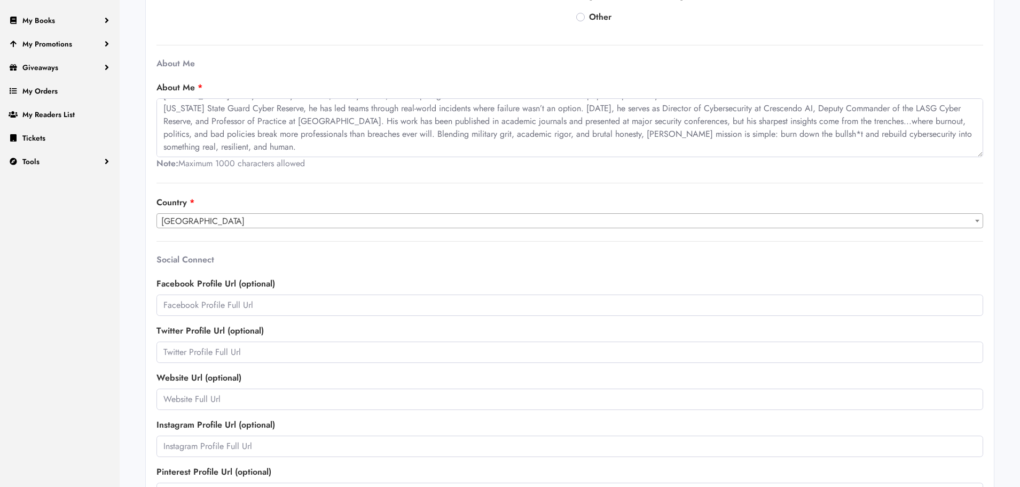
scroll to position [290, 0]
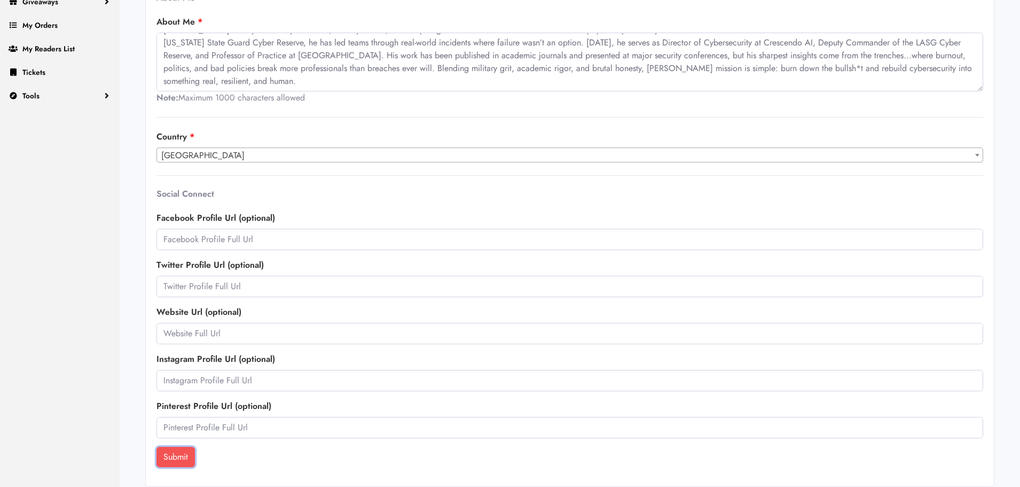
click at [181, 455] on button "Submit" at bounding box center [176, 457] width 38 height 20
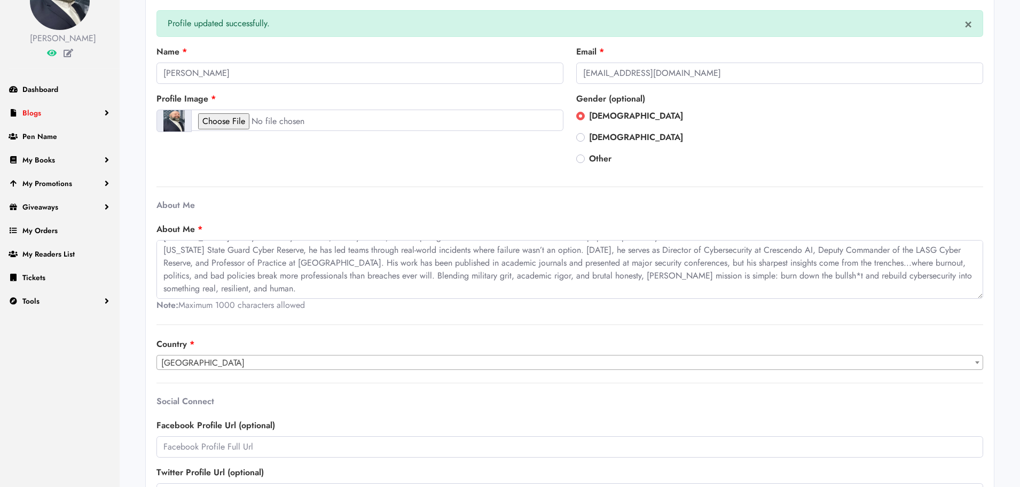
scroll to position [76, 0]
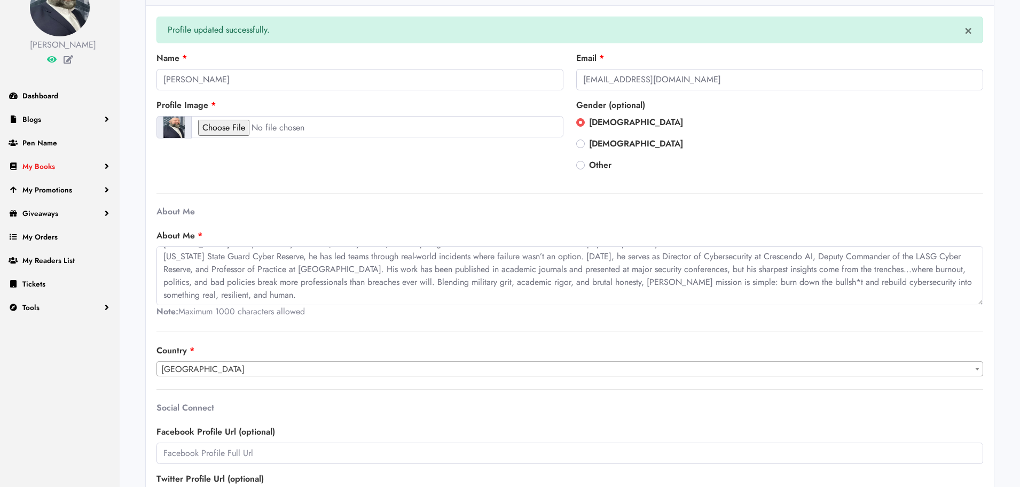
click at [43, 171] on span "My Books" at bounding box center [38, 166] width 33 height 11
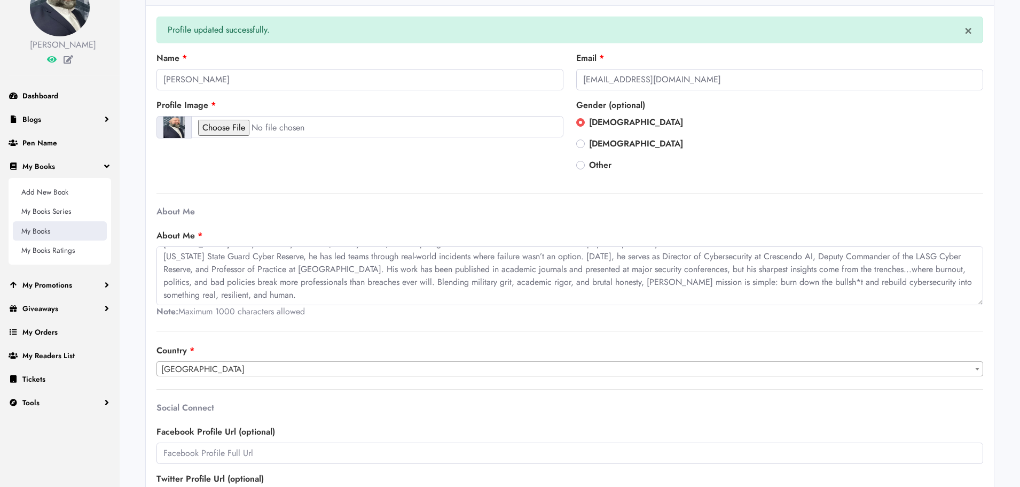
click at [33, 240] on link "My Books" at bounding box center [60, 230] width 94 height 19
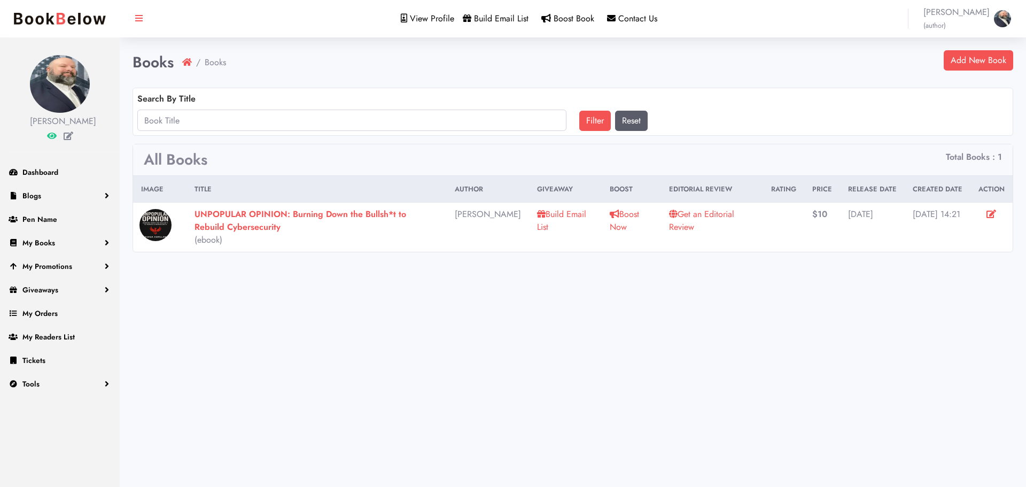
click at [296, 216] on strong "UNPOPULAR OPINION: Burning Down the Bullsh*t to Rebuild Cybersecurity" at bounding box center [300, 220] width 212 height 25
click at [45, 248] on span "My Books" at bounding box center [38, 242] width 33 height 11
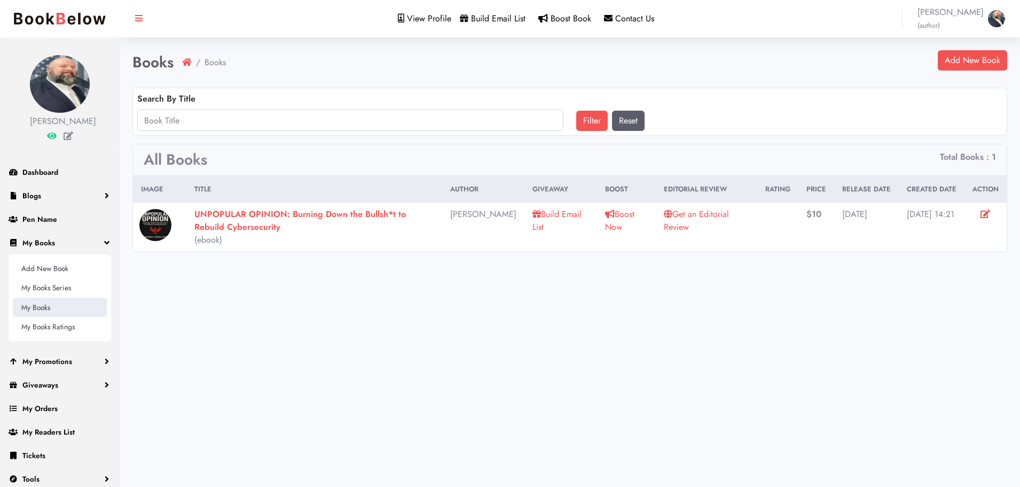
click at [32, 316] on link "My Books" at bounding box center [60, 307] width 94 height 19
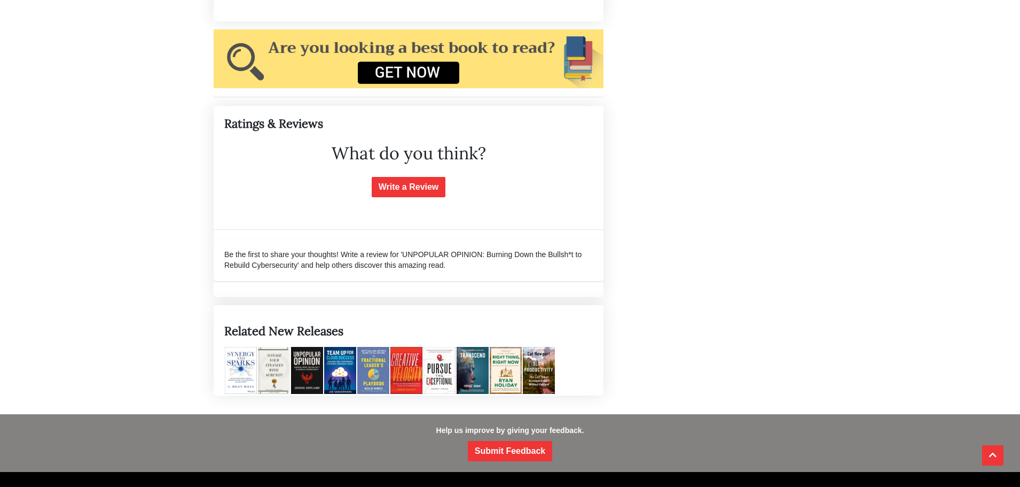
scroll to position [1282, 0]
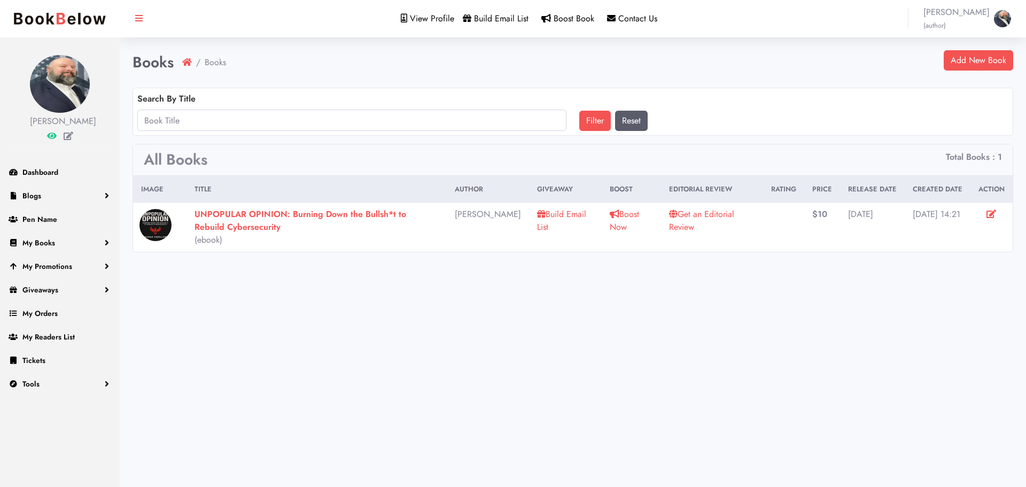
drag, startPoint x: 987, startPoint y: 218, endPoint x: 981, endPoint y: 218, distance: 5.9
click at [987, 219] on link at bounding box center [991, 214] width 10 height 12
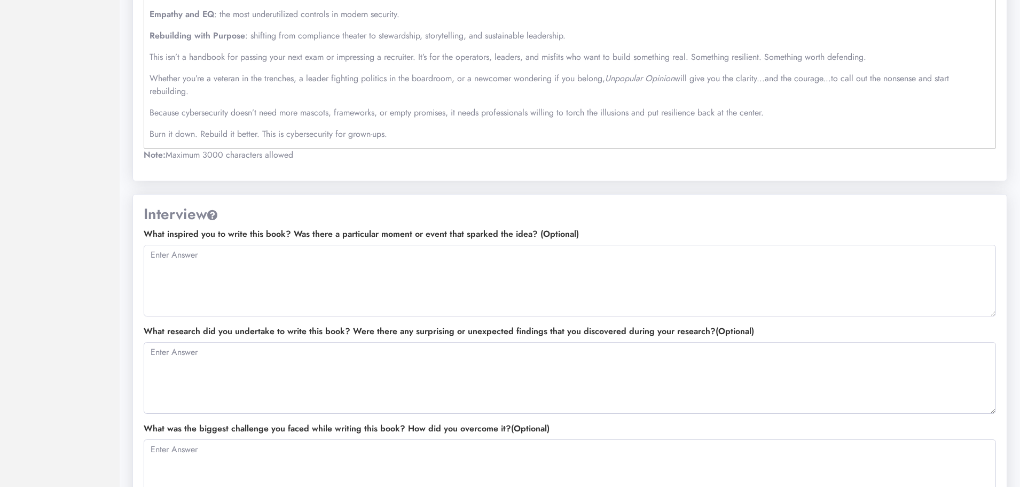
scroll to position [748, 0]
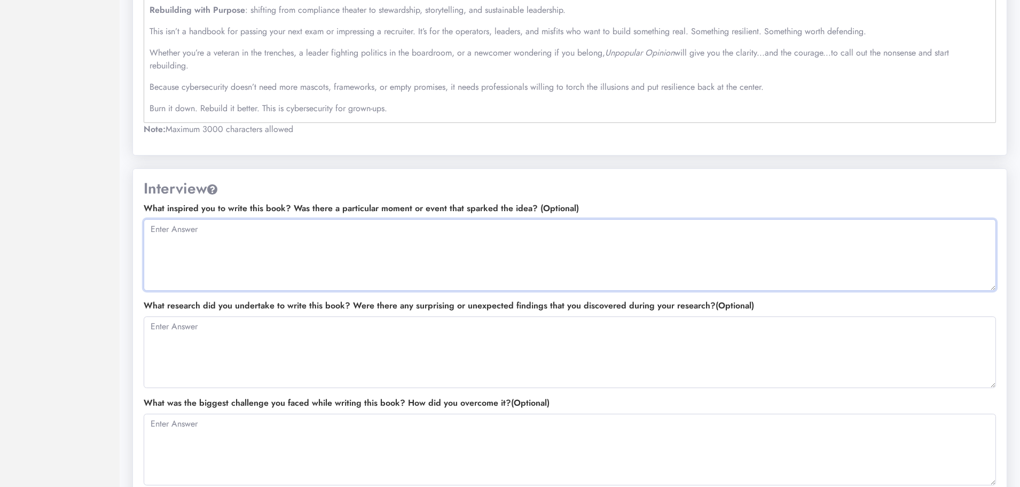
click at [307, 253] on textarea at bounding box center [570, 255] width 853 height 72
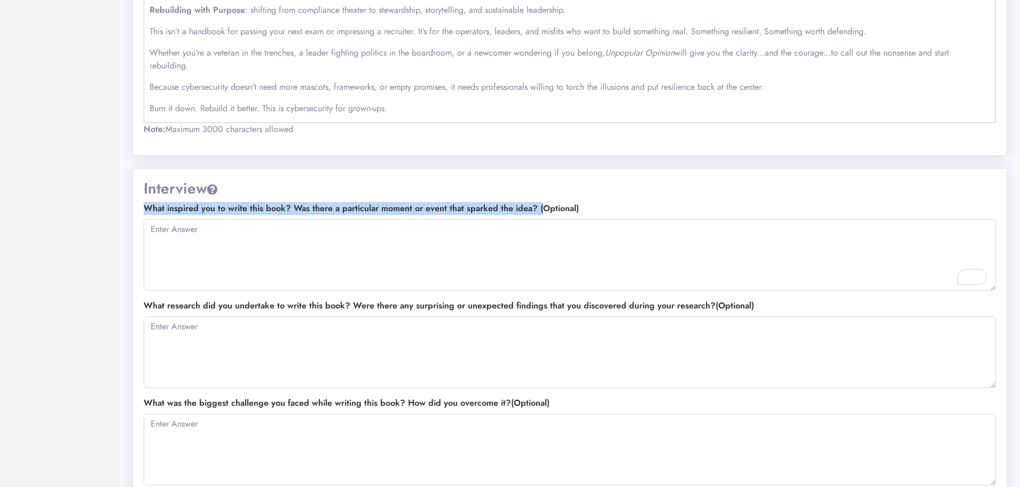
drag, startPoint x: 512, startPoint y: 205, endPoint x: 138, endPoint y: 205, distance: 374.0
click at [138, 205] on div "What inspired you to write this book? Was there a particular moment or event th…" at bounding box center [569, 250] width 865 height 97
copy label "What inspired you to write this book? Was there a particular moment or event th…"
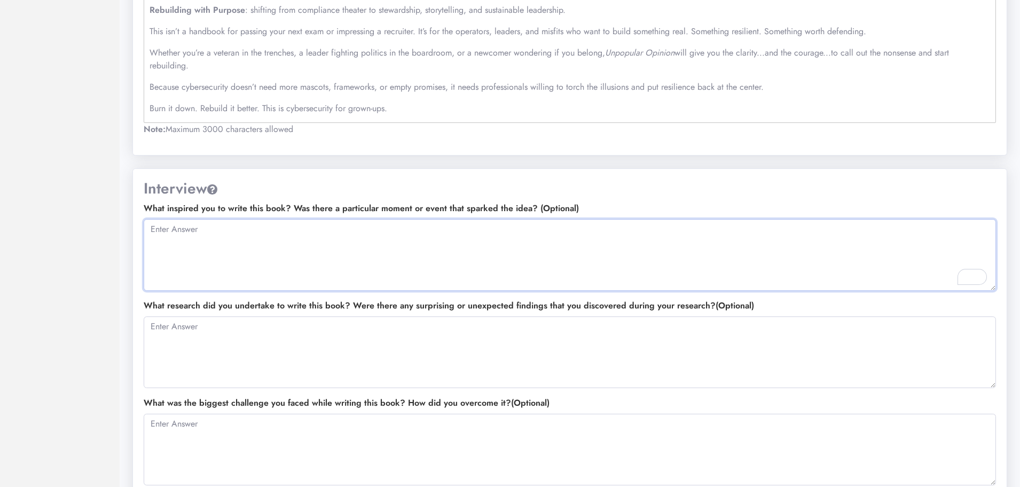
click at [238, 244] on textarea "To enrich screen reader interactions, please activate Accessibility in Grammarl…" at bounding box center [570, 255] width 853 height 72
paste textarea "Honestly, this book wasn’t supposed to happen. It started as me venting late at…"
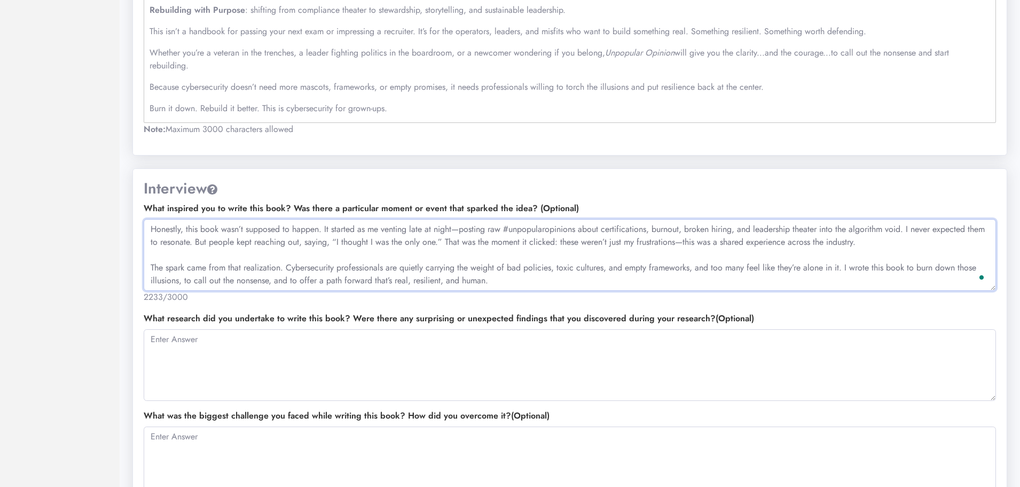
click at [458, 230] on textarea "Honestly, this book wasn’t supposed to happen. It started as me venting late at…" at bounding box center [570, 255] width 853 height 72
drag, startPoint x: 682, startPoint y: 240, endPoint x: 694, endPoint y: 243, distance: 11.9
click at [681, 240] on textarea "Honestly, this book wasn’t supposed to happen. It started as me venting late at…" at bounding box center [570, 255] width 853 height 72
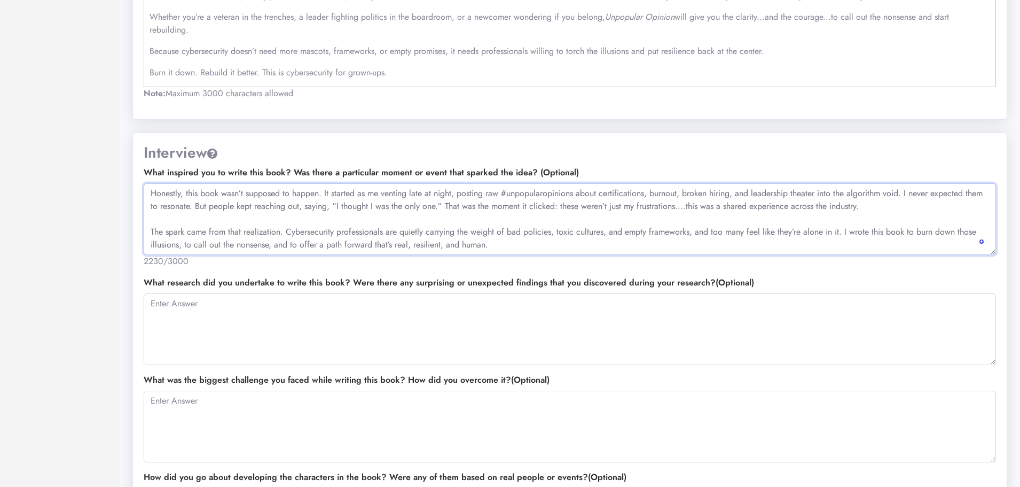
scroll to position [801, 0]
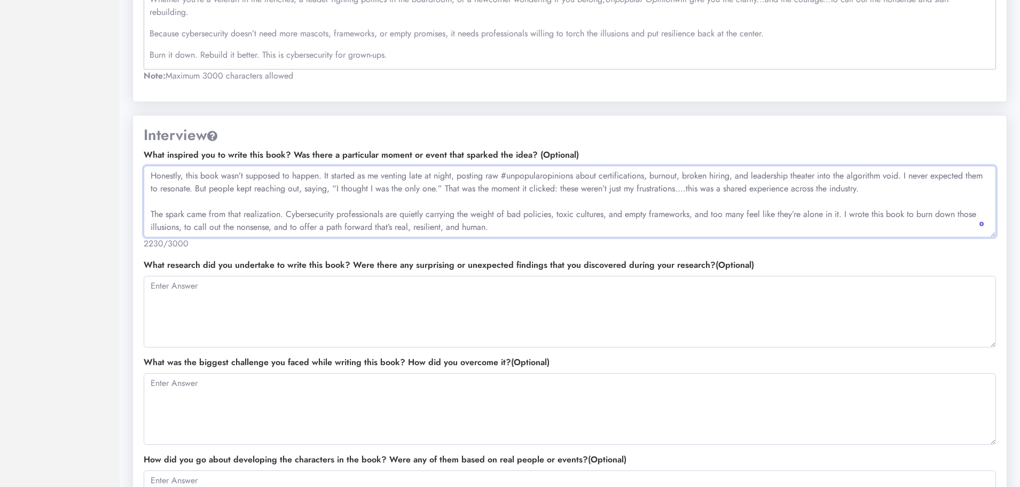
type textarea "Honestly, this book wasn’t supposed to happen. It started as me venting late at…"
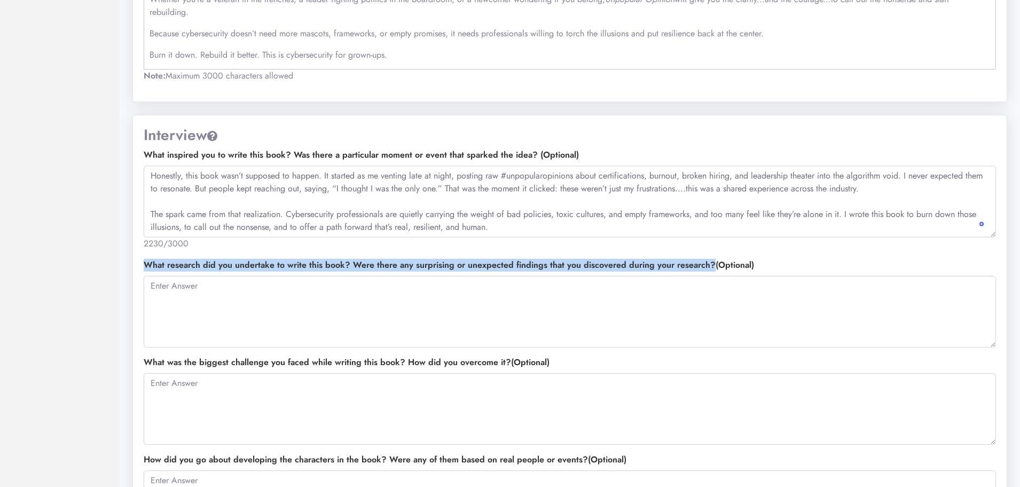
copy label "What research did you undertake to write this book? Were there any surprising o…"
drag, startPoint x: 707, startPoint y: 263, endPoint x: 145, endPoint y: 264, distance: 562.0
click at [145, 264] on label "What research did you undertake to write this book? Were there any surprising o…" at bounding box center [449, 265] width 611 height 13
click at [236, 299] on textarea "To enrich screen reader interactions, please activate Accessibility in Grammarl…" at bounding box center [570, 312] width 853 height 72
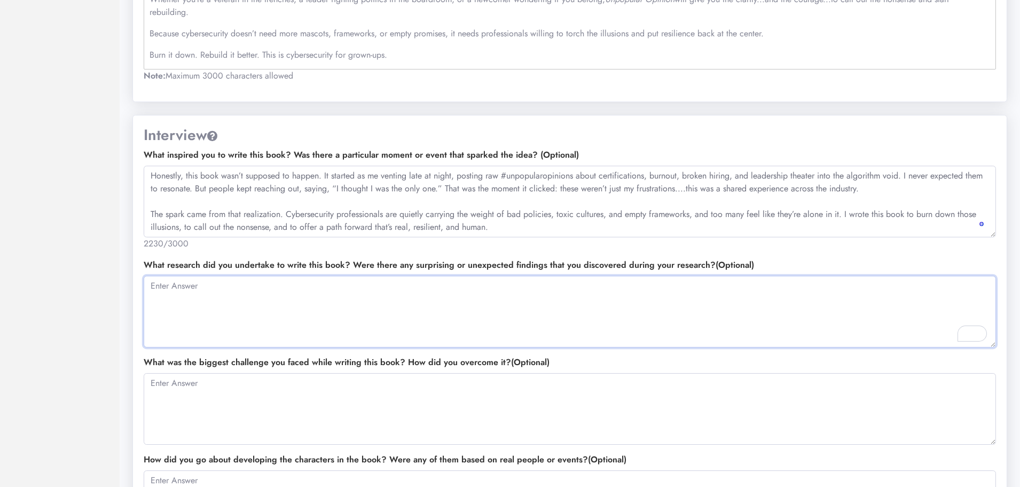
paste textarea "Lo ipsum dolo sita, C adipis elit s doe te incid utlaboreet, dolorema aliq, eni…"
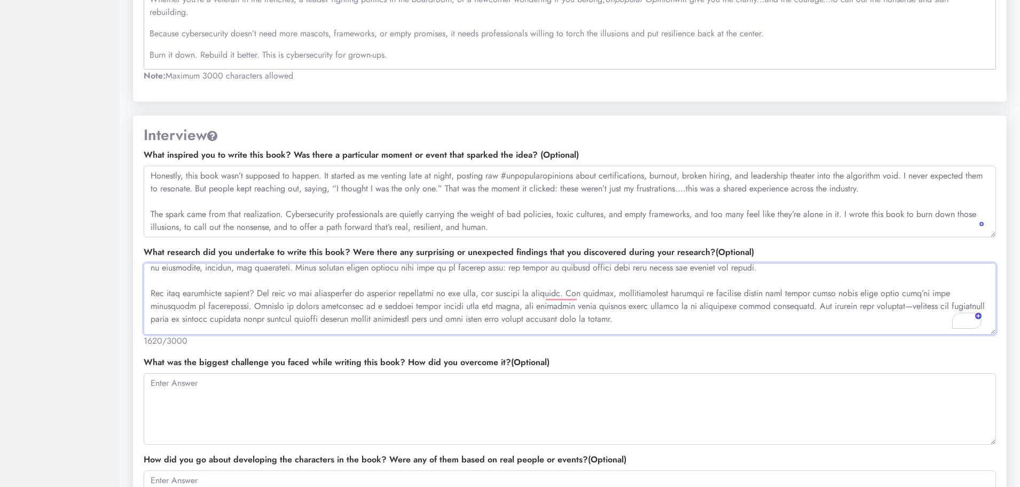
scroll to position [0, 0]
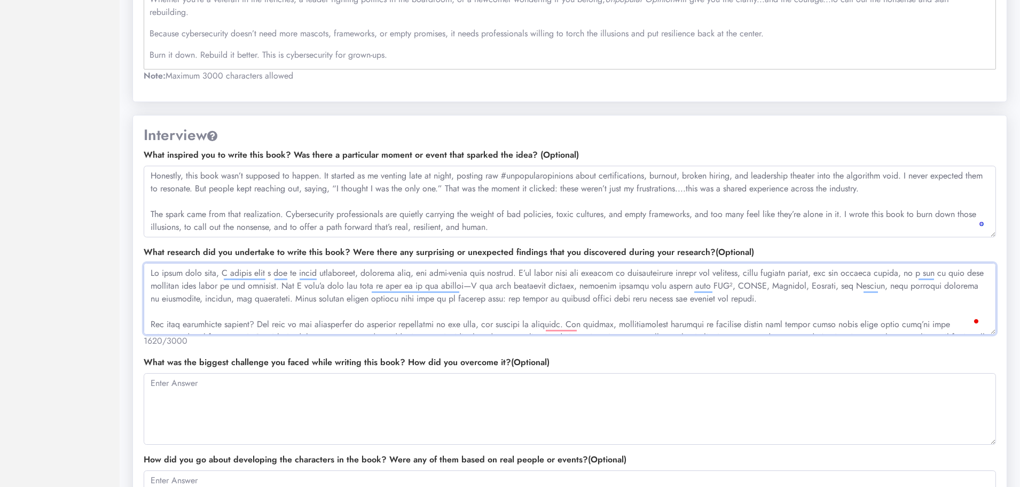
drag, startPoint x: 467, startPoint y: 286, endPoint x: 475, endPoint y: 286, distance: 8.0
click at [470, 286] on textarea "To enrich screen reader interactions, please activate Accessibility in Grammarl…" at bounding box center [570, 299] width 853 height 72
drag, startPoint x: 611, startPoint y: 328, endPoint x: 579, endPoint y: 308, distance: 37.7
click at [611, 325] on textarea "To enrich screen reader interactions, please activate Accessibility in Grammarl…" at bounding box center [570, 299] width 853 height 72
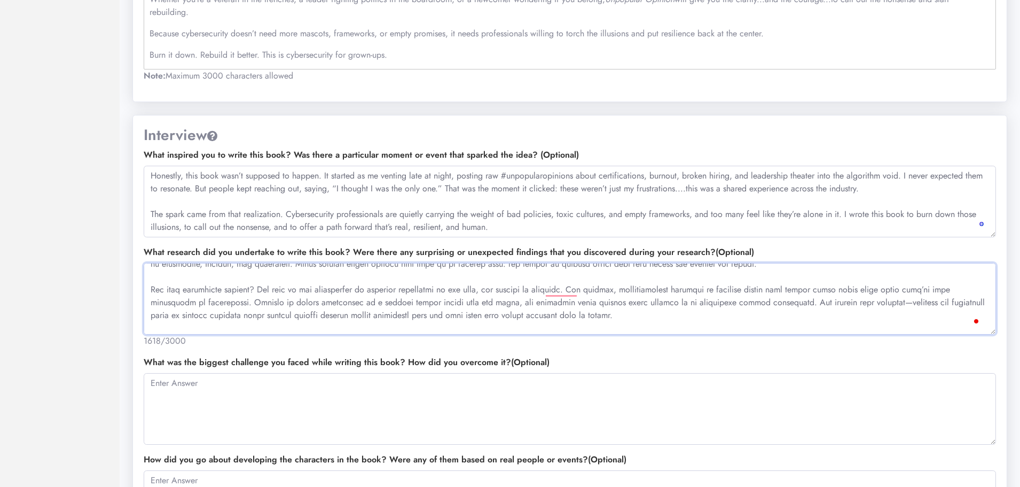
scroll to position [51, 0]
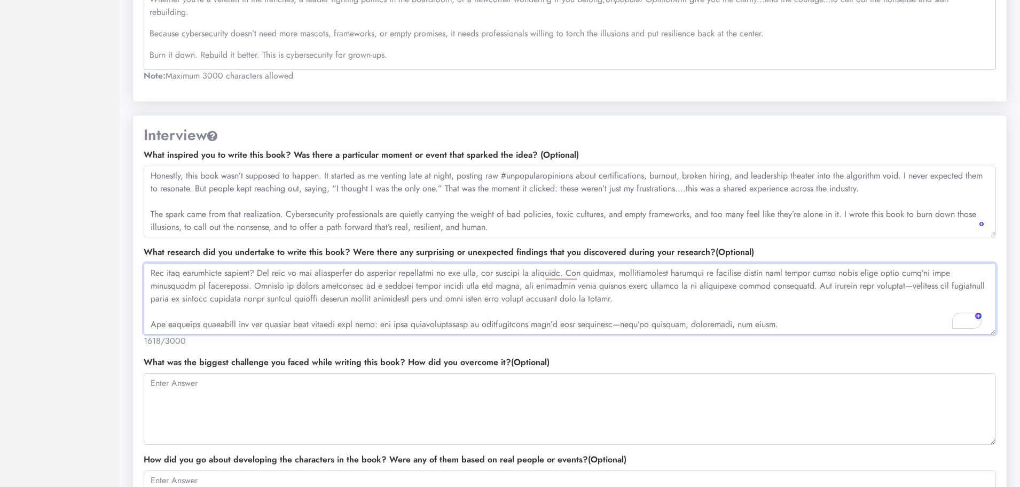
click at [874, 288] on textarea "To enrich screen reader interactions, please activate Accessibility in Grammarl…" at bounding box center [570, 299] width 853 height 72
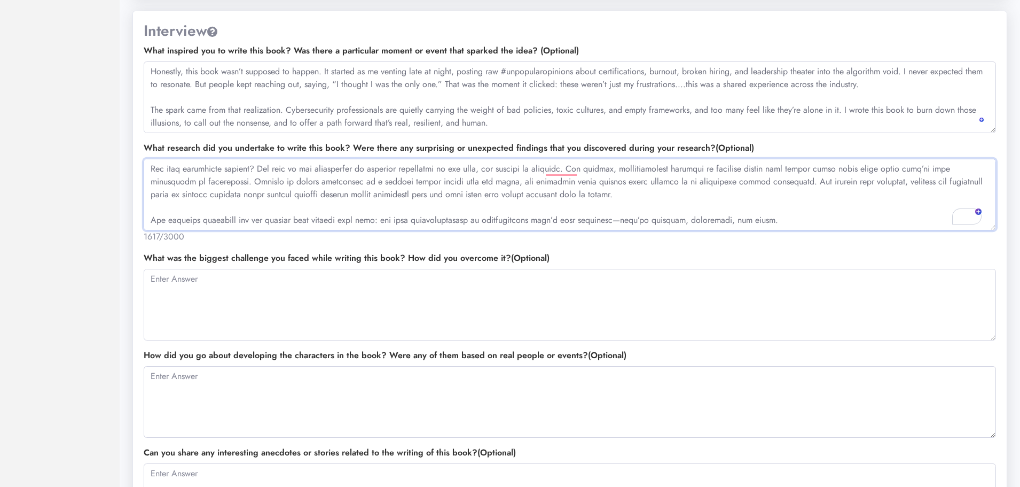
scroll to position [908, 0]
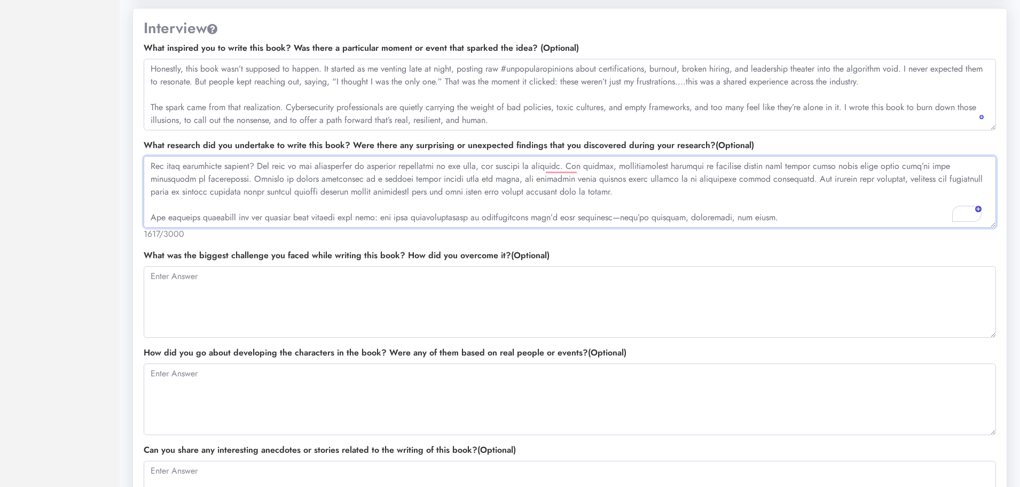
click at [596, 216] on textarea "To enrich screen reader interactions, please activate Accessibility in Grammarl…" at bounding box center [570, 192] width 853 height 72
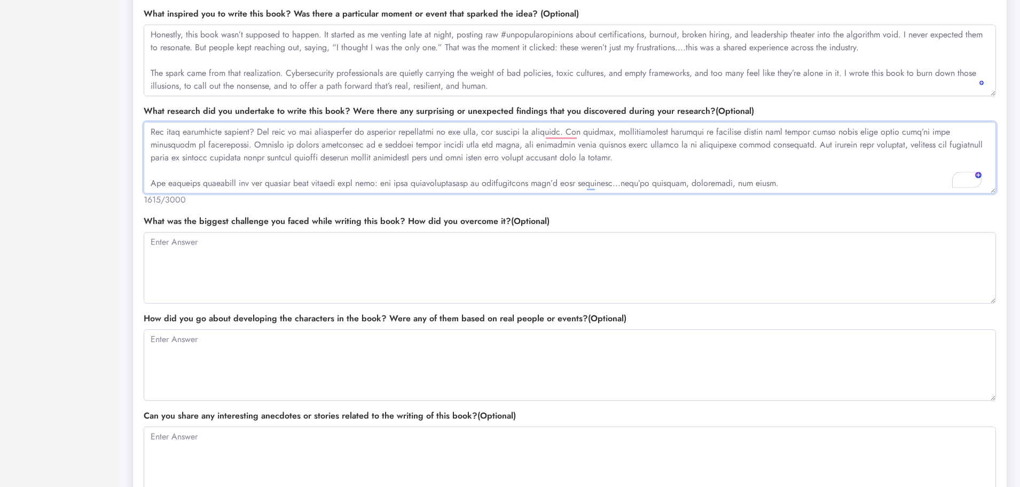
scroll to position [962, 0]
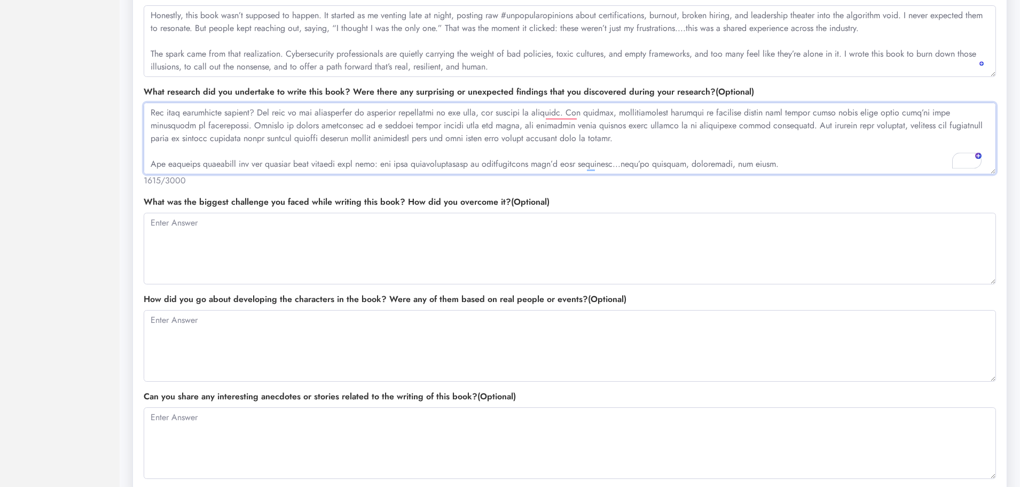
type textarea "Lo ipsum dolo sita, C adipis elit s doe te incid utlaboreet, dolorema aliq, eni…"
drag, startPoint x: 557, startPoint y: 199, endPoint x: 372, endPoint y: 198, distance: 184.8
click at [144, 209] on div "What was the biggest challenge you faced while writing this book? How did you o…" at bounding box center [570, 240] width 853 height 89
click at [486, 192] on div "What research did you undertake to write this book? Were there any surprising o…" at bounding box center [569, 140] width 865 height 110
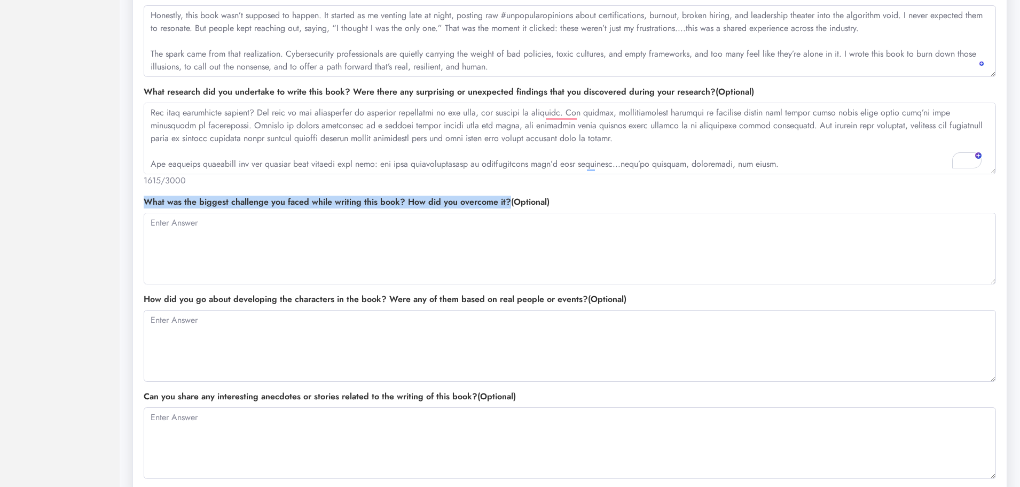
drag, startPoint x: 508, startPoint y: 202, endPoint x: 272, endPoint y: 180, distance: 236.7
click at [144, 206] on label "What was the biggest challenge you faced while writing this book? How did you o…" at bounding box center [347, 202] width 406 height 13
copy label "What was the biggest challenge you faced while writing this book? How did you o…"
click at [225, 234] on textarea at bounding box center [570, 249] width 853 height 72
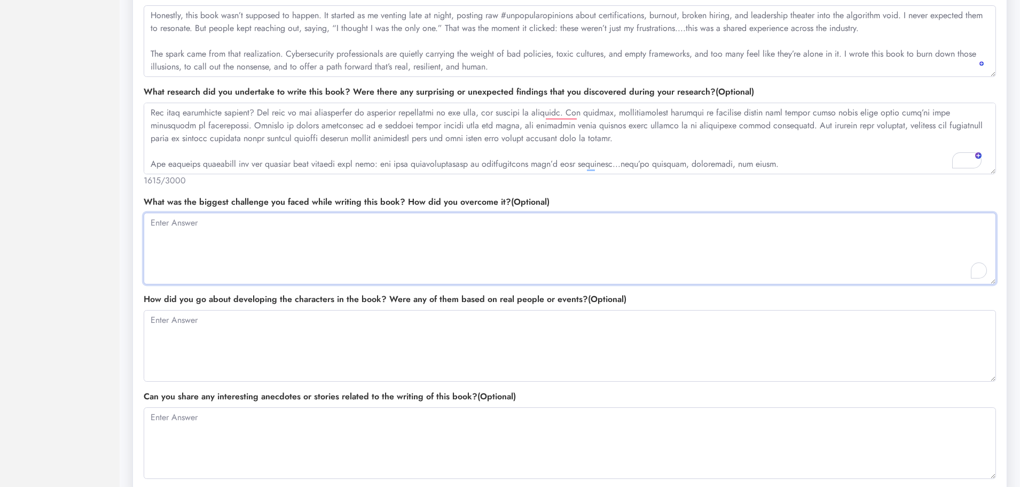
paste textarea "The biggest challenge was turning raw frustration into something useful. It’s e…"
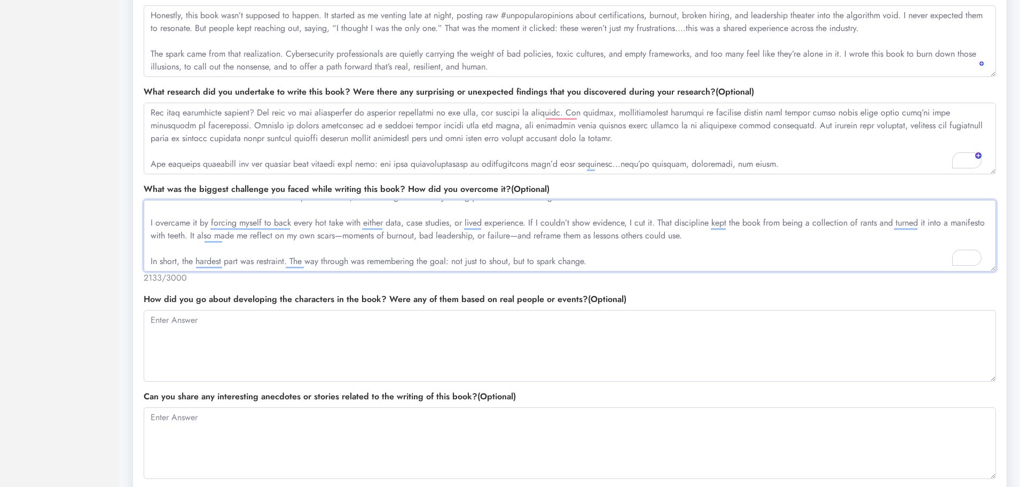
click at [554, 237] on textarea "The biggest challenge was turning raw frustration into something useful. It’s e…" at bounding box center [570, 236] width 853 height 72
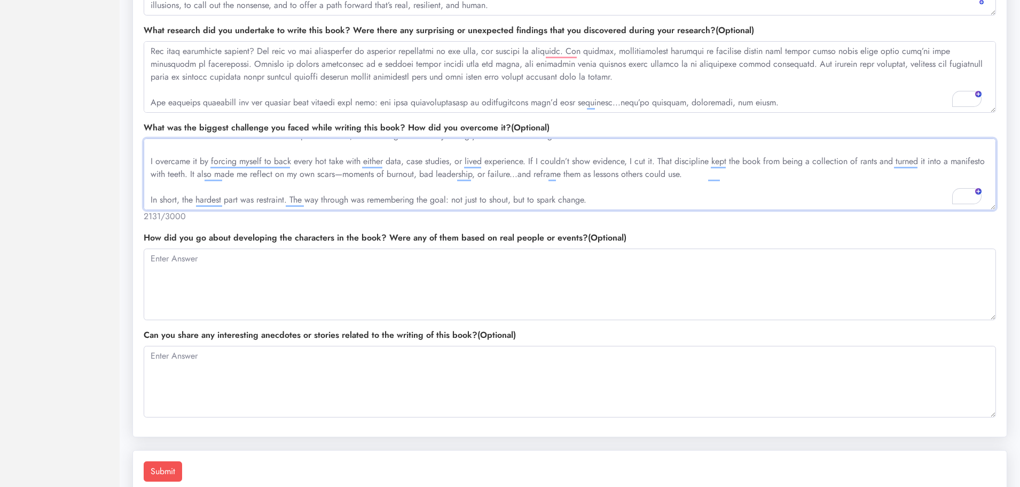
scroll to position [1050, 0]
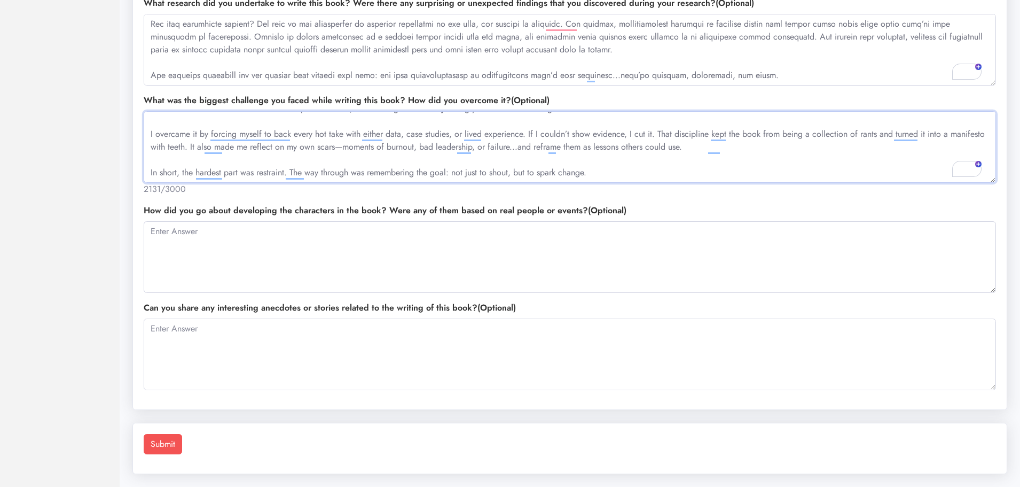
type textarea "The biggest challenge was turning raw frustration into something useful. It’s e…"
drag, startPoint x: 475, startPoint y: 306, endPoint x: 126, endPoint y: 303, distance: 349.9
copy label "Can you share any interesting anecdotes or stories related to the writing of th…"
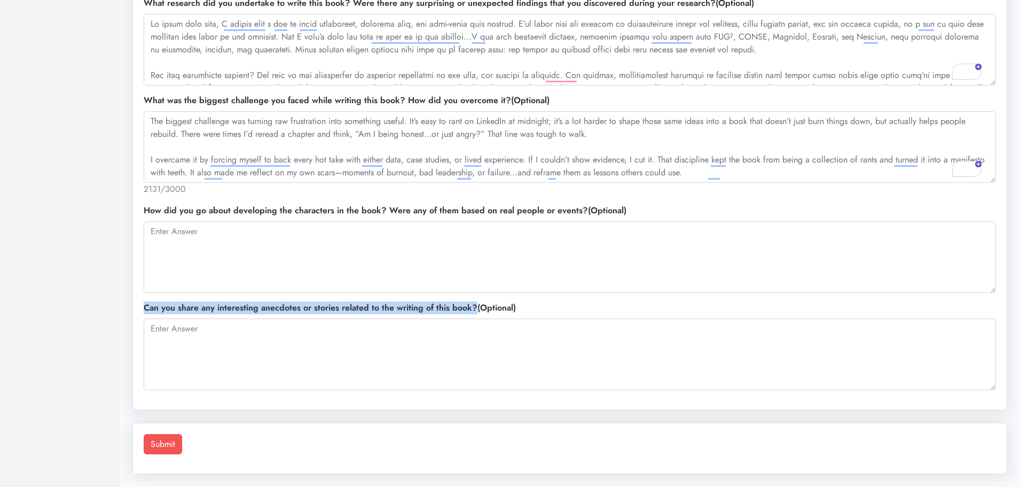
scroll to position [26, 0]
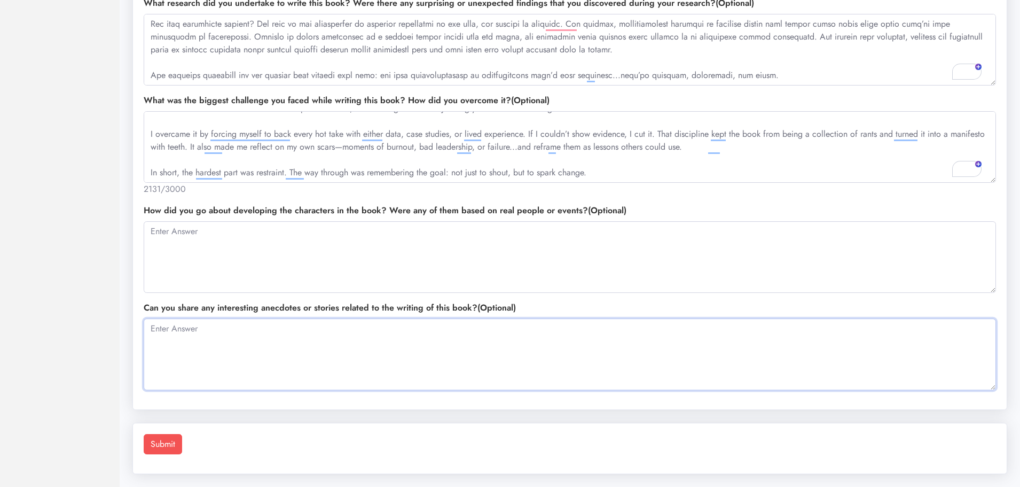
click at [211, 337] on textarea at bounding box center [570, 354] width 853 height 72
paste textarea "One of the funnier moments came when I realized how much of this book was writt…"
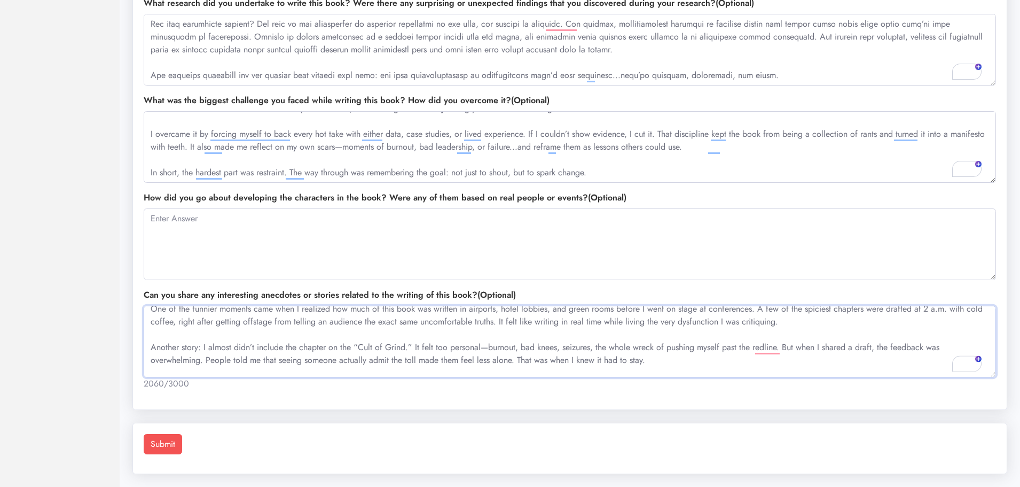
scroll to position [0, 0]
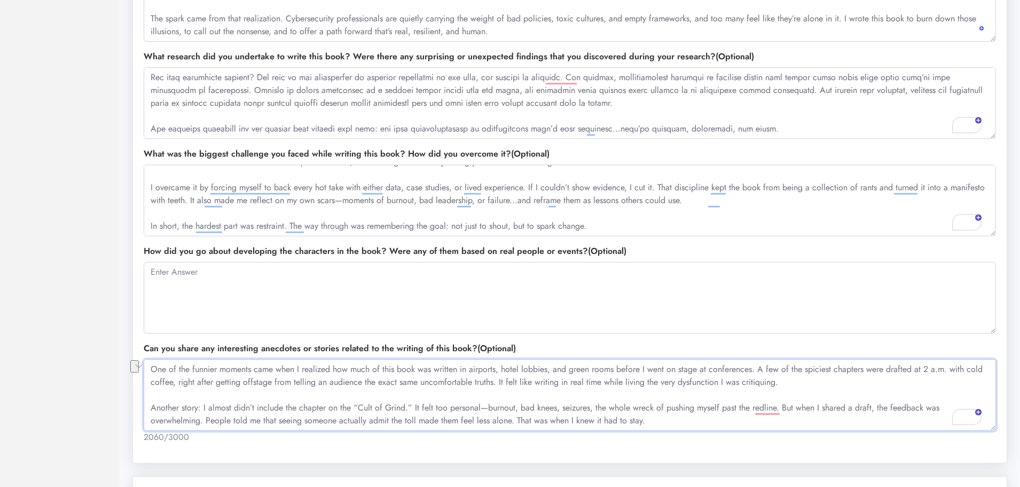
drag, startPoint x: 946, startPoint y: 369, endPoint x: 918, endPoint y: 372, distance: 28.0
click at [918, 372] on textarea "One of the funnier moments came when I realized how much of this book was writt…" at bounding box center [570, 395] width 853 height 72
click at [192, 384] on textarea "One of the funnier moments came when I realized how much of this book was writt…" at bounding box center [570, 395] width 853 height 72
type textarea "One of the funnier moments came when I realized how much of this book was writt…"
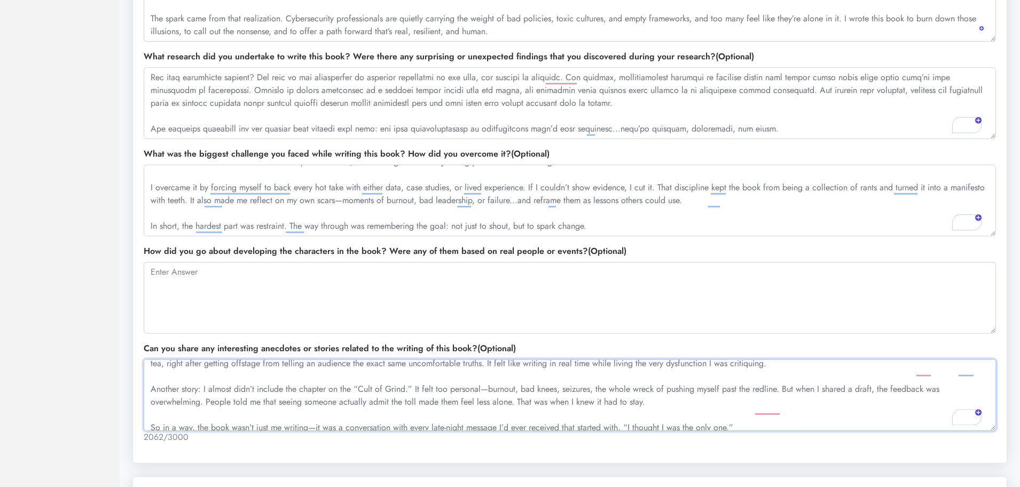
scroll to position [26, 0]
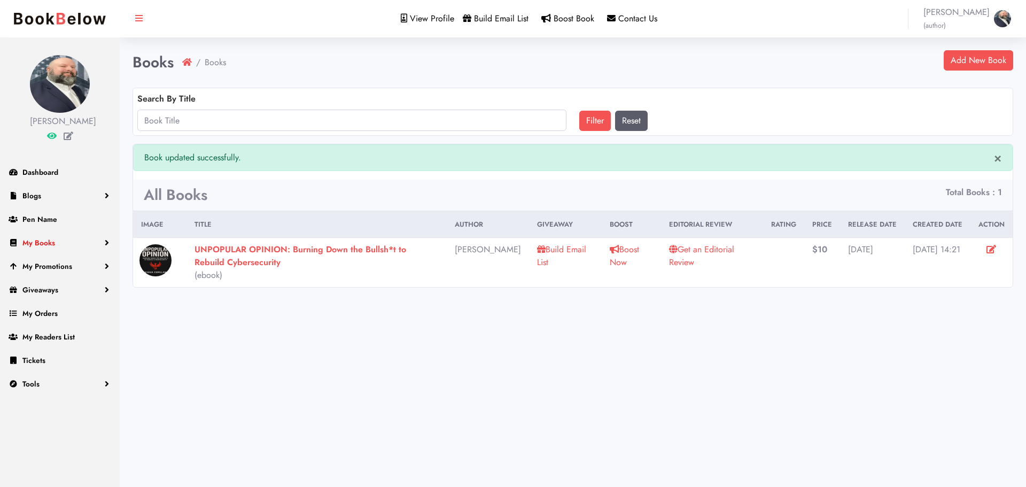
click at [28, 248] on span "My Books" at bounding box center [38, 242] width 33 height 11
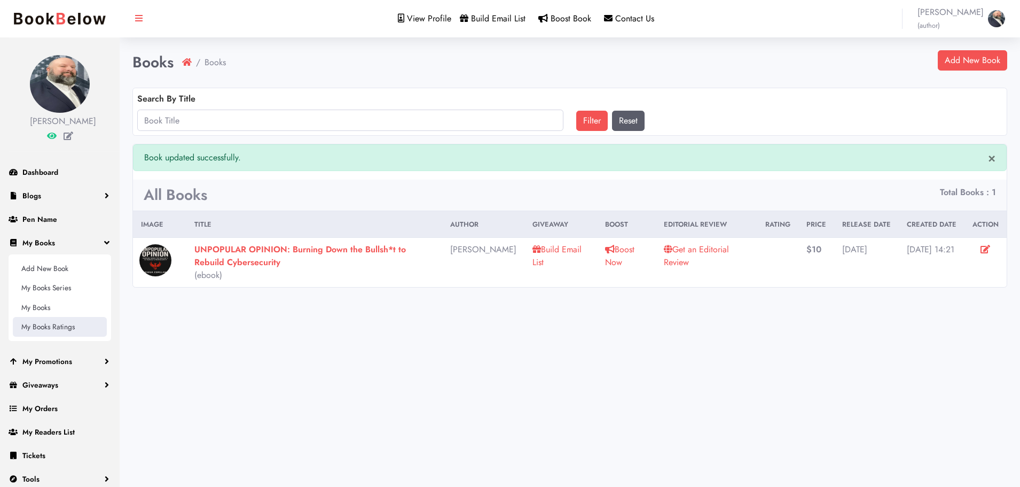
click at [49, 336] on link "My Books Ratings" at bounding box center [60, 326] width 94 height 19
